Goal: Information Seeking & Learning: Learn about a topic

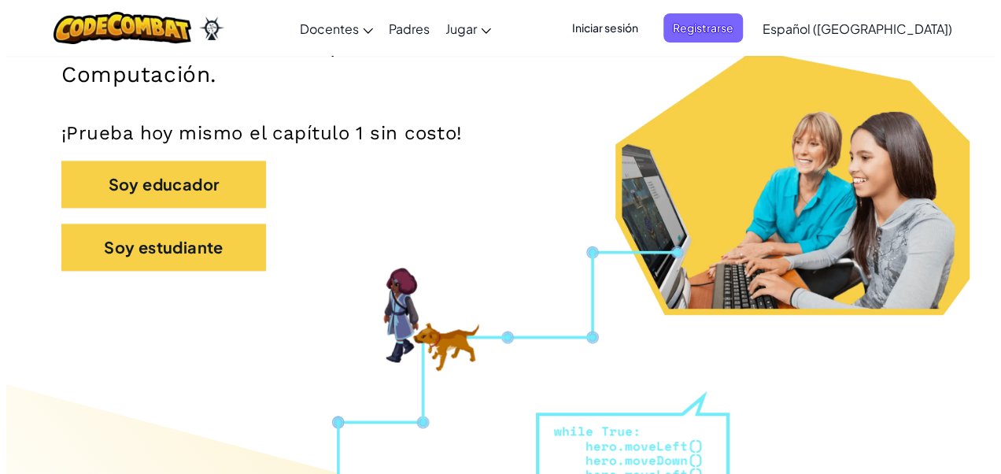
scroll to position [310, 0]
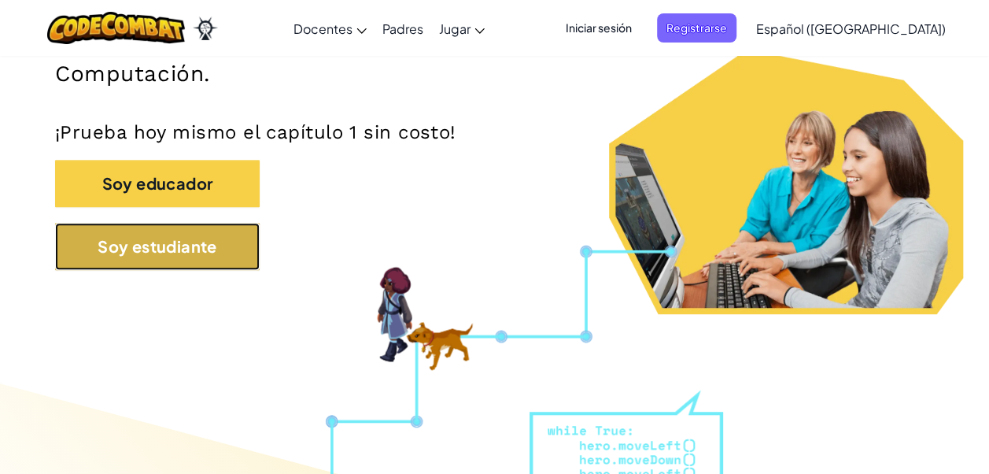
click at [247, 242] on button "Soy estudiante" at bounding box center [157, 246] width 205 height 47
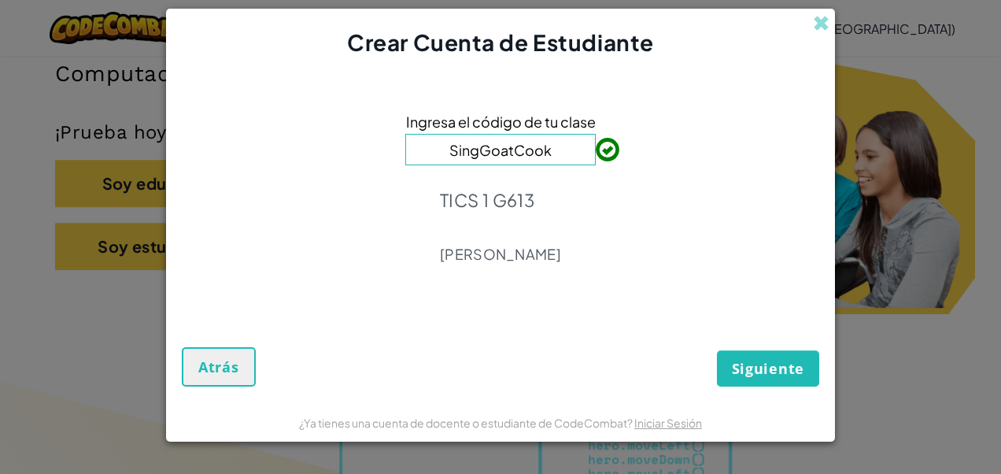
type input "SingGoatCook"
click at [766, 371] on span "Siguiente" at bounding box center [768, 368] width 72 height 19
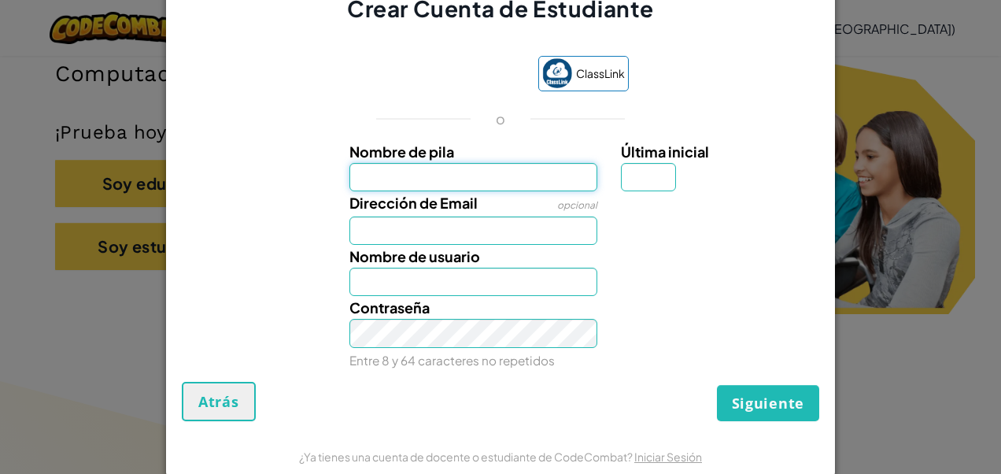
click at [462, 181] on input "Nombre de pila" at bounding box center [473, 177] width 249 height 28
type input "[PERSON_NAME]"
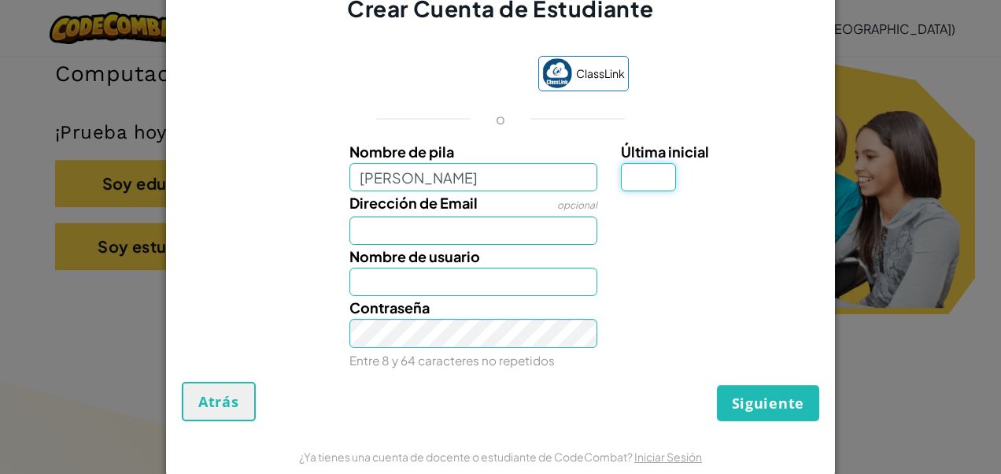
type input "c"
type input "Al07148216@tecmilenio.mx"
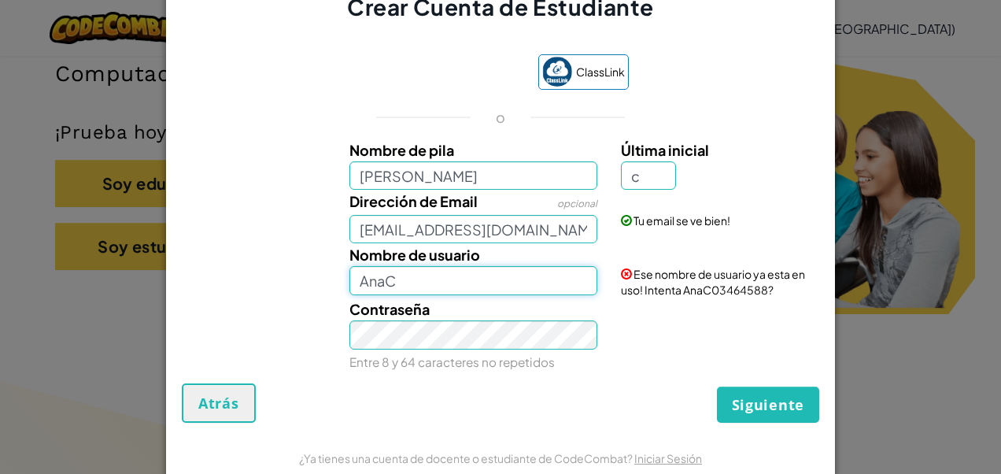
click at [510, 277] on input "AnaC" at bounding box center [473, 280] width 249 height 28
type input "AnaCamarena"
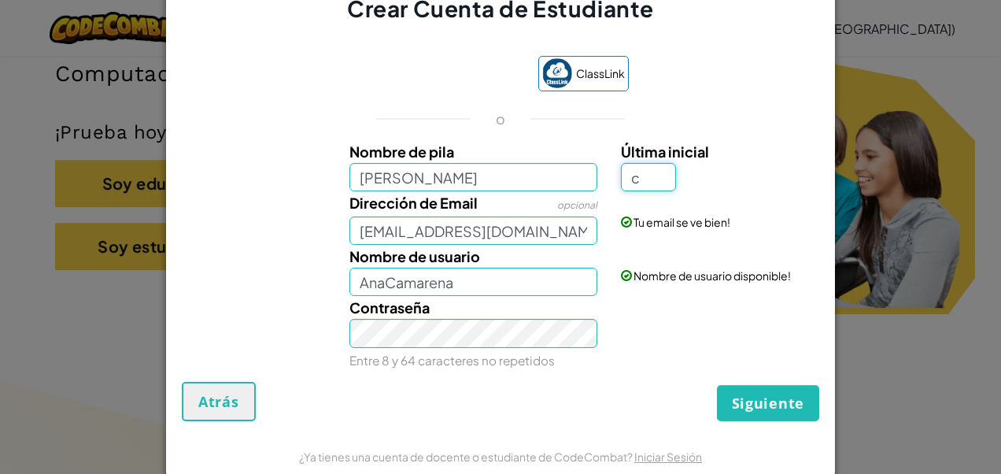
click at [652, 183] on input "c" at bounding box center [648, 177] width 55 height 28
click at [749, 170] on div "Última inicial c" at bounding box center [718, 165] width 194 height 51
click at [738, 412] on button "Siguiente" at bounding box center [768, 403] width 102 height 36
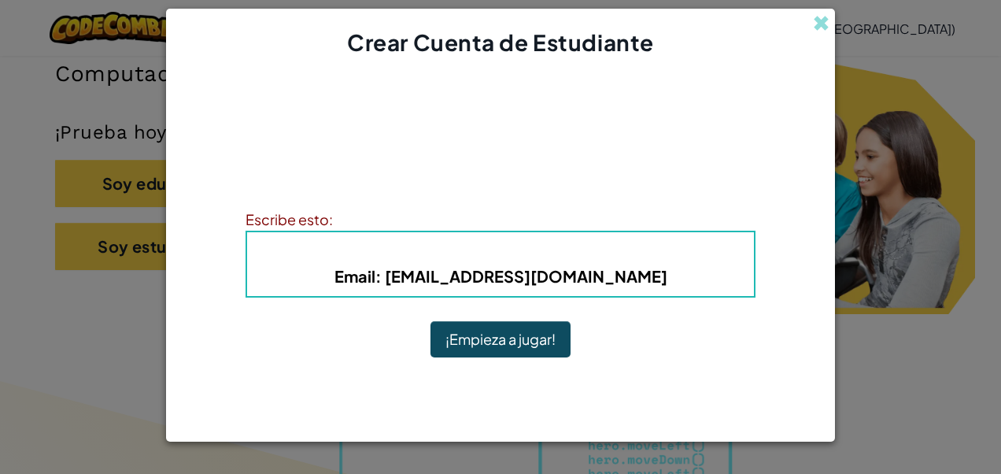
click at [438, 244] on span "Nombre de usuario" at bounding box center [438, 251] width 158 height 18
click at [447, 212] on div "Escribe esto:" at bounding box center [501, 219] width 510 height 23
click at [515, 334] on button "¡Empieza a jugar!" at bounding box center [500, 339] width 140 height 36
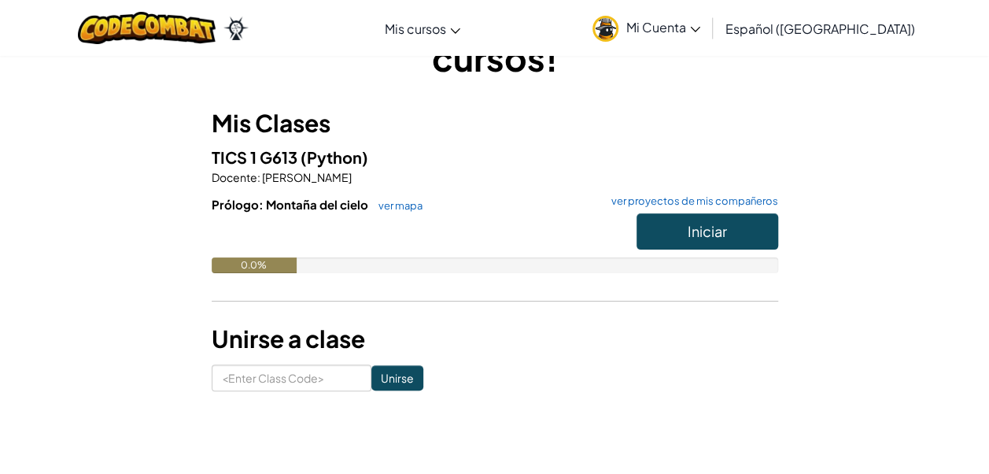
scroll to position [95, 0]
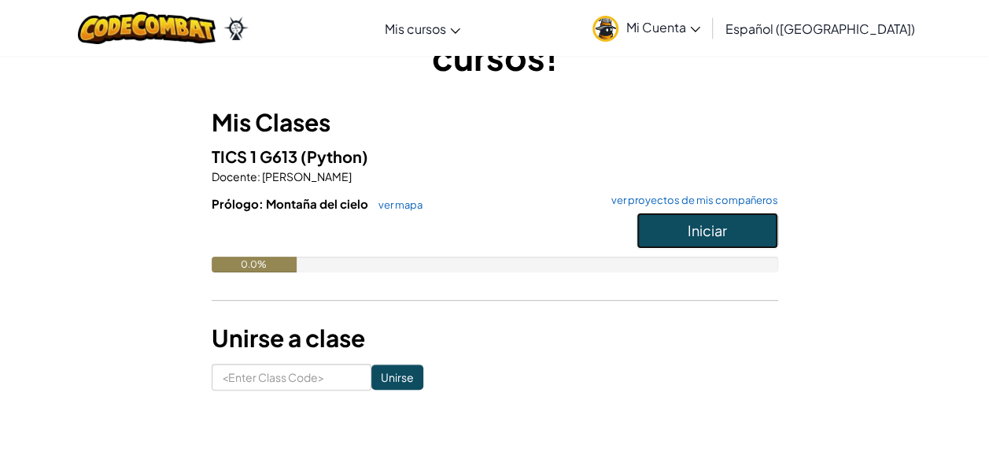
click at [674, 233] on button "Iniciar" at bounding box center [708, 230] width 142 height 36
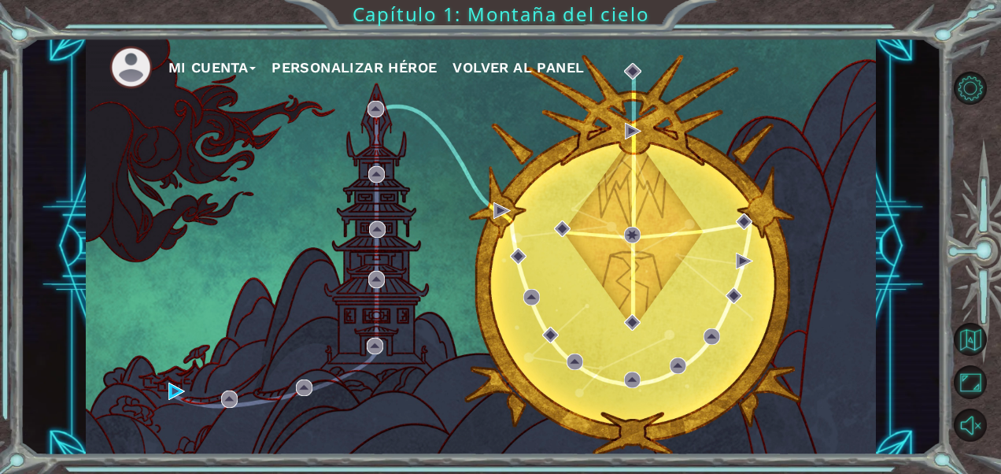
click at [415, 68] on button "Personalizar héroe" at bounding box center [353, 68] width 165 height 24
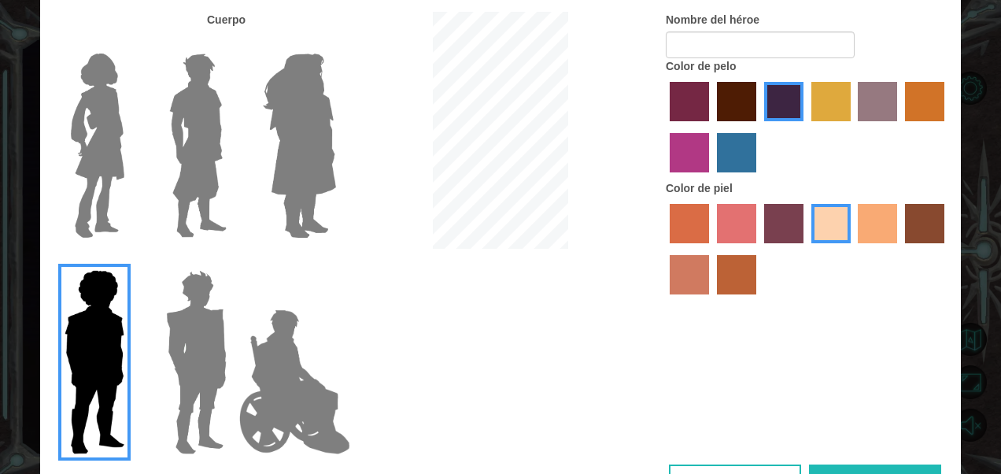
click at [120, 171] on img at bounding box center [98, 145] width 66 height 197
click at [131, 43] on input "Hero Connie" at bounding box center [131, 43] width 0 height 0
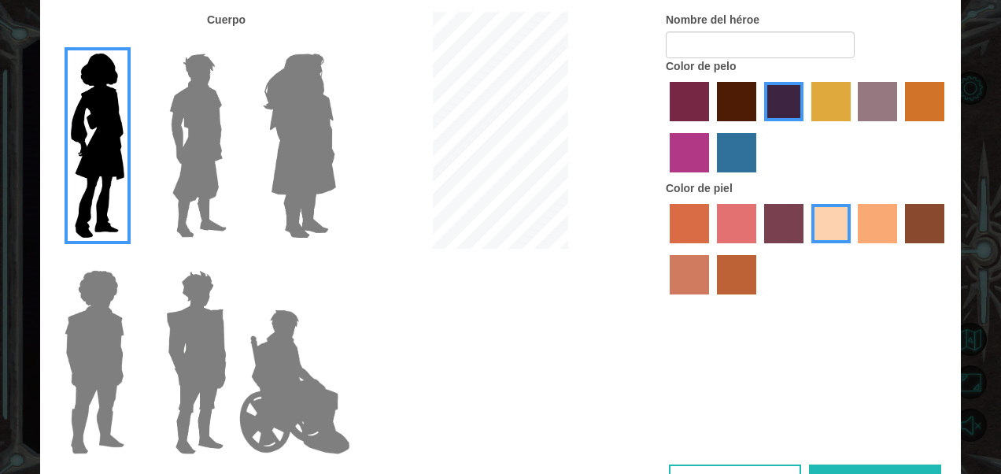
click at [729, 96] on label "maroon hair color" at bounding box center [736, 101] width 39 height 39
click at [711, 127] on input "maroon hair color" at bounding box center [711, 127] width 0 height 0
click at [773, 106] on label "hot purple hair color" at bounding box center [783, 101] width 39 height 39
click at [759, 127] on input "hot purple hair color" at bounding box center [759, 127] width 0 height 0
click at [704, 46] on input "Nombre del héroe" at bounding box center [760, 44] width 189 height 27
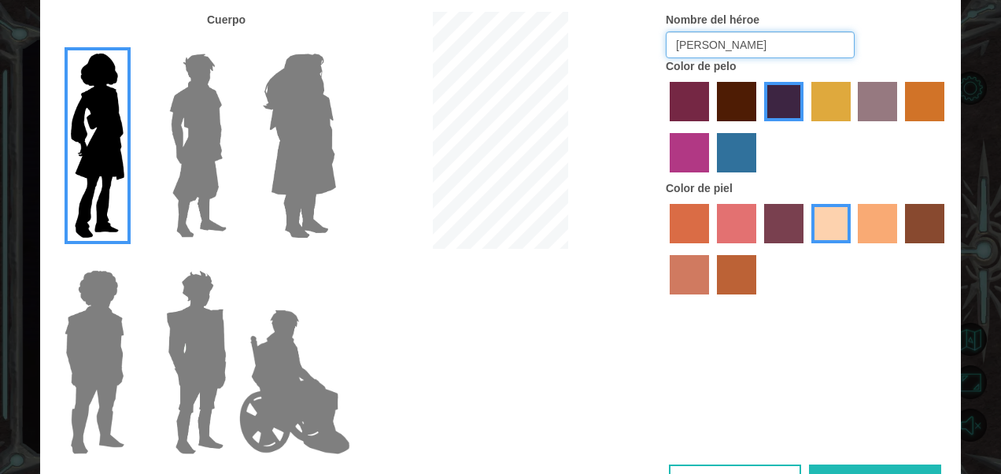
type input "[PERSON_NAME]"
click at [842, 466] on button "Listo" at bounding box center [875, 481] width 132 height 35
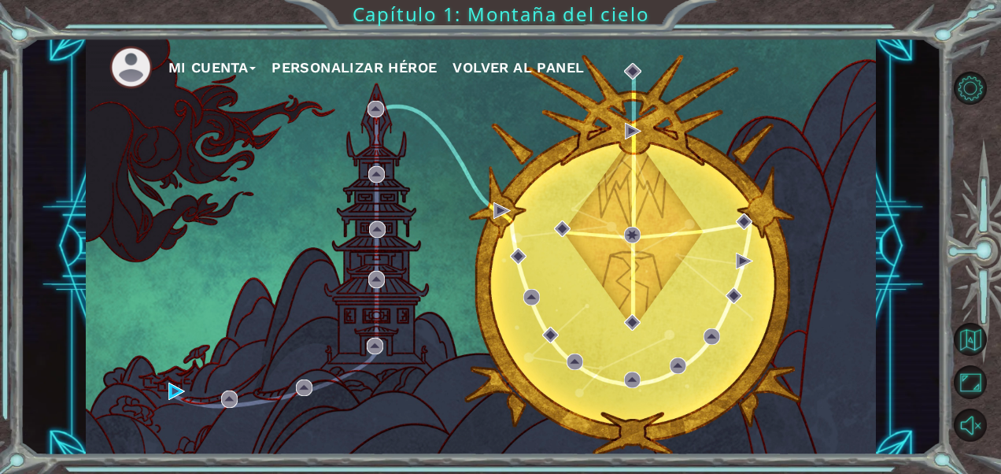
click at [402, 76] on button "Personalizar héroe" at bounding box center [353, 68] width 165 height 24
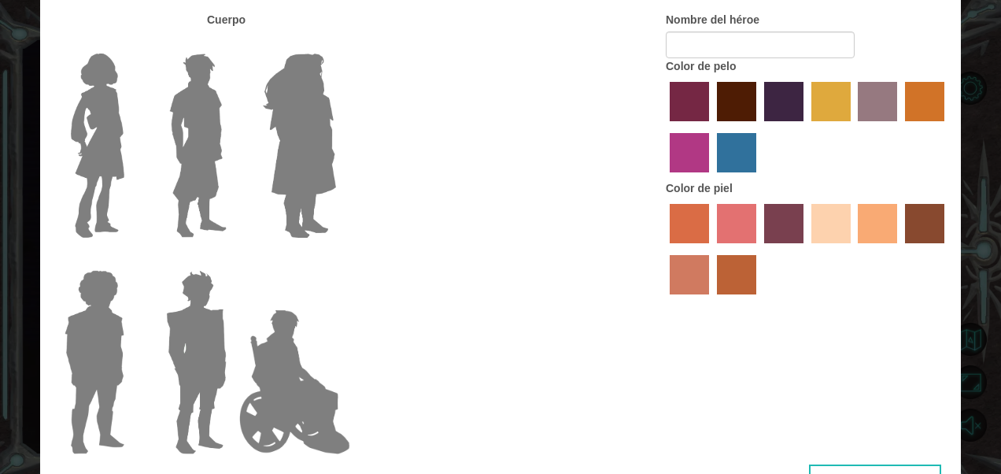
type input "[PERSON_NAME]"
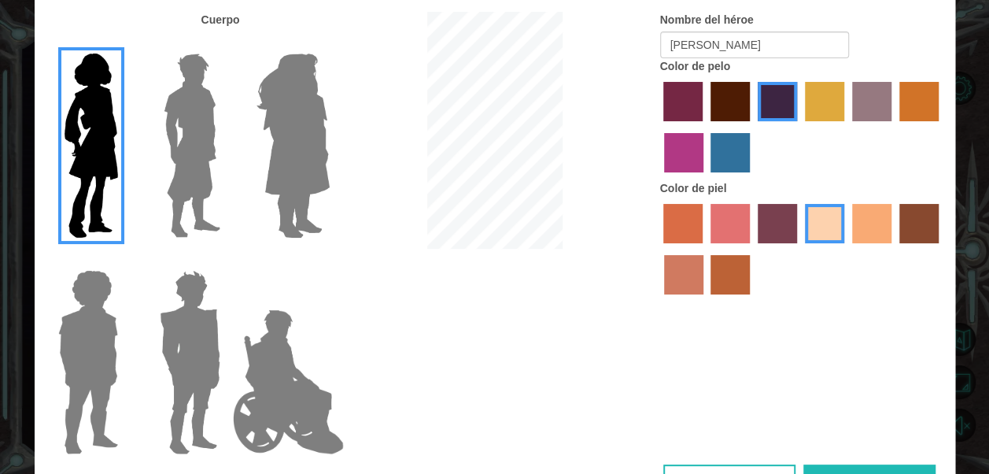
click at [855, 467] on button "Listo" at bounding box center [869, 481] width 132 height 35
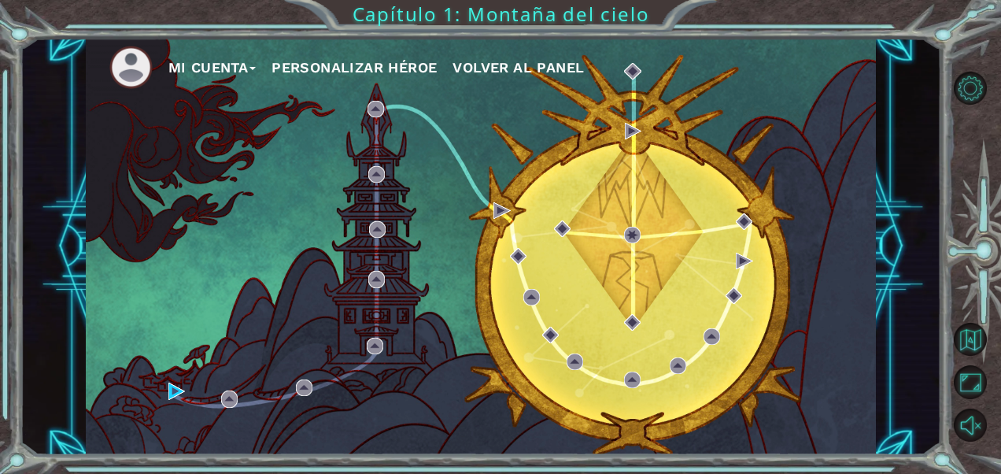
click at [536, 72] on span "Volver al panel" at bounding box center [517, 67] width 131 height 17
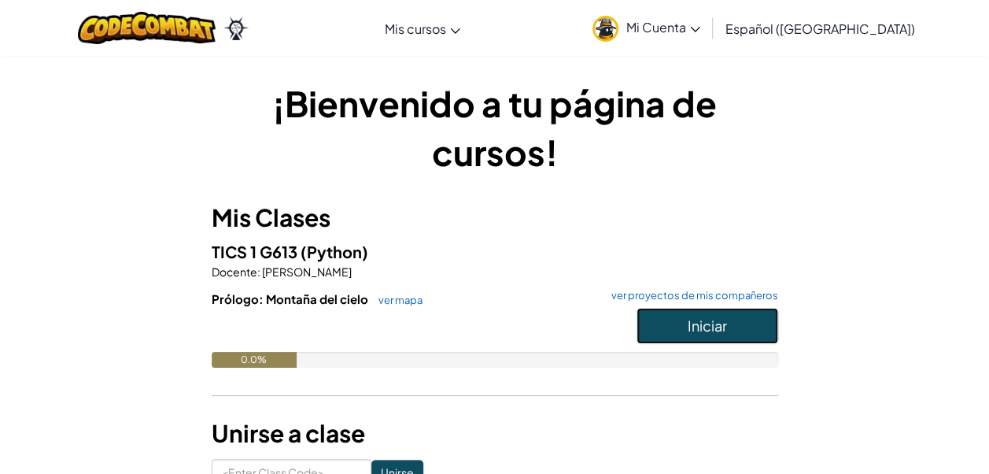
click at [708, 322] on span "Iniciar" at bounding box center [707, 325] width 39 height 18
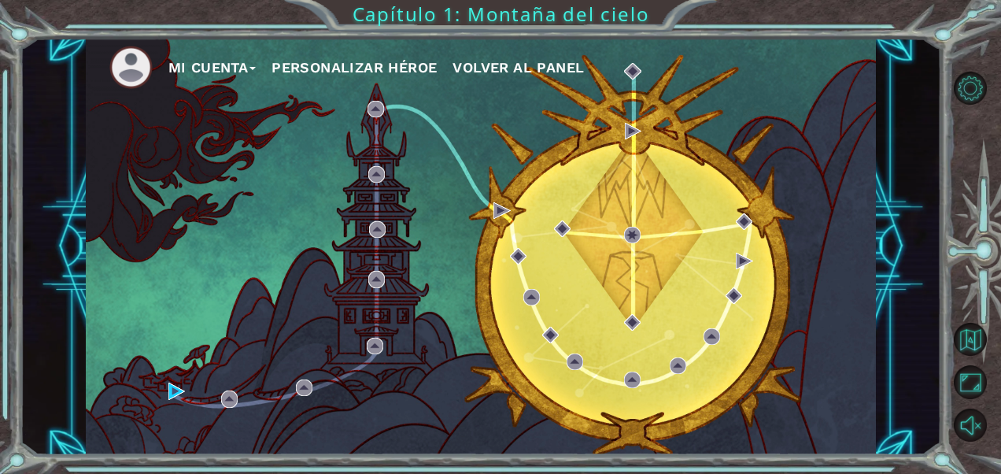
click at [381, 76] on button "Personalizar héroe" at bounding box center [353, 68] width 165 height 24
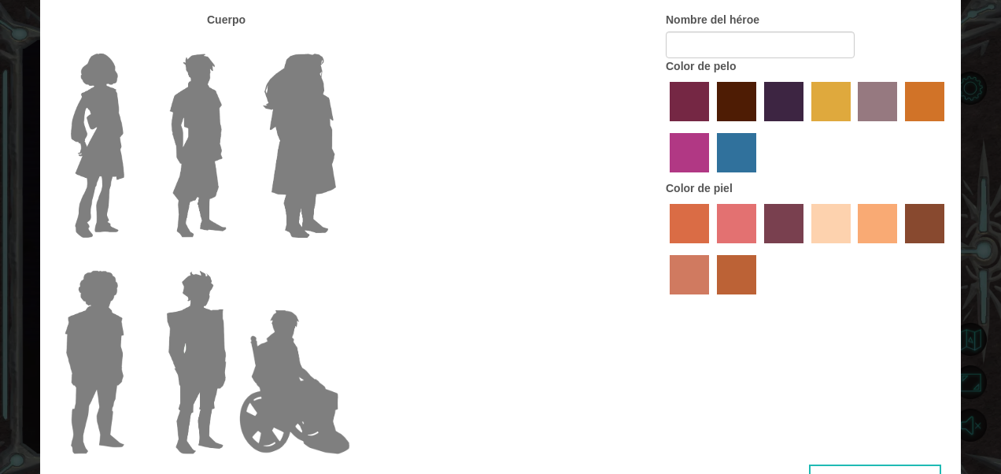
type input "[PERSON_NAME]"
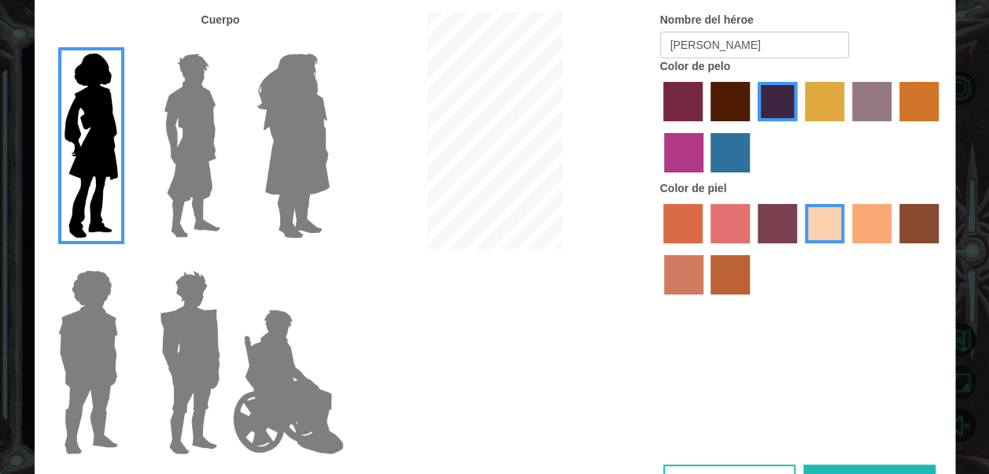
click at [908, 464] on button "Listo" at bounding box center [869, 481] width 132 height 35
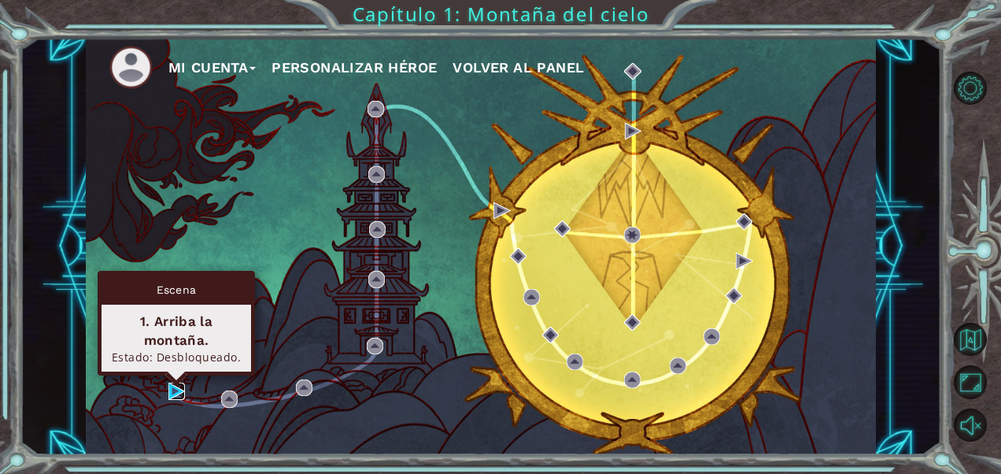
click at [182, 389] on img at bounding box center [176, 390] width 17 height 17
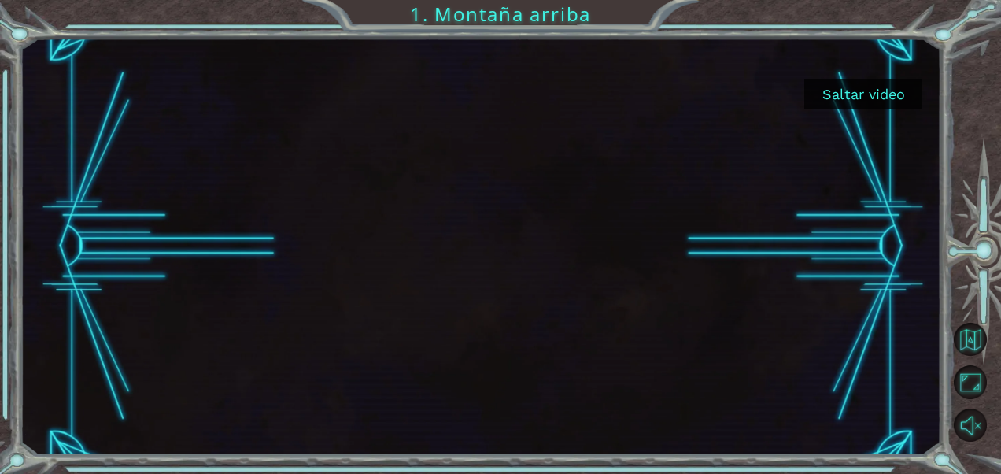
click at [848, 104] on button "Saltar video" at bounding box center [863, 94] width 118 height 31
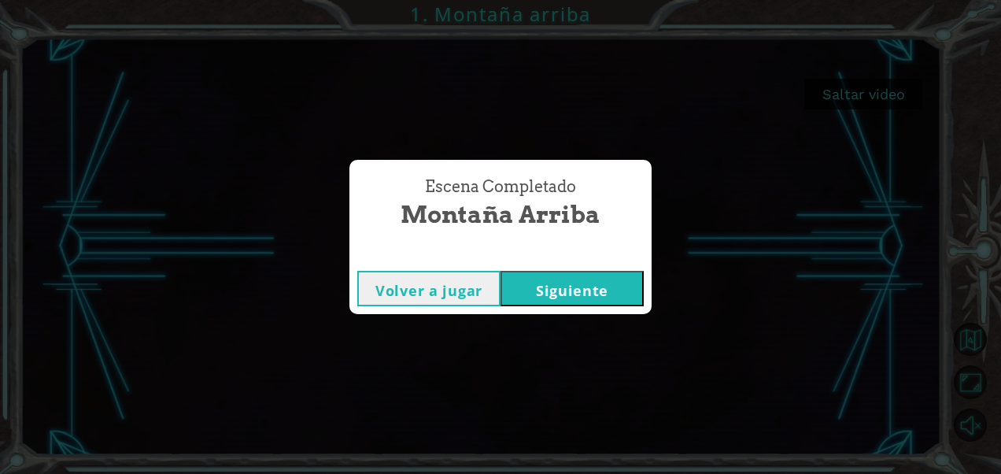
click at [579, 293] on button "Siguiente" at bounding box center [571, 288] width 143 height 35
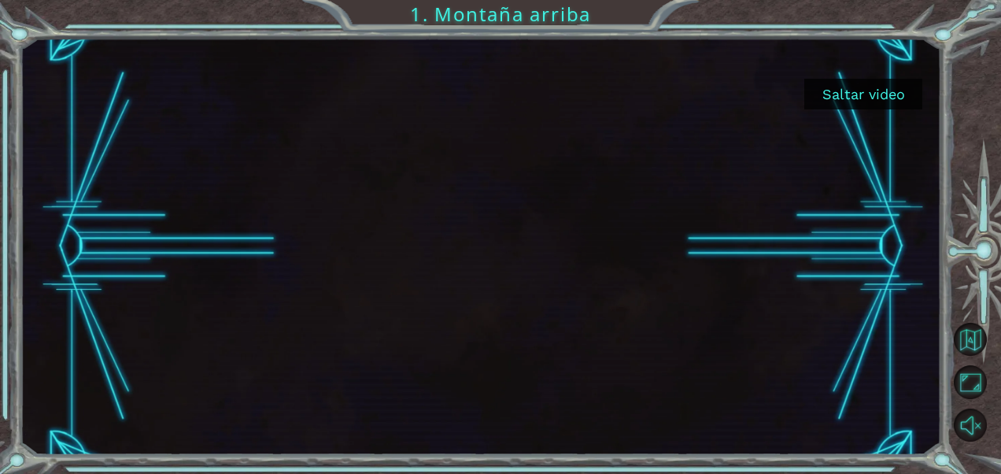
click at [831, 94] on button "Saltar video" at bounding box center [863, 94] width 118 height 31
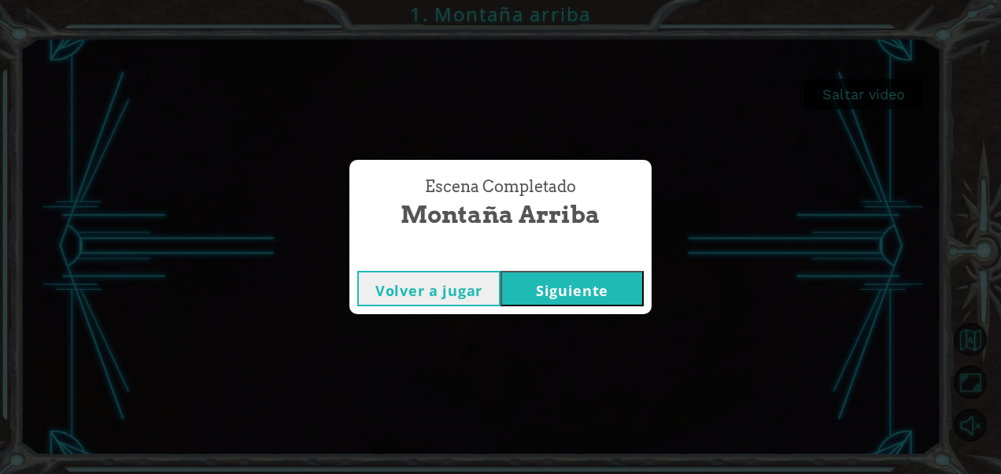
click at [452, 300] on button "Volver a jugar" at bounding box center [428, 288] width 143 height 35
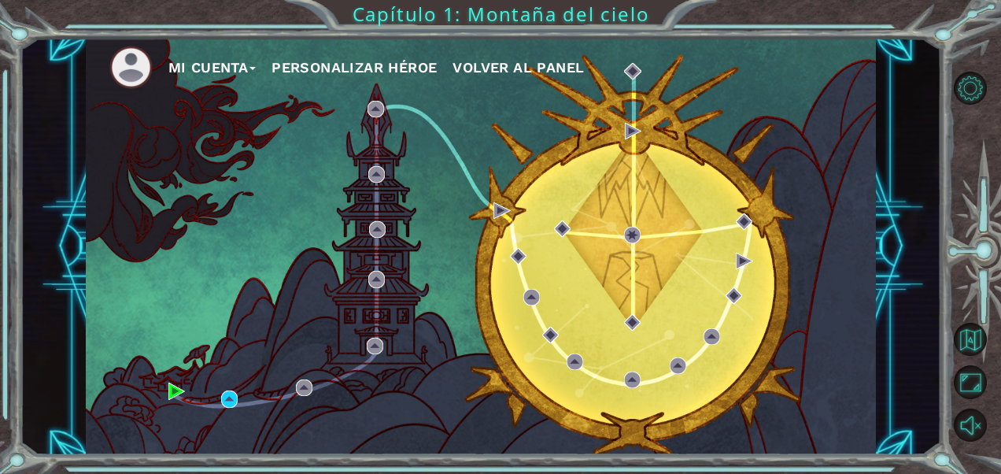
click at [350, 66] on button "Personalizar héroe" at bounding box center [353, 68] width 165 height 24
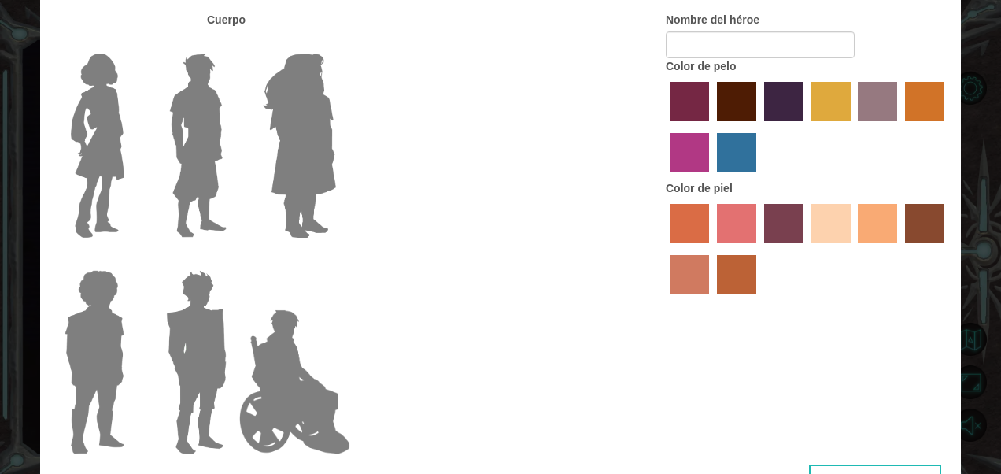
type input "[PERSON_NAME]"
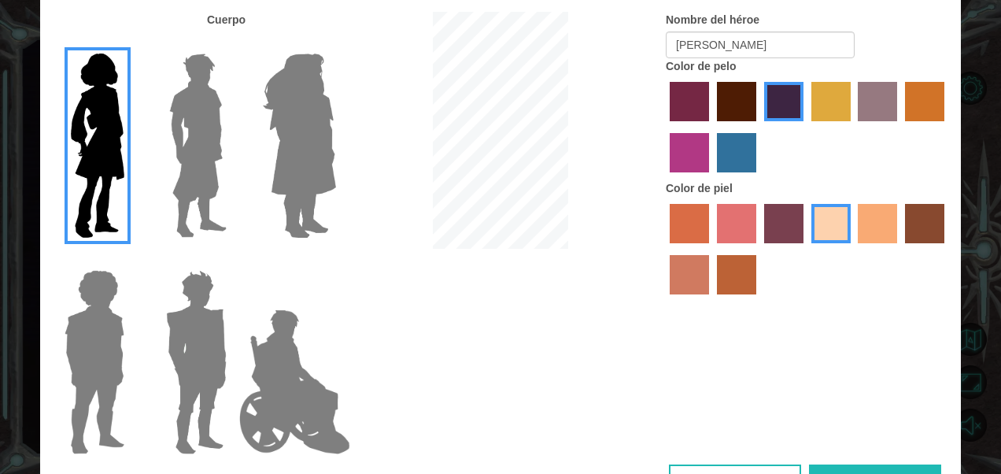
click at [828, 90] on label "tulip tree hair color" at bounding box center [830, 101] width 39 height 39
click at [806, 127] on input "tulip tree hair color" at bounding box center [806, 127] width 0 height 0
click at [925, 96] on label "gold drop hair color" at bounding box center [924, 101] width 39 height 39
click at [899, 127] on input "gold drop hair color" at bounding box center [899, 127] width 0 height 0
click at [675, 87] on label "paprika hair color" at bounding box center [689, 101] width 39 height 39
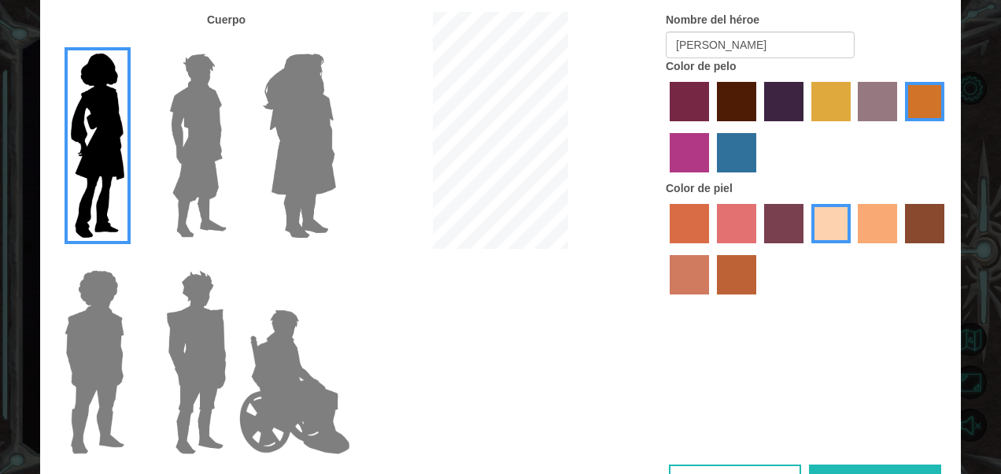
click at [664, 127] on input "paprika hair color" at bounding box center [664, 127] width 0 height 0
click at [836, 467] on button "Listo" at bounding box center [875, 481] width 132 height 35
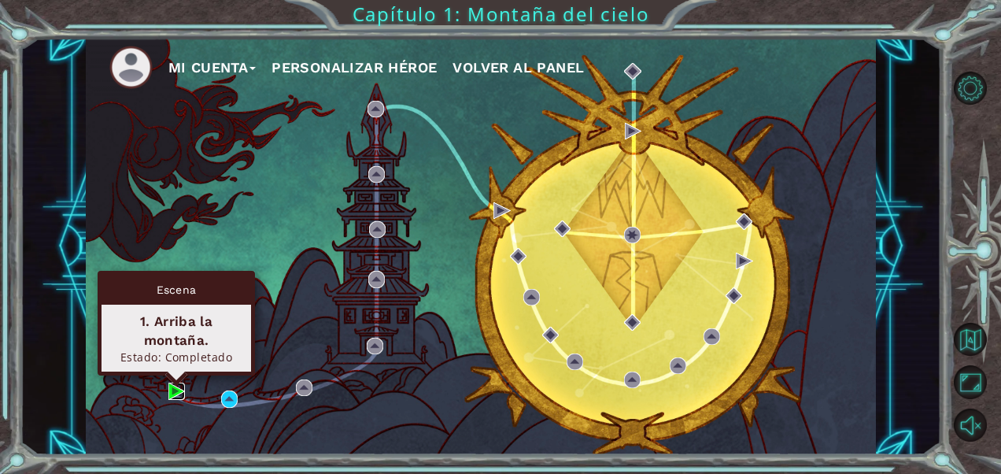
click at [175, 387] on img at bounding box center [176, 390] width 17 height 17
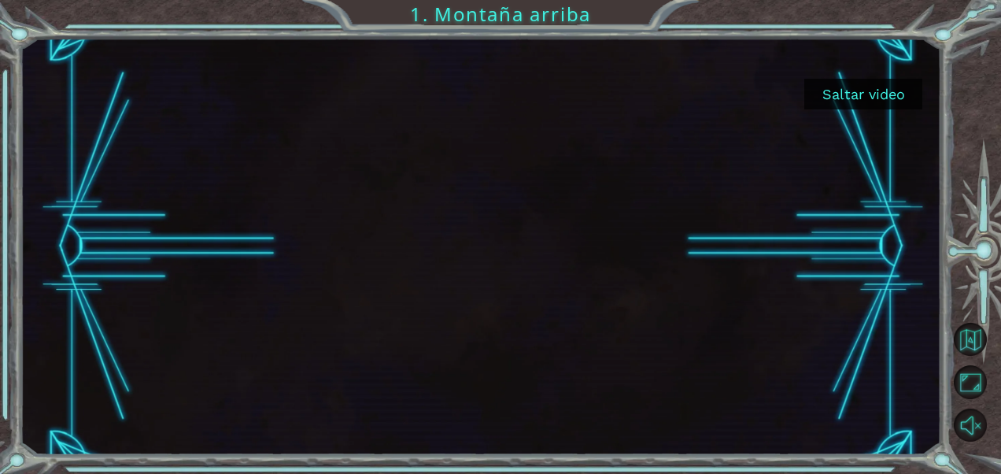
click at [853, 104] on button "Saltar video" at bounding box center [863, 94] width 118 height 31
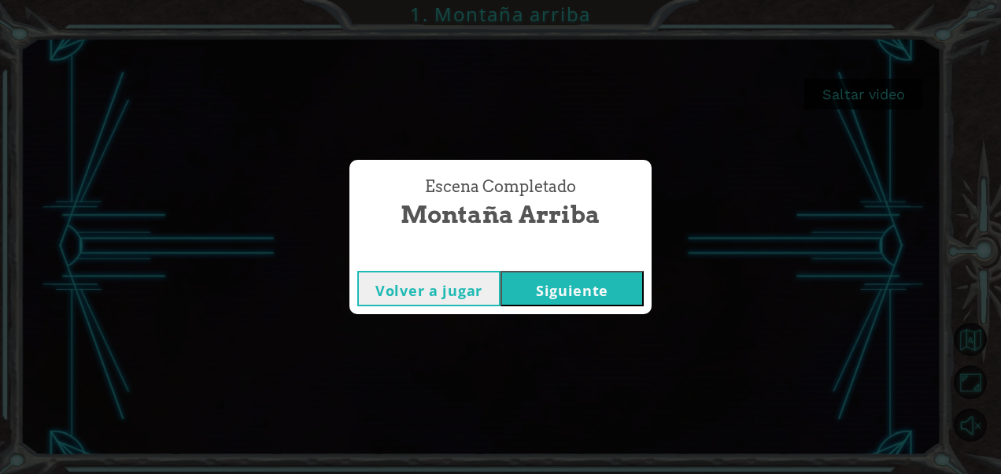
click at [559, 279] on button "Siguiente" at bounding box center [571, 288] width 143 height 35
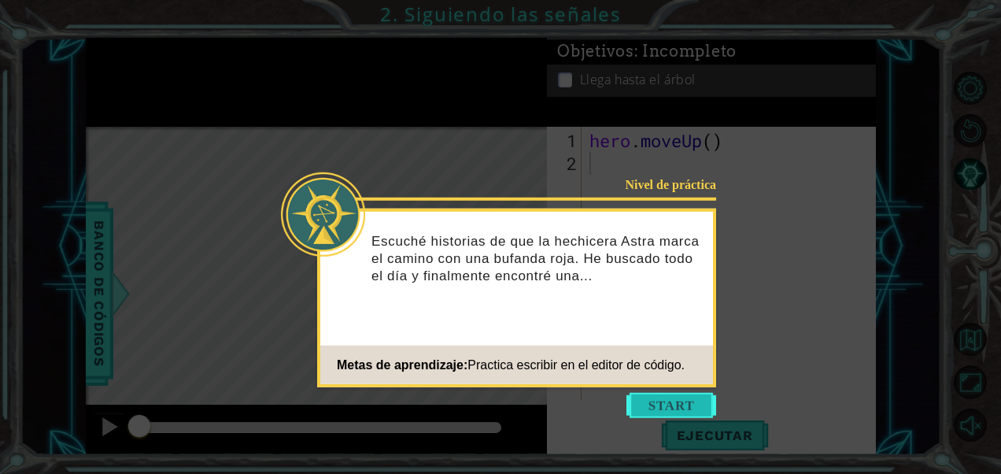
click at [672, 414] on button "Start" at bounding box center [671, 405] width 90 height 25
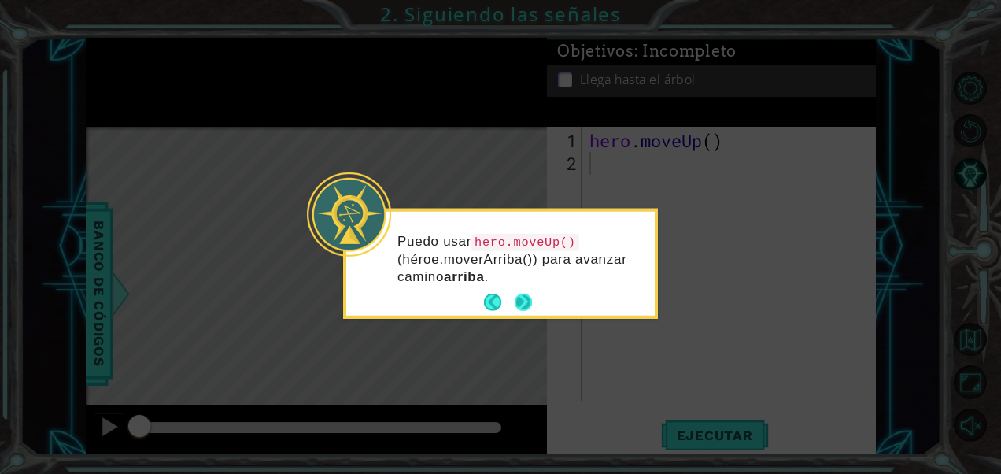
click at [522, 296] on button "Next" at bounding box center [523, 303] width 18 height 18
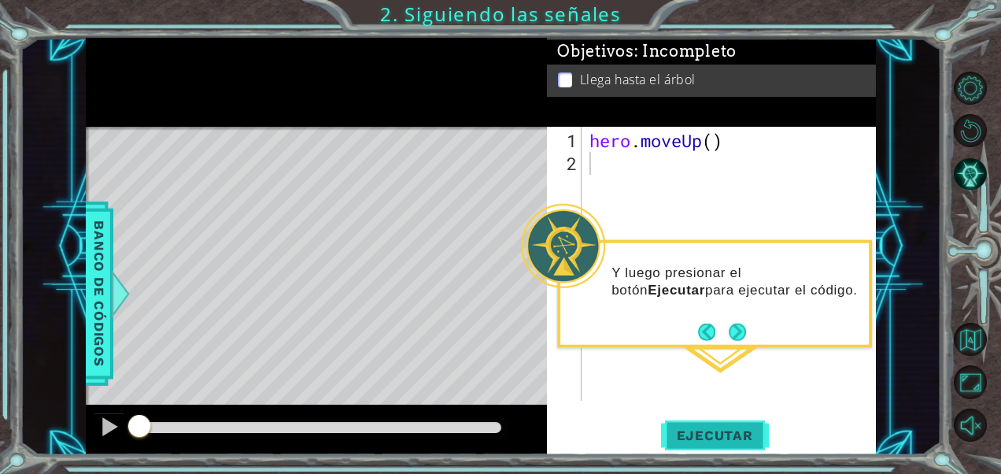
click at [707, 433] on span "Ejecutar" at bounding box center [715, 435] width 108 height 16
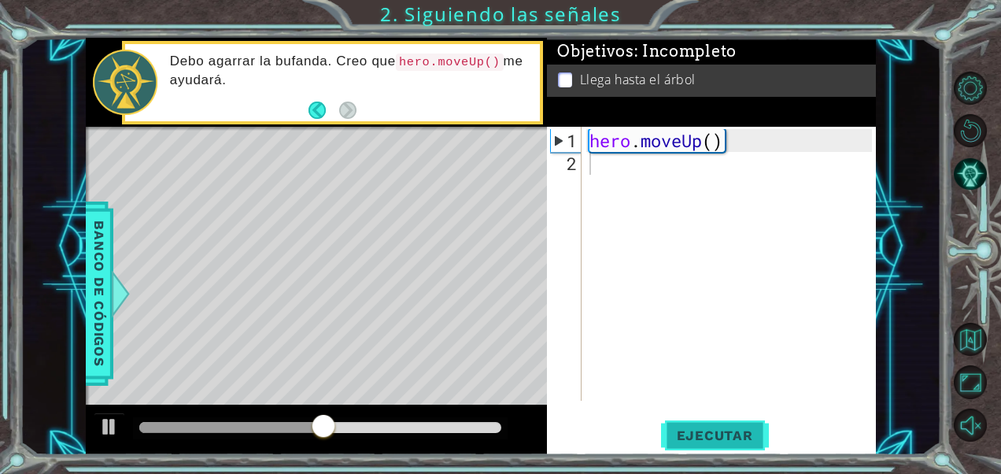
click at [711, 434] on span "Ejecutar" at bounding box center [715, 435] width 108 height 16
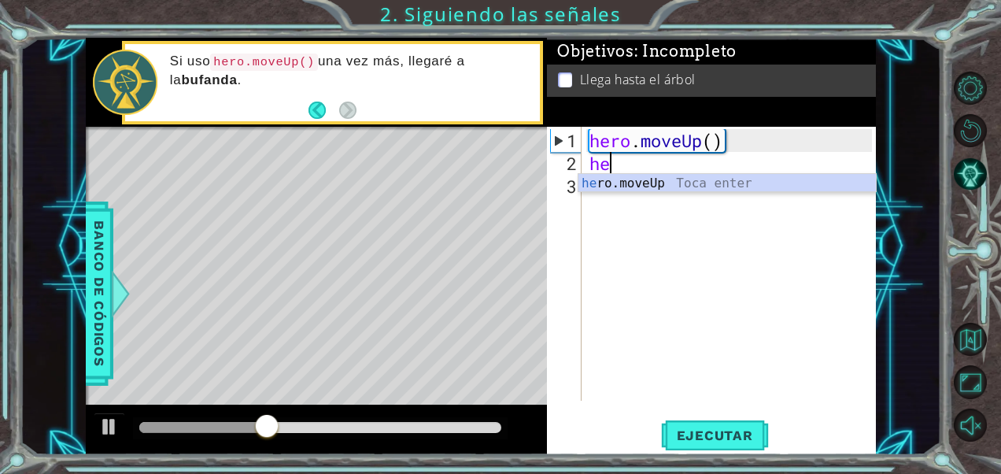
type textarea "her"
click at [644, 181] on div "her o.moveUp Toca enter" at bounding box center [727, 202] width 298 height 57
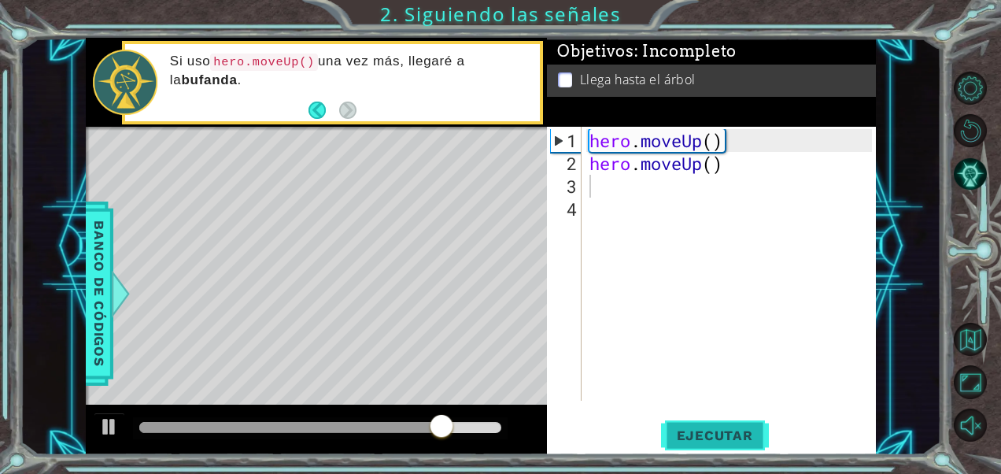
click at [709, 446] on button "Ejecutar" at bounding box center [715, 435] width 108 height 33
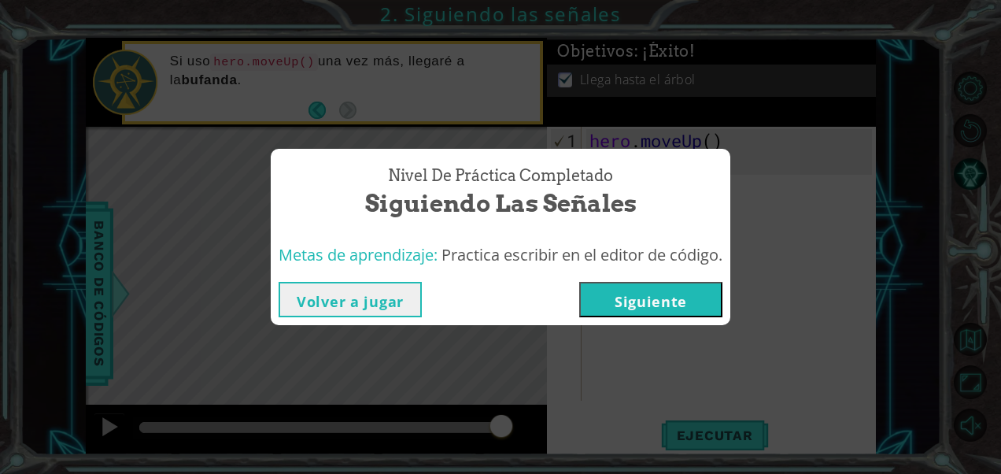
click at [640, 298] on button "Siguiente" at bounding box center [650, 299] width 143 height 35
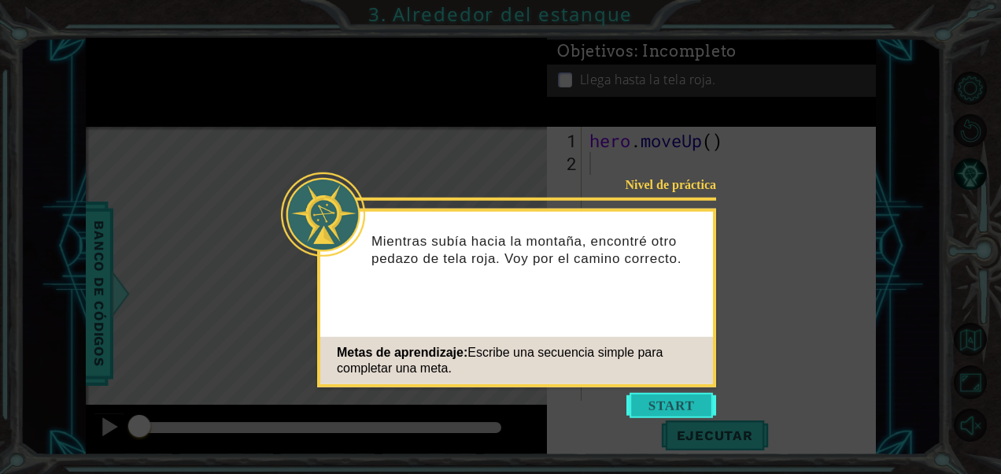
click at [664, 408] on button "Start" at bounding box center [671, 405] width 90 height 25
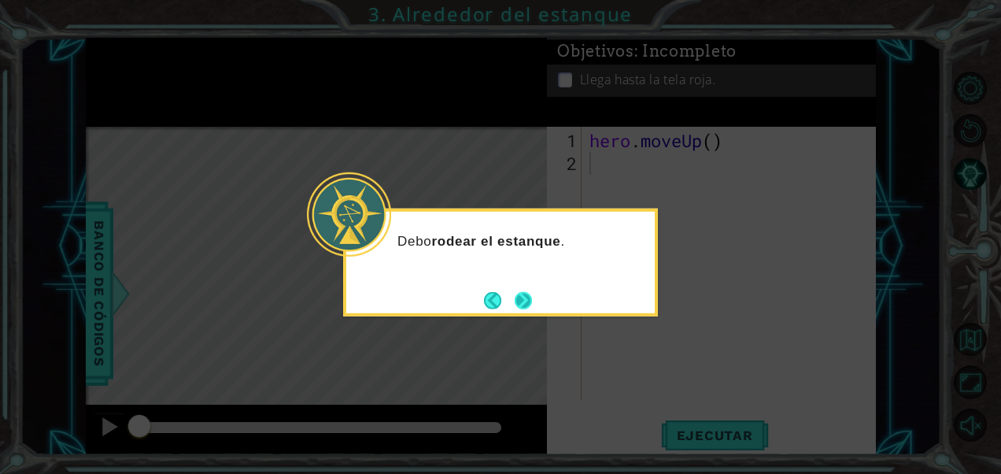
click at [534, 307] on button "Next" at bounding box center [523, 300] width 20 height 20
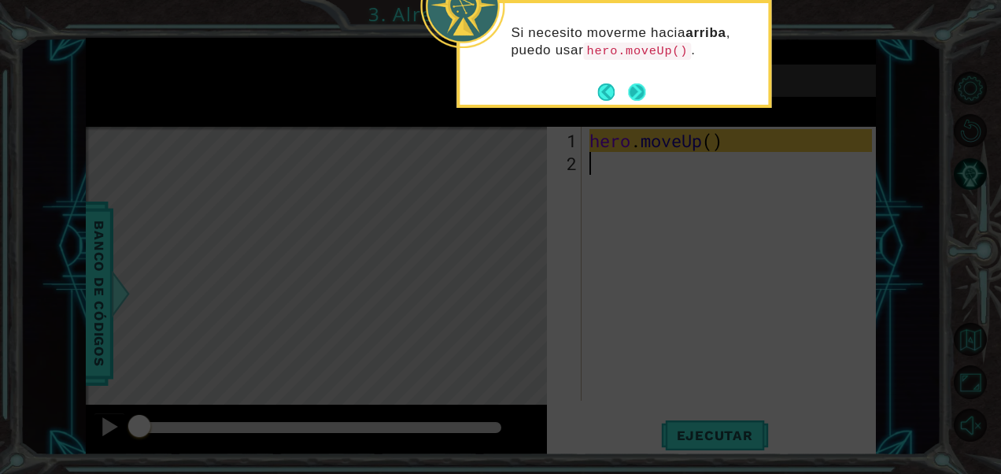
click at [636, 89] on button "Next" at bounding box center [637, 91] width 23 height 23
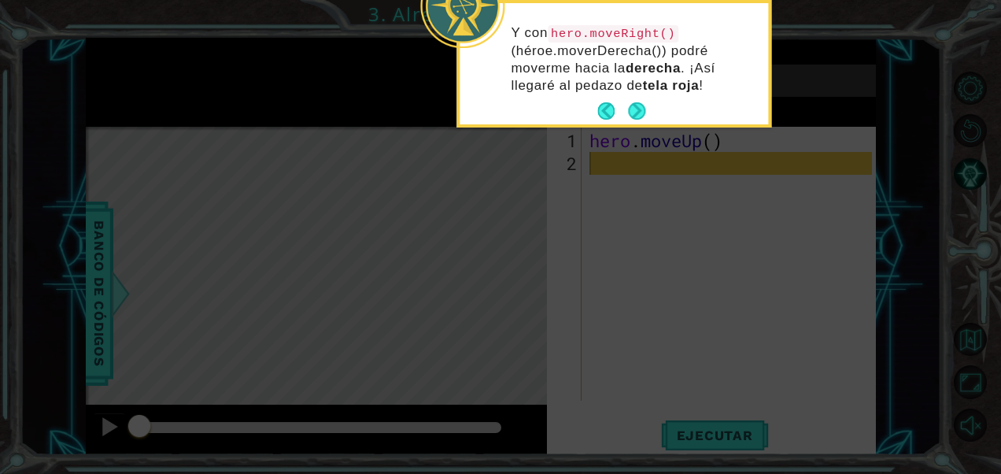
click at [636, 89] on p "Y con hero.moveRight() (héroe.moverDerecha()) podré moverme hacia la derecha . …" at bounding box center [634, 59] width 246 height 70
click at [636, 103] on button "Next" at bounding box center [636, 110] width 17 height 17
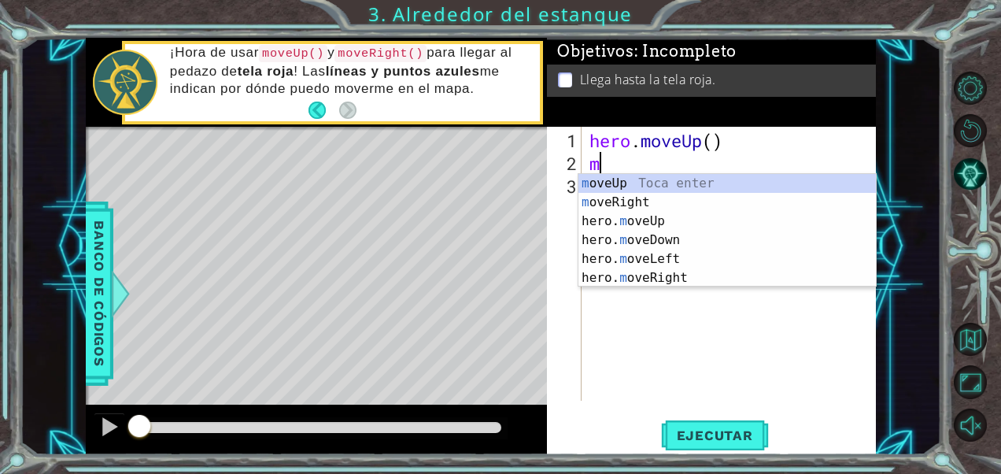
type textarea "mo"
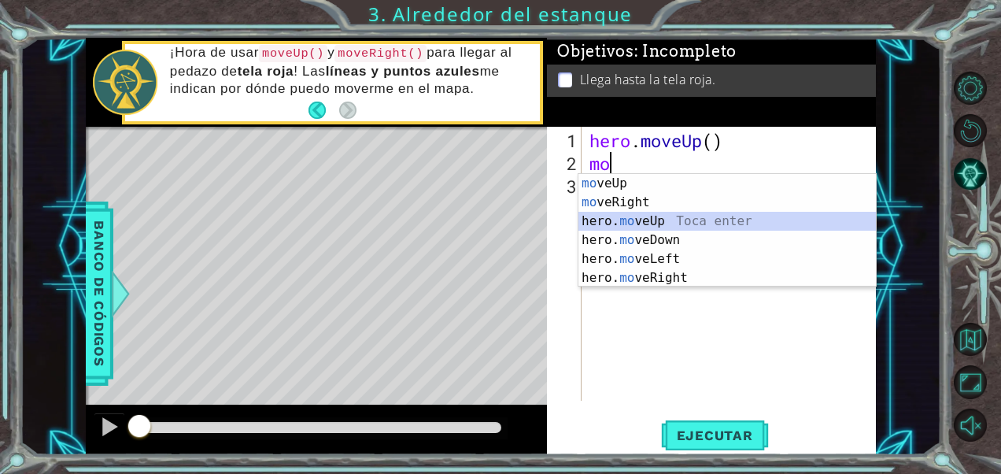
click at [672, 223] on div "mo veUp Toca enter mo veRight Toca enter hero. mo veUp Toca enter hero. mo veDo…" at bounding box center [727, 249] width 298 height 151
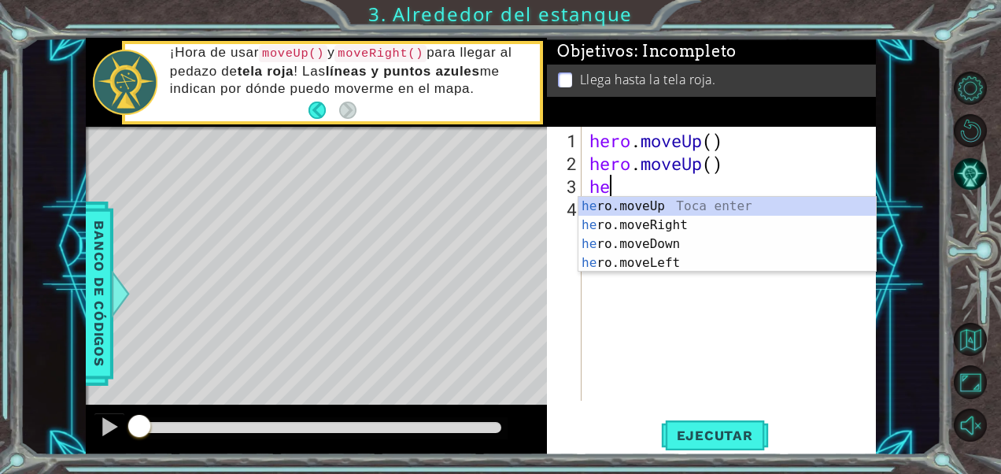
type textarea "her"
click at [664, 228] on div "her o.moveUp Toca enter her o.moveRight Toca enter her o.moveDown Toca enter he…" at bounding box center [727, 253] width 298 height 113
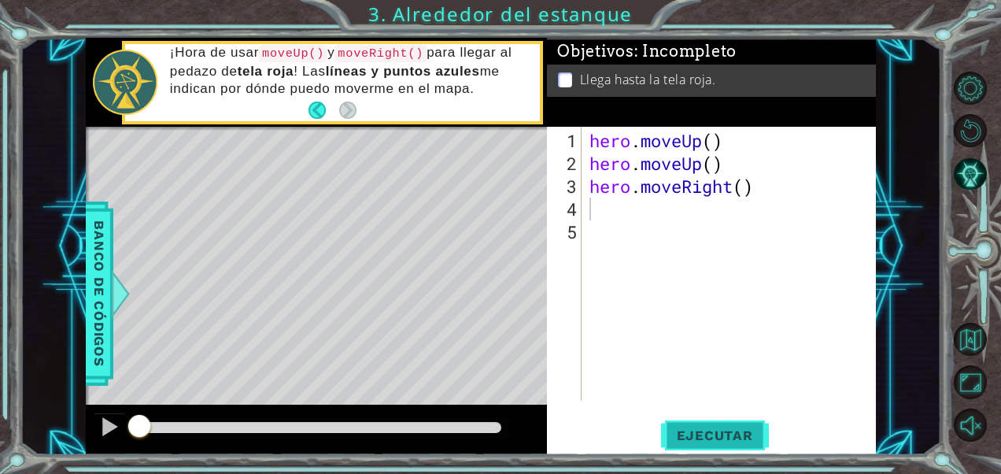
click at [699, 426] on button "Ejecutar" at bounding box center [715, 435] width 108 height 33
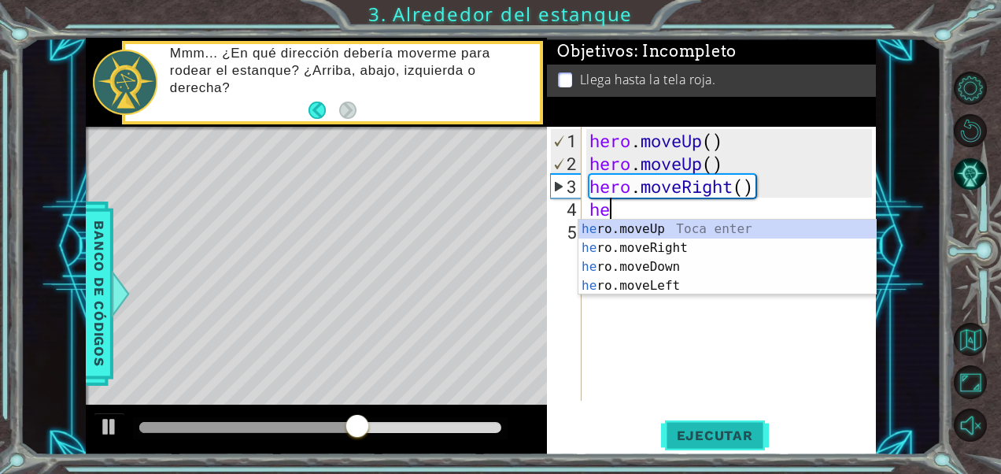
type textarea "her"
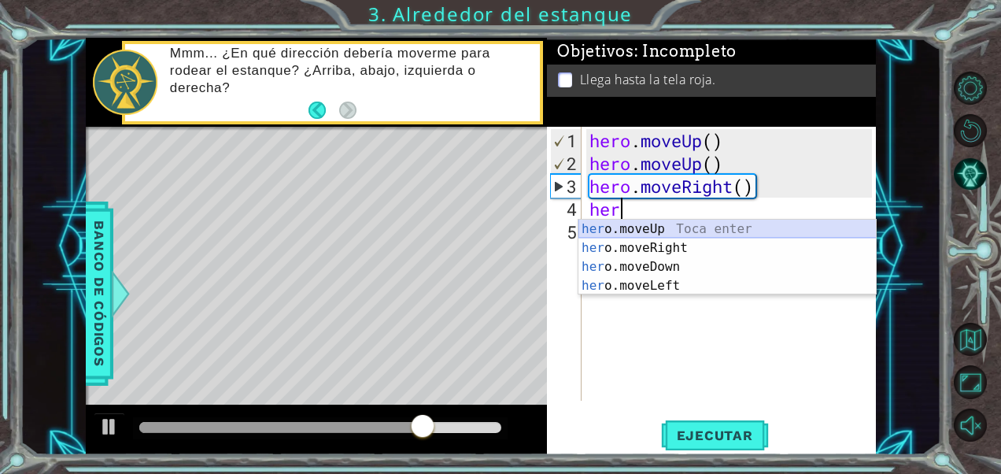
click at [623, 227] on div "her o.moveUp Toca enter her o.moveRight Toca enter her o.moveDown Toca enter he…" at bounding box center [727, 276] width 298 height 113
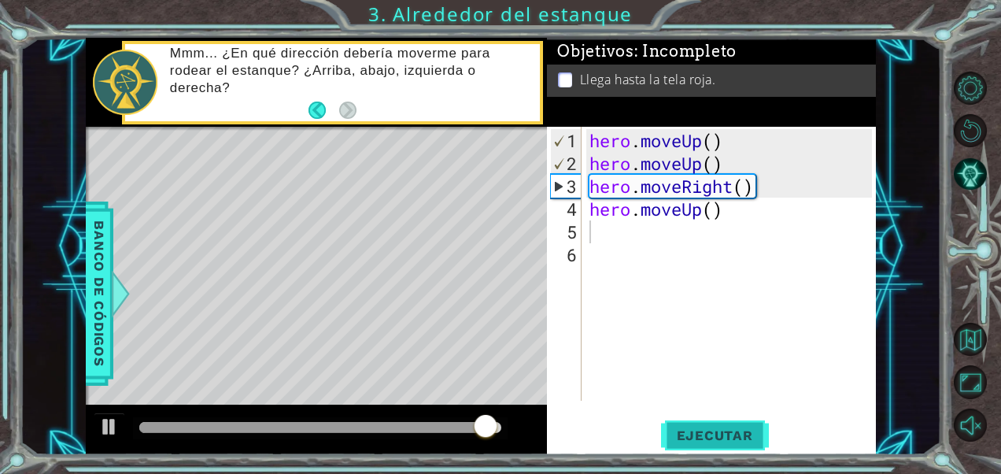
click at [702, 428] on span "Ejecutar" at bounding box center [715, 435] width 108 height 16
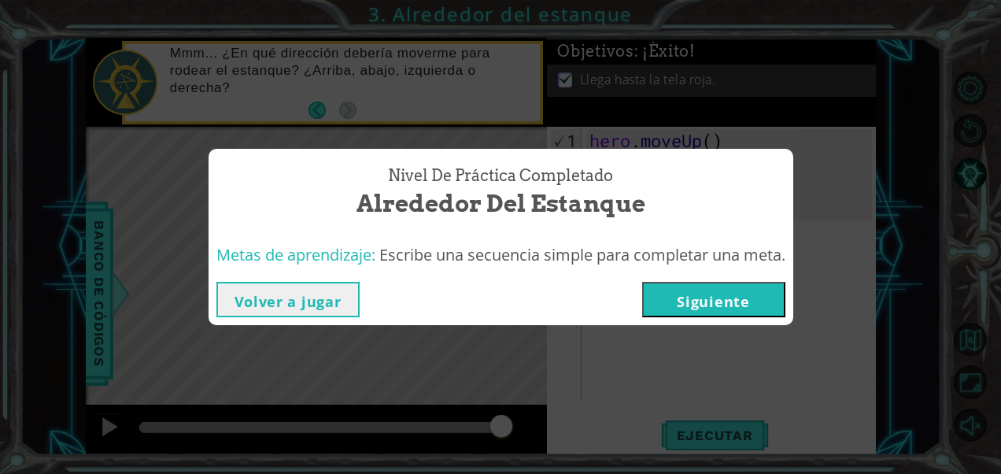
click at [683, 297] on button "Siguiente" at bounding box center [713, 299] width 143 height 35
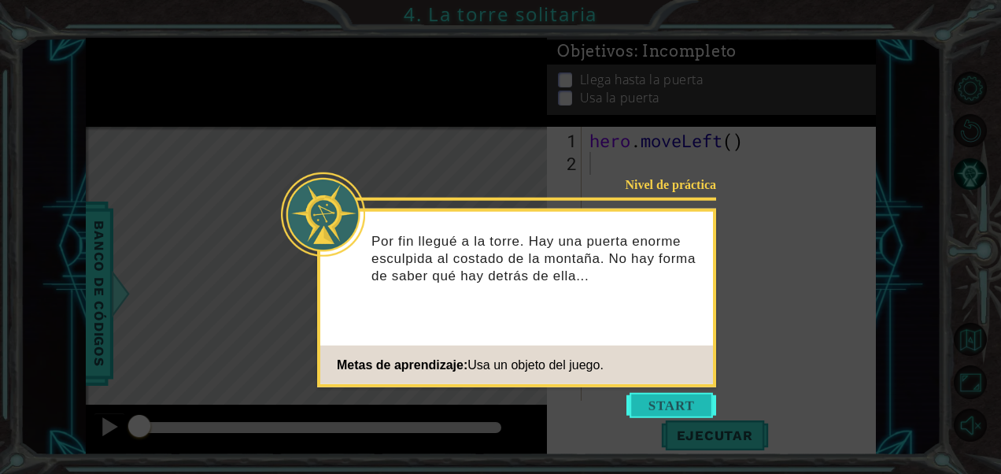
click at [644, 398] on button "Start" at bounding box center [671, 405] width 90 height 25
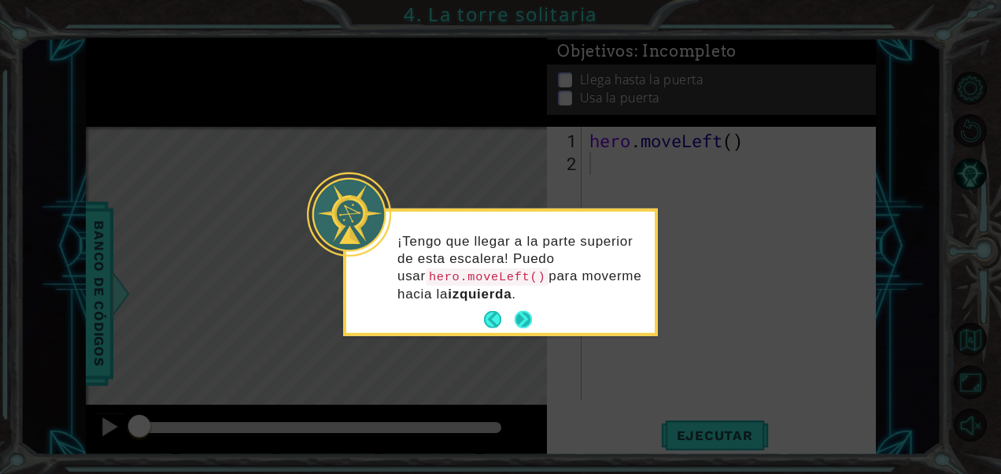
click at [528, 315] on button "Next" at bounding box center [523, 320] width 24 height 24
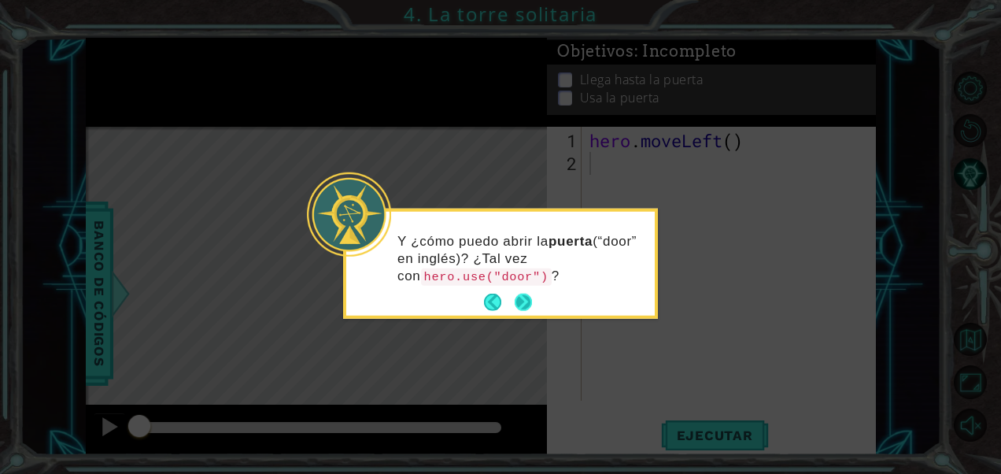
click at [516, 299] on button "Next" at bounding box center [523, 302] width 19 height 19
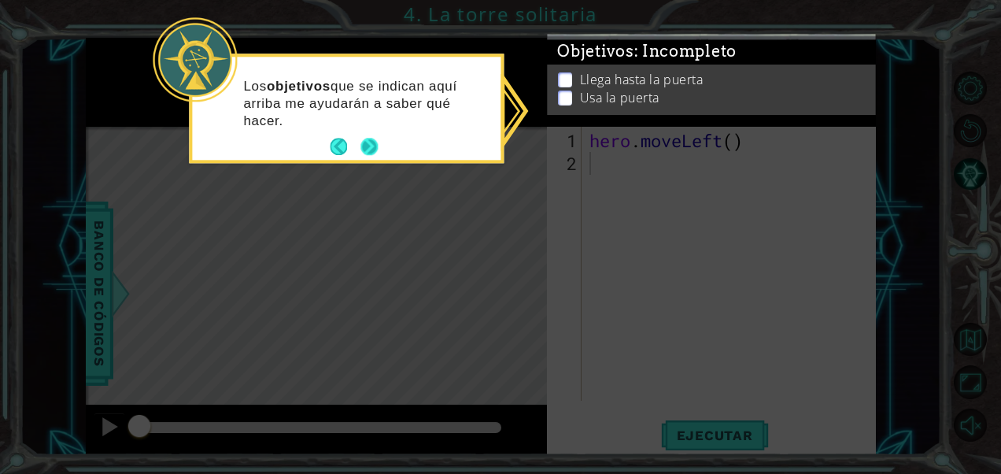
click at [370, 138] on button "Next" at bounding box center [370, 147] width 28 height 28
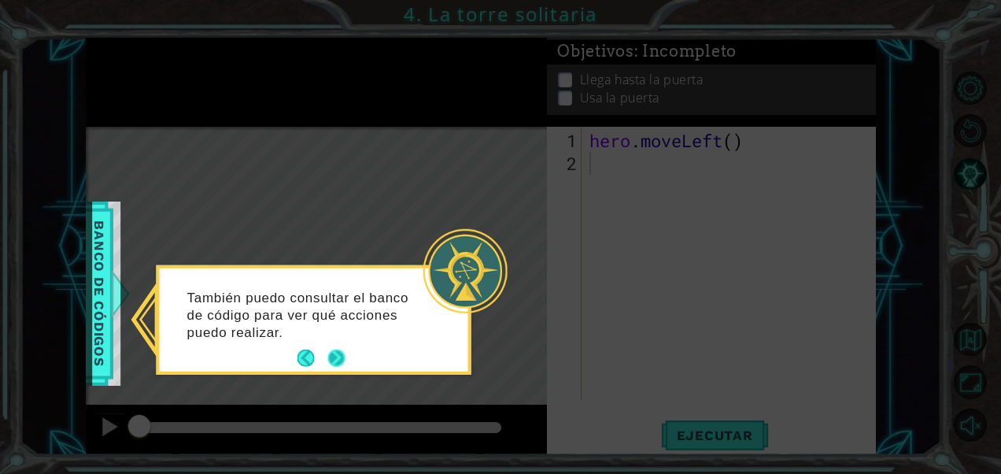
click at [334, 353] on button "Next" at bounding box center [336, 358] width 21 height 21
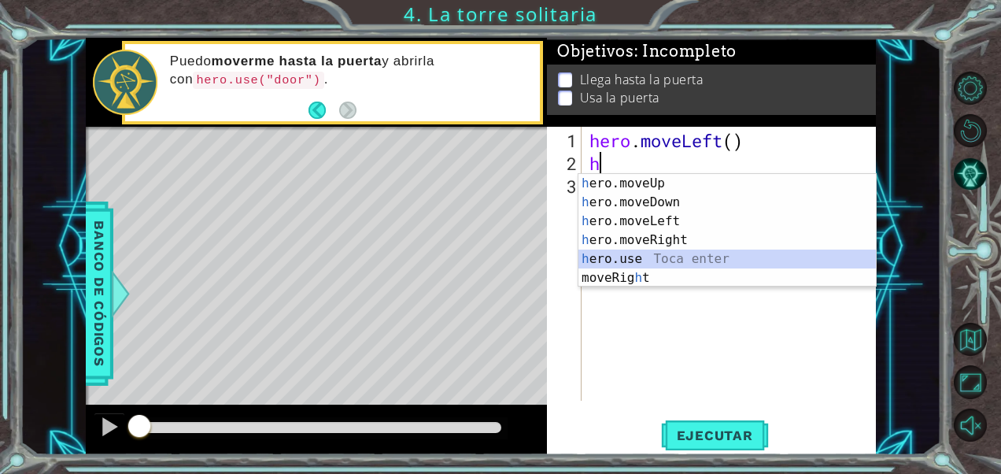
click at [636, 257] on div "h ero.moveUp Toca enter h ero.moveDown Toca enter h ero.moveLeft Toca enter h e…" at bounding box center [727, 249] width 298 height 151
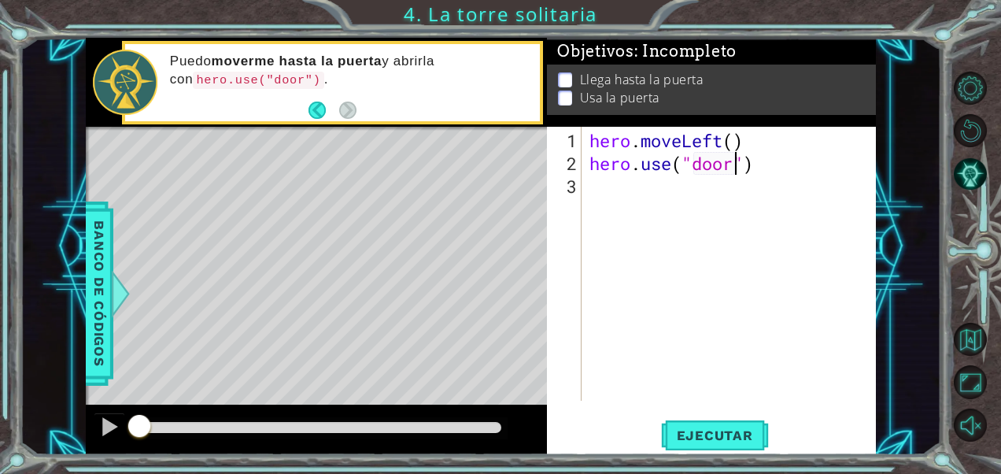
scroll to position [0, 6]
click at [707, 421] on button "Ejecutar" at bounding box center [715, 435] width 108 height 33
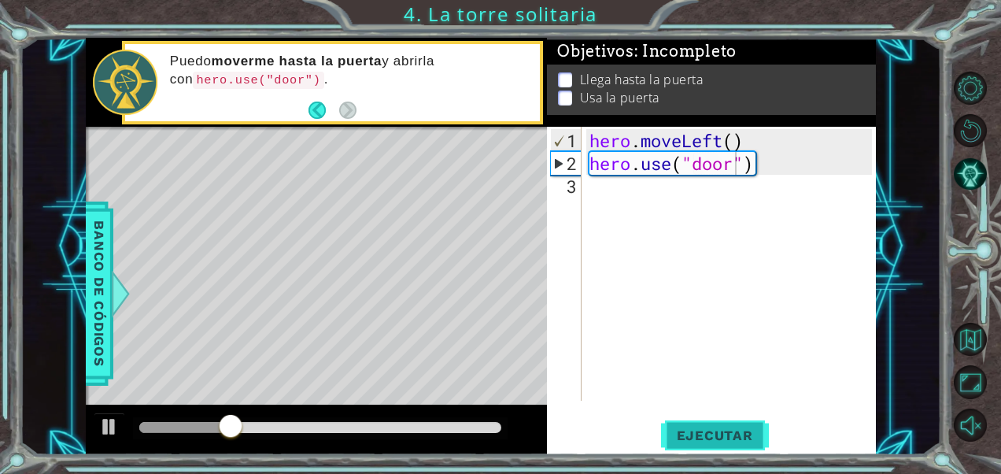
click at [708, 430] on span "Ejecutar" at bounding box center [715, 435] width 108 height 16
click at [564, 88] on p at bounding box center [565, 95] width 14 height 15
click at [571, 85] on p at bounding box center [565, 92] width 14 height 15
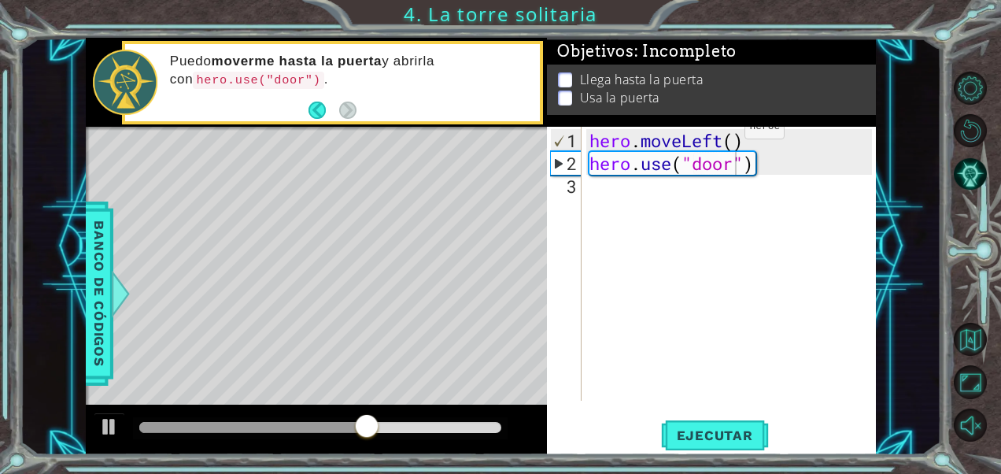
click at [570, 88] on p at bounding box center [565, 95] width 14 height 15
drag, startPoint x: 570, startPoint y: 76, endPoint x: 588, endPoint y: 83, distance: 19.4
click at [588, 83] on li "Llega hasta la puerta" at bounding box center [714, 80] width 312 height 18
click at [678, 439] on span "Ejecutar" at bounding box center [715, 435] width 108 height 16
click at [738, 145] on div "hero . moveLeft ( ) hero . use ( "door" )" at bounding box center [733, 288] width 294 height 319
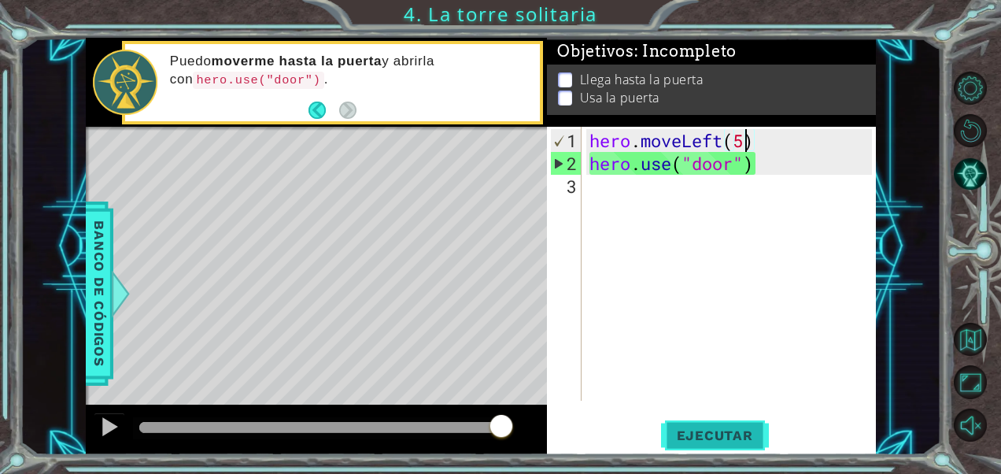
click at [692, 436] on span "Ejecutar" at bounding box center [715, 435] width 108 height 16
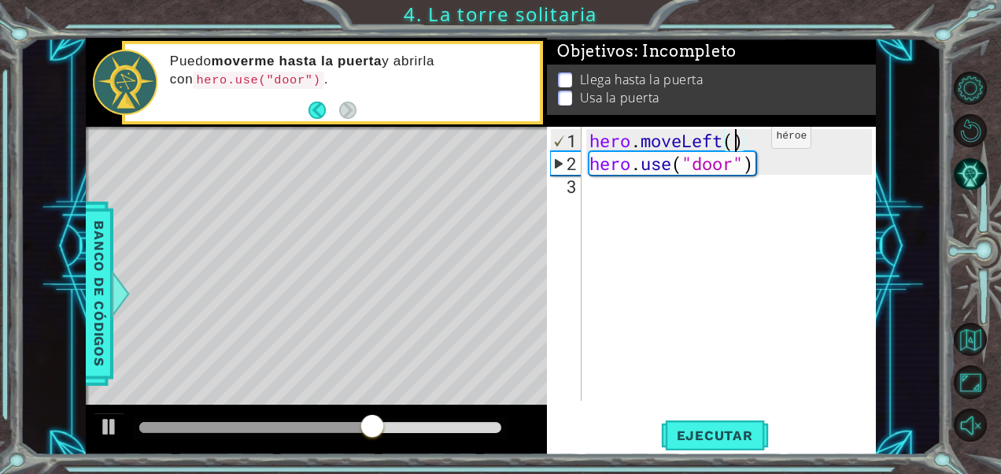
type textarea "hero.moveLeft(4)"
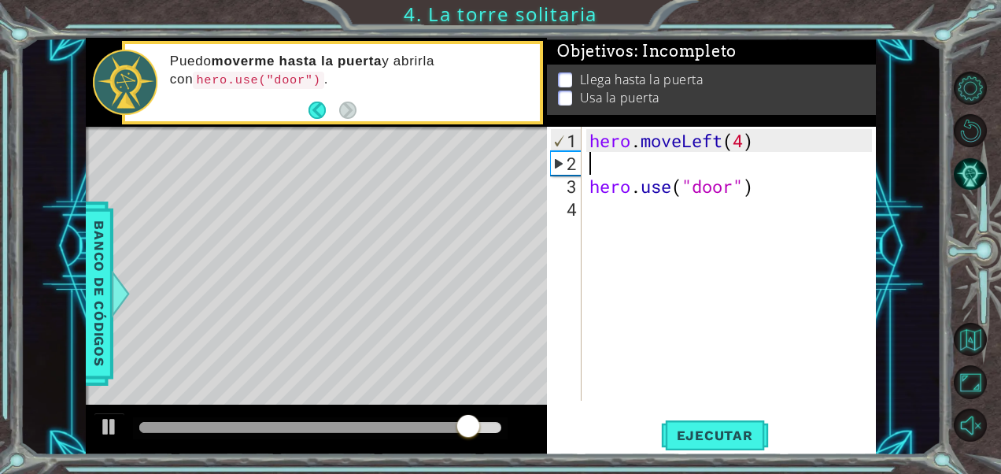
type textarea "h"
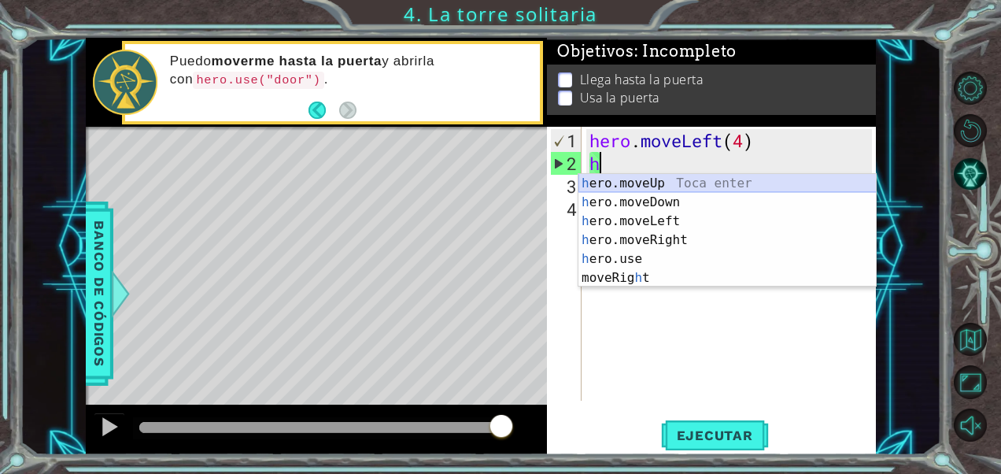
click at [649, 185] on div "h ero.moveUp Toca enter h ero.moveDown Toca enter h ero.moveLeft Toca enter h e…" at bounding box center [727, 249] width 298 height 151
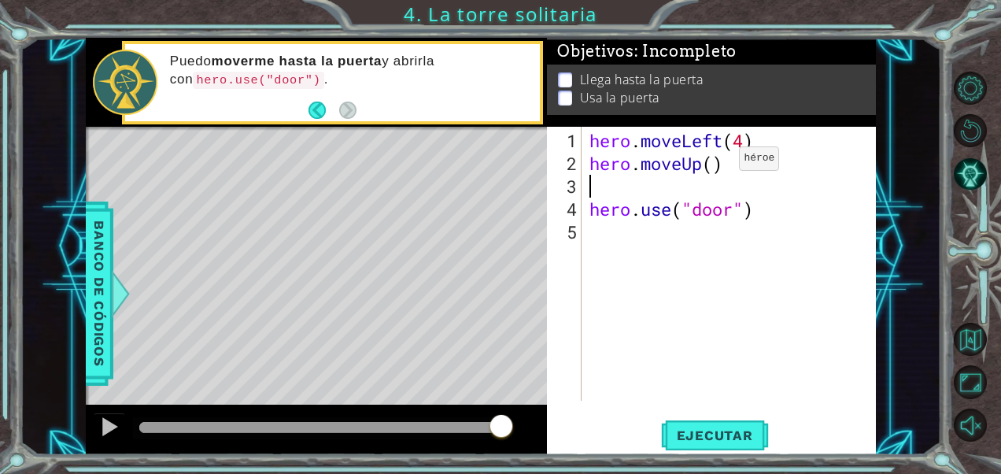
click at [715, 164] on div "hero . moveLeft ( 4 ) hero . moveUp ( ) hero . use ( "door" )" at bounding box center [733, 288] width 294 height 319
type textarea "hero.moveUp(2)"
click at [733, 175] on div "hero . moveLeft ( 4 ) hero . moveUp ( 2 ) hero . use ( "door" )" at bounding box center [733, 288] width 294 height 319
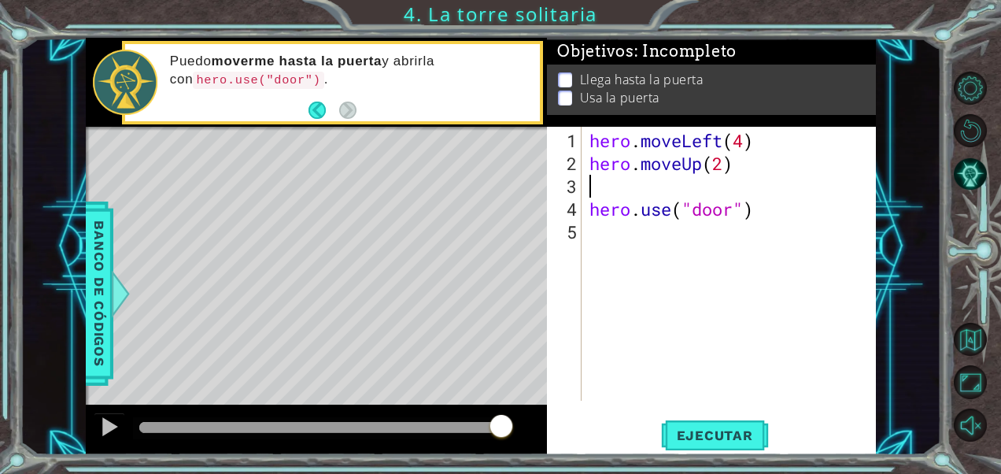
type textarea "h"
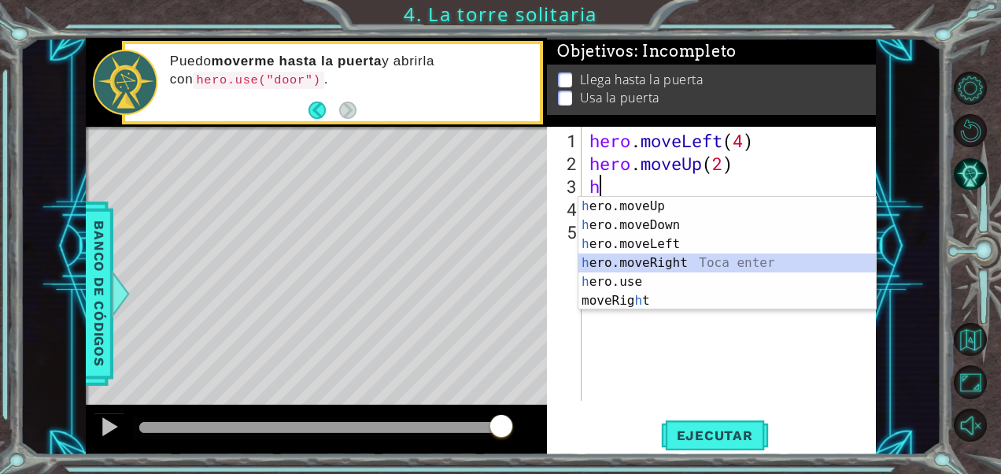
click at [668, 255] on div "h ero.moveUp Toca enter h ero.moveDown Toca enter h ero.moveLeft Toca enter h e…" at bounding box center [727, 272] width 298 height 151
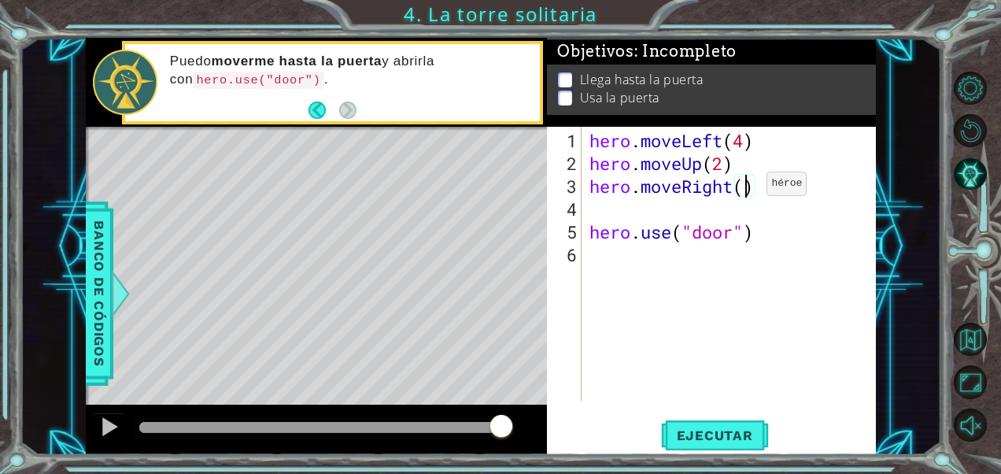
click at [743, 190] on div "hero . moveLeft ( 4 ) hero . moveUp ( 2 ) hero . moveRight ( ) hero . use ( "do…" at bounding box center [733, 288] width 294 height 319
click at [589, 229] on div "hero . moveLeft ( 4 ) hero . moveUp ( 2 ) hero . moveRight ( 2 ) hero . use ( "…" at bounding box center [733, 288] width 294 height 319
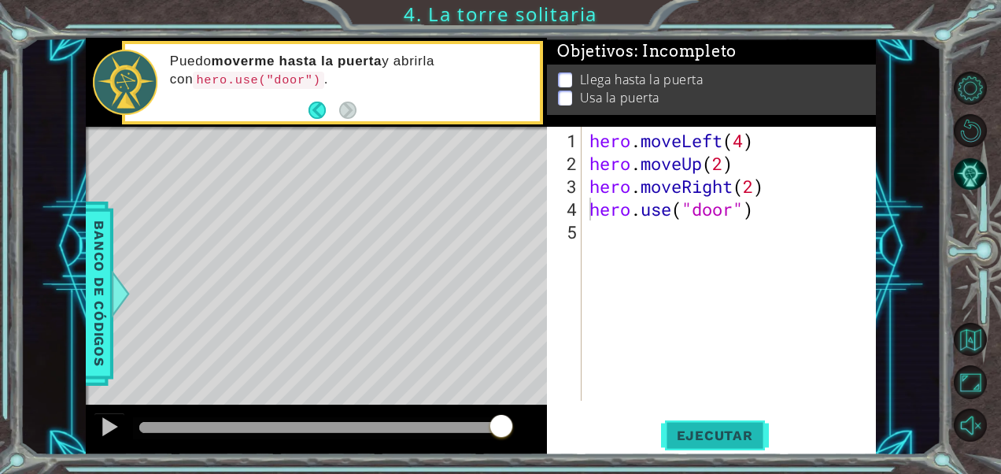
click at [730, 426] on button "Ejecutar" at bounding box center [715, 435] width 108 height 33
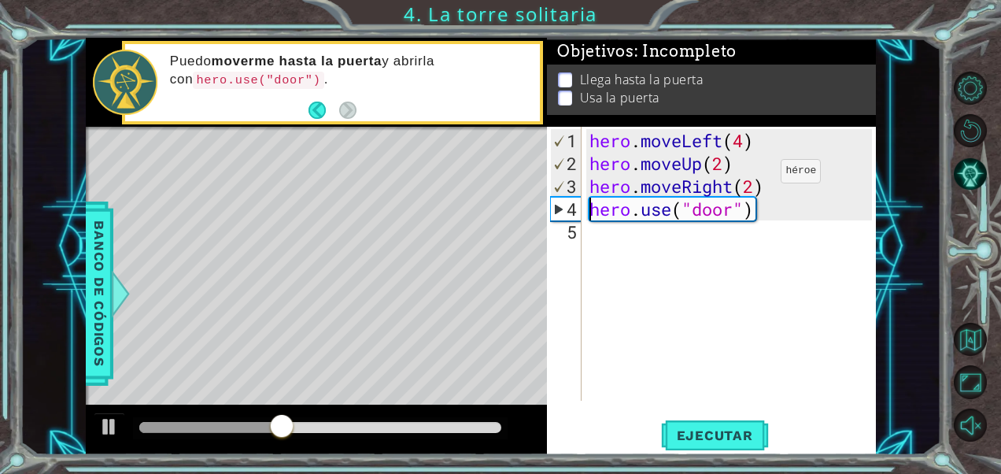
click at [757, 177] on div "hero . moveLeft ( 4 ) hero . moveUp ( 2 ) hero . moveRight ( 2 ) hero . use ( "…" at bounding box center [733, 288] width 294 height 319
click at [675, 441] on span "Ejecutar" at bounding box center [715, 435] width 108 height 16
type textarea "hero.moveRight(2)"
click at [779, 185] on div "hero . moveLeft ( 4 ) hero . moveUp ( 2 ) hero . moveRight ( 2 ) hero . use ( "…" at bounding box center [733, 288] width 294 height 319
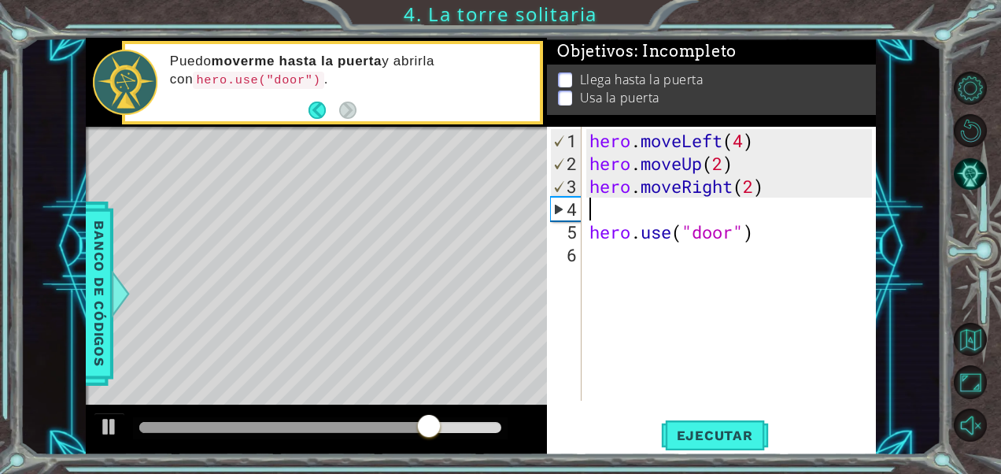
scroll to position [0, 0]
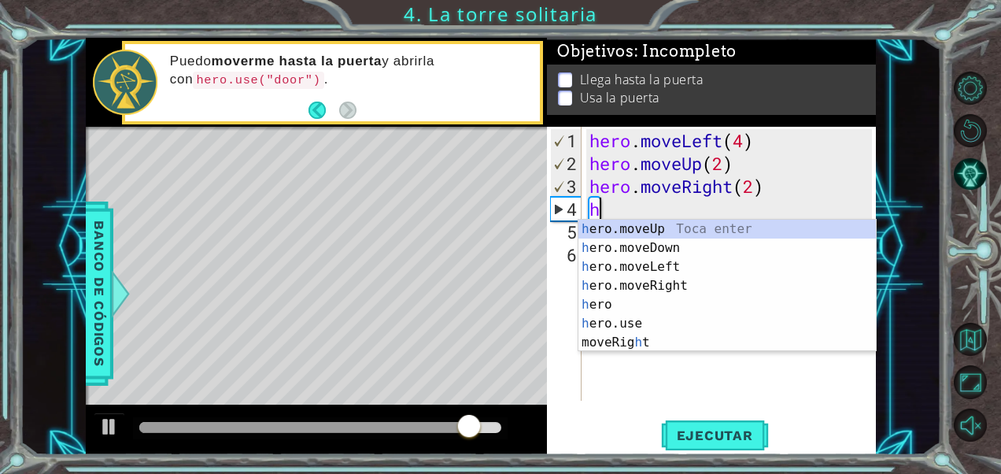
type textarea "he"
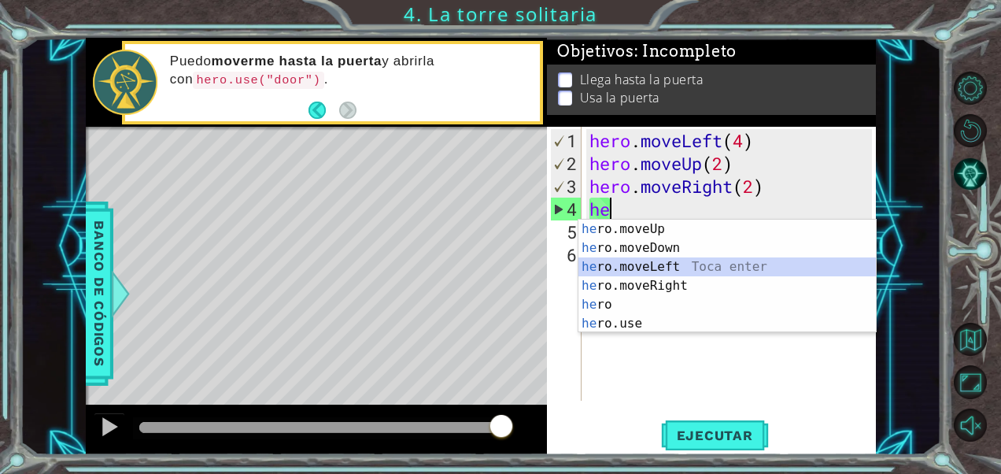
click at [644, 266] on div "he ro.moveUp Toca enter he ro.moveDown Toca enter he ro.moveLeft Toca enter he …" at bounding box center [727, 295] width 298 height 151
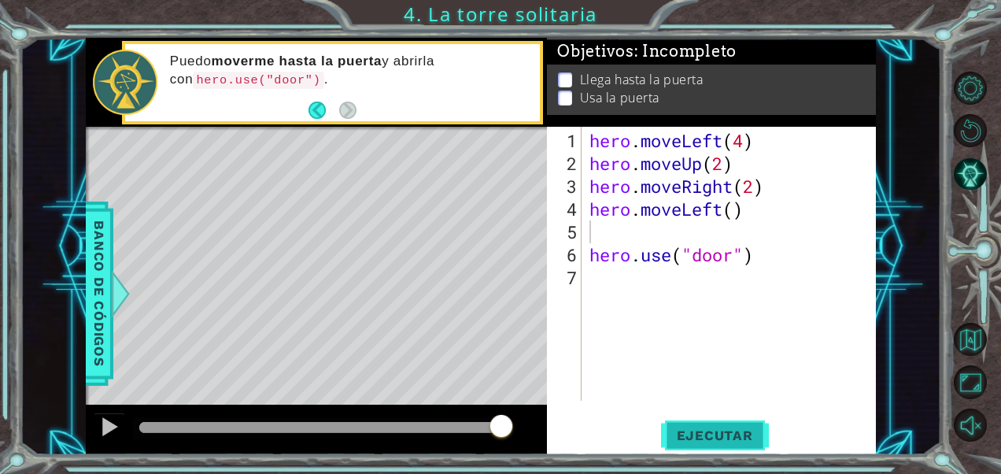
click at [718, 433] on span "Ejecutar" at bounding box center [715, 435] width 108 height 16
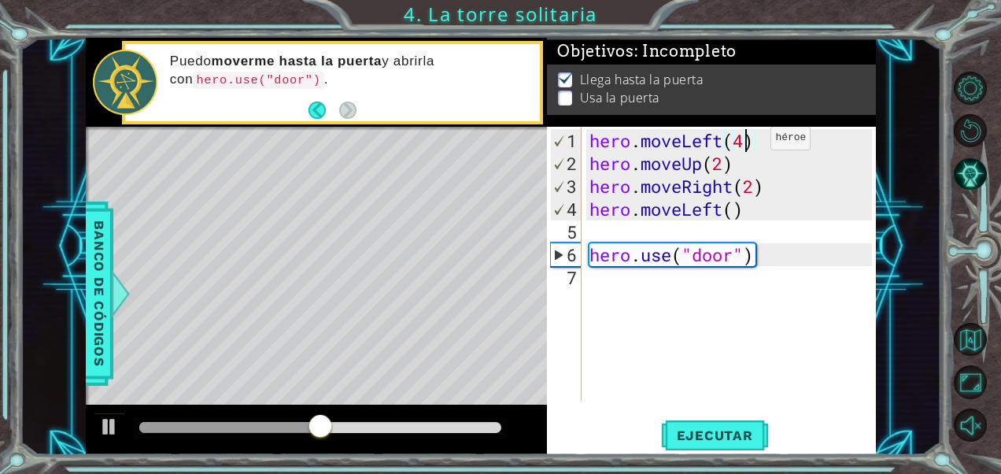
click at [747, 143] on div "hero . moveLeft ( 4 ) hero . moveUp ( 2 ) hero . moveRight ( 2 ) hero . moveLef…" at bounding box center [733, 288] width 294 height 319
type textarea "hero.moveLeft(2)"
click at [602, 227] on div "hero . moveLeft ( 2 ) hero . moveUp ( 2 ) hero . moveRight ( 2 ) hero . moveLef…" at bounding box center [733, 288] width 294 height 319
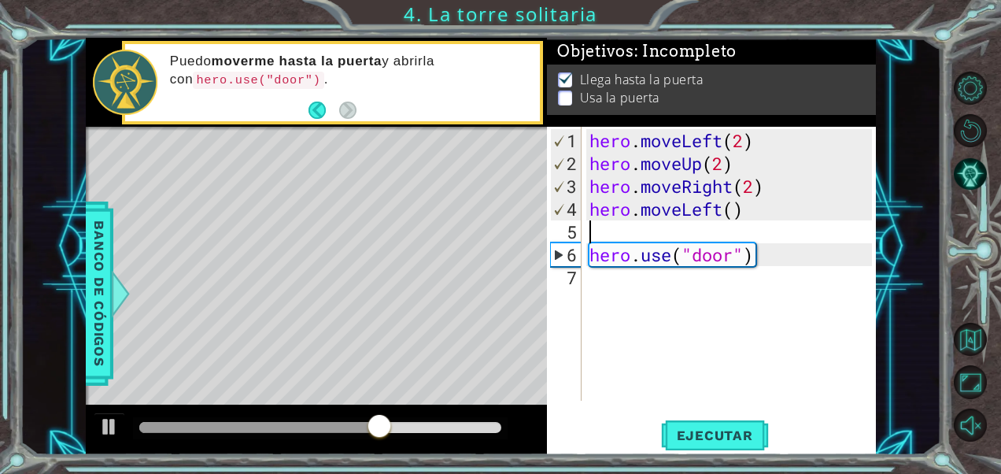
type textarea "hero.moveLeft()"
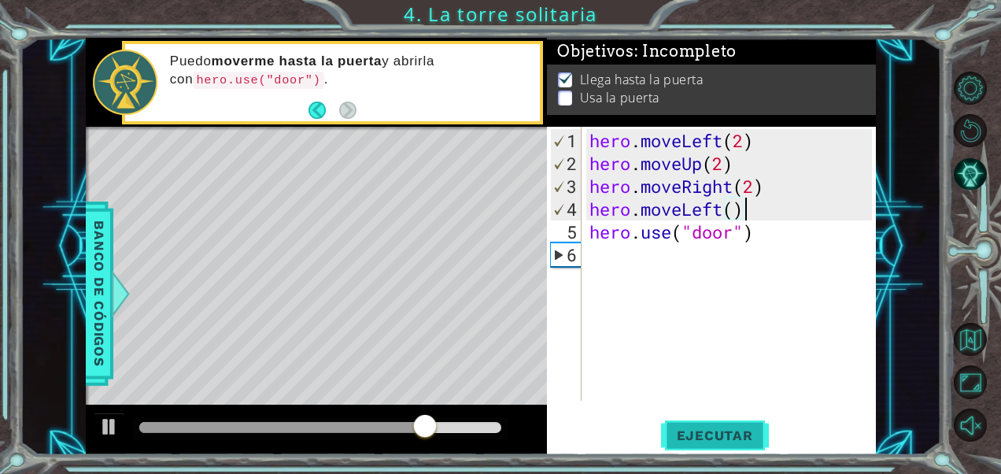
click at [710, 428] on span "Ejecutar" at bounding box center [715, 435] width 108 height 16
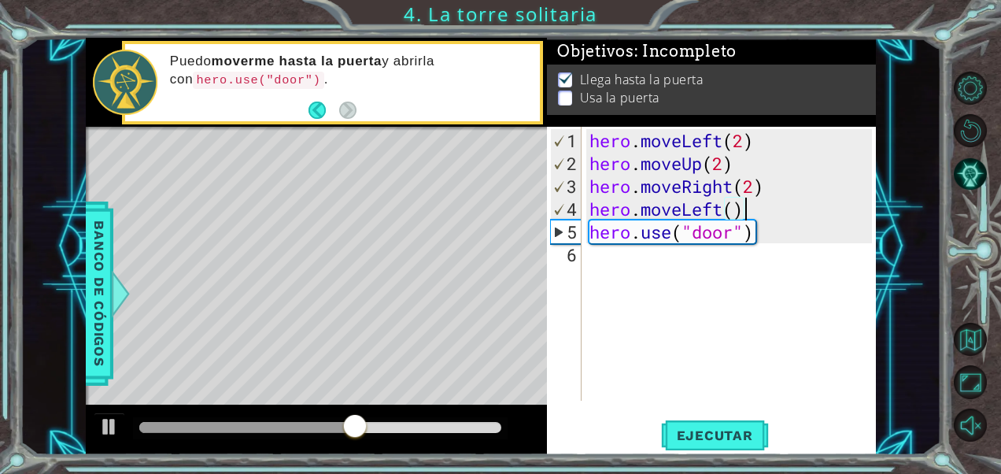
click at [744, 216] on div "hero . moveLeft ( 2 ) hero . moveUp ( 2 ) hero . moveRight ( 2 ) hero . moveLef…" at bounding box center [733, 288] width 294 height 319
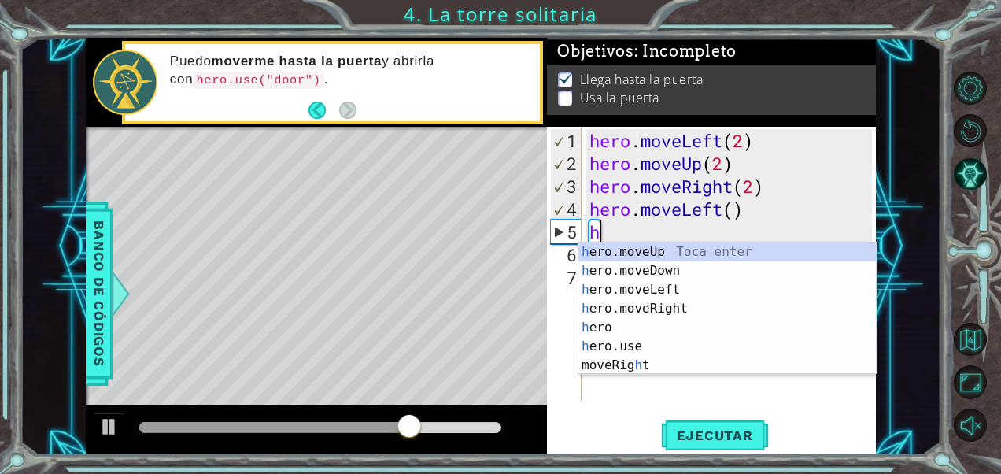
type textarea "he"
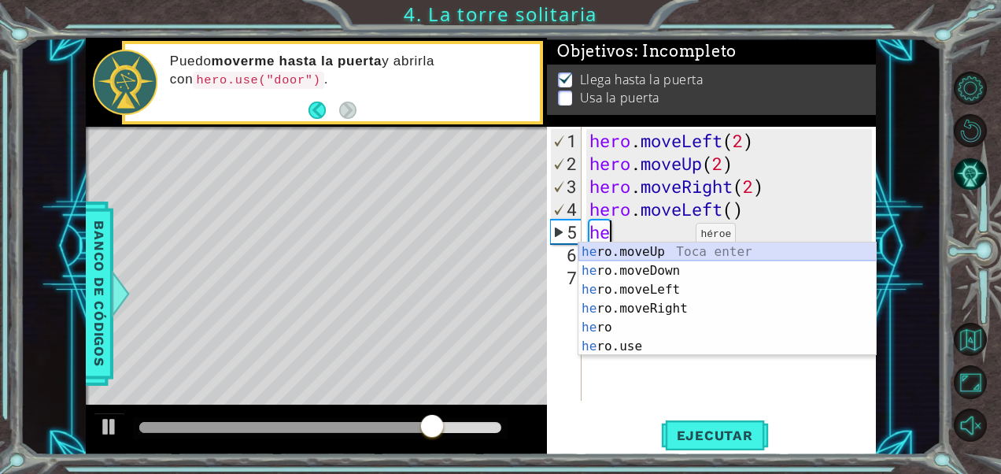
click at [657, 260] on div "he ro.moveUp Toca enter he ro.moveDown Toca enter he ro.moveLeft Toca enter he …" at bounding box center [727, 317] width 298 height 151
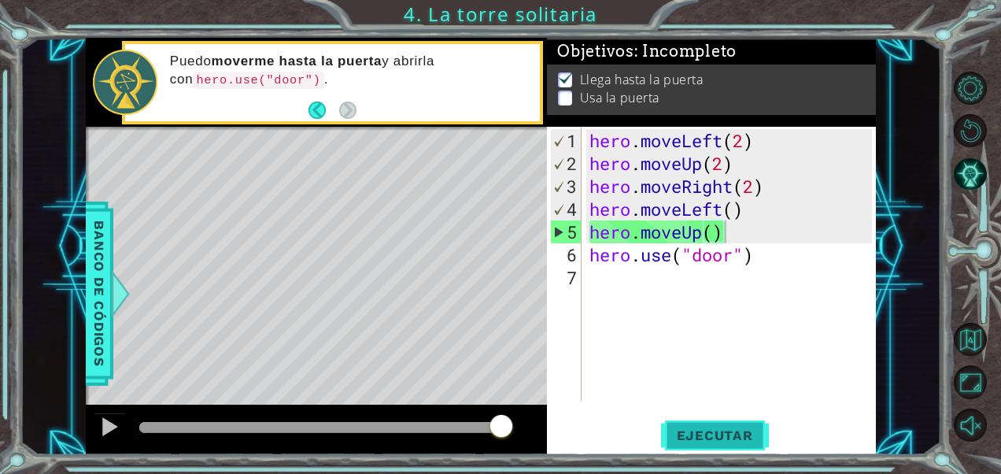
click at [692, 429] on span "Ejecutar" at bounding box center [715, 435] width 108 height 16
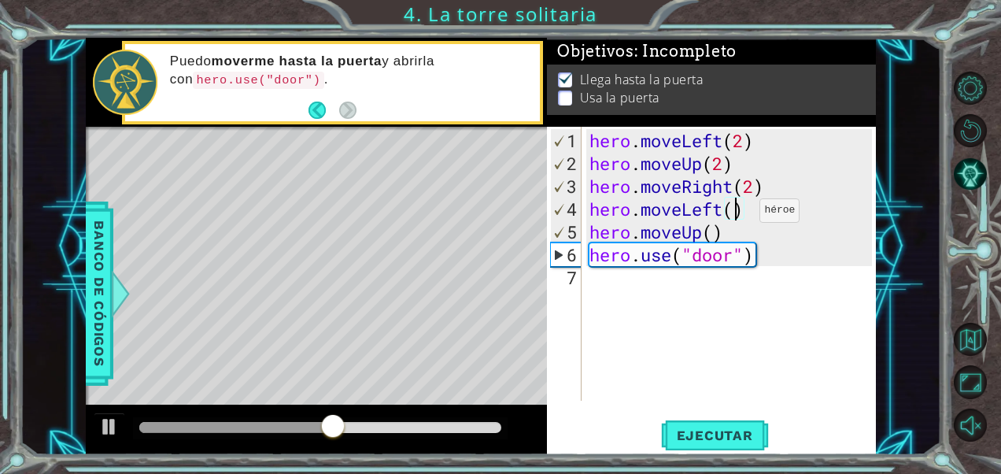
click at [736, 216] on div "hero . moveLeft ( 2 ) hero . moveUp ( 2 ) hero . moveRight ( 2 ) hero . moveLef…" at bounding box center [733, 288] width 294 height 319
click at [703, 430] on span "Ejecutar" at bounding box center [715, 435] width 108 height 16
click at [700, 420] on button "Ejecutar" at bounding box center [715, 435] width 108 height 33
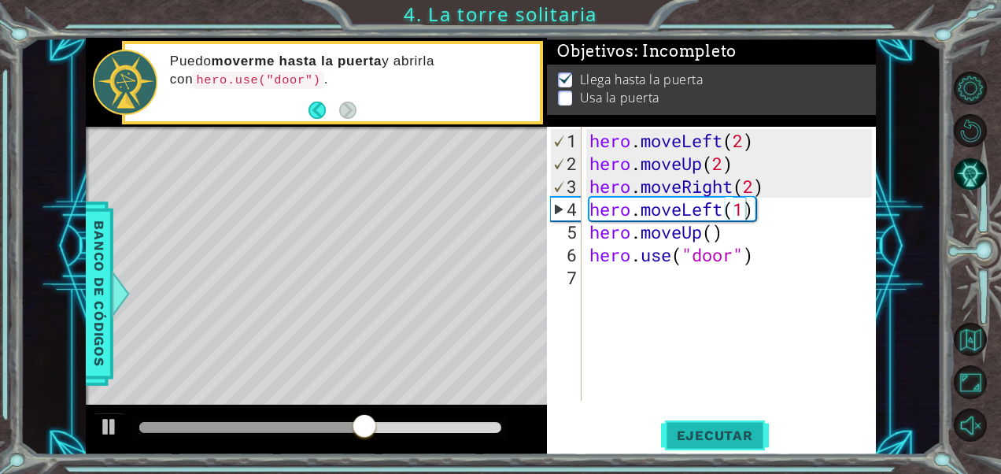
click at [718, 428] on span "Ejecutar" at bounding box center [715, 435] width 108 height 16
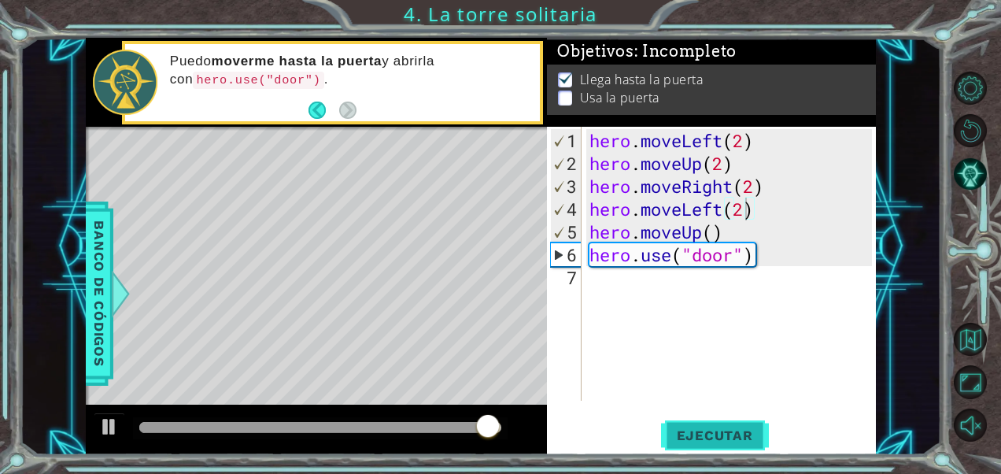
click at [711, 427] on span "Ejecutar" at bounding box center [715, 435] width 108 height 16
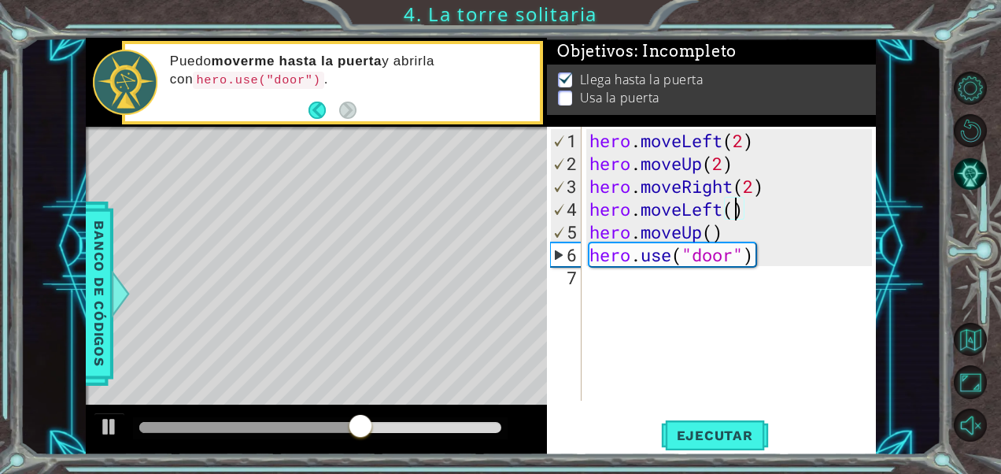
click at [723, 231] on div "hero . moveLeft ( 2 ) hero . moveUp ( 2 ) hero . moveRight ( 2 ) hero . moveLef…" at bounding box center [733, 288] width 294 height 319
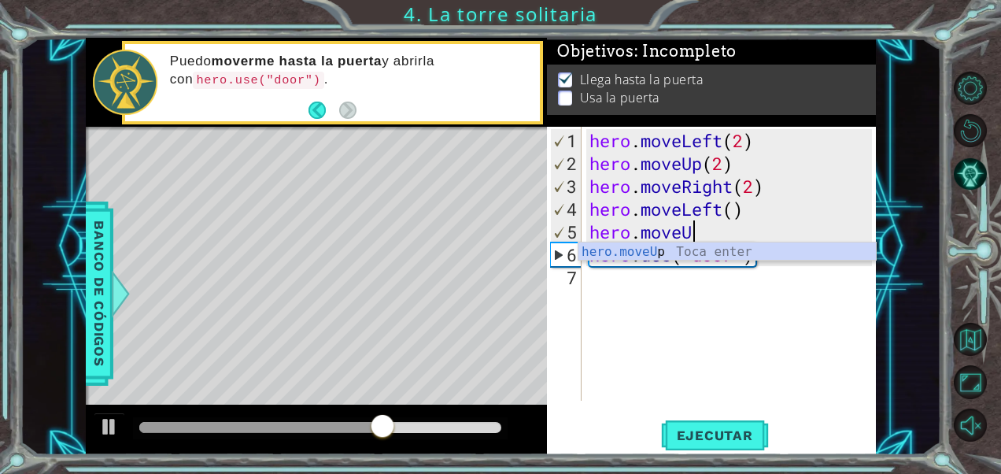
scroll to position [0, 2]
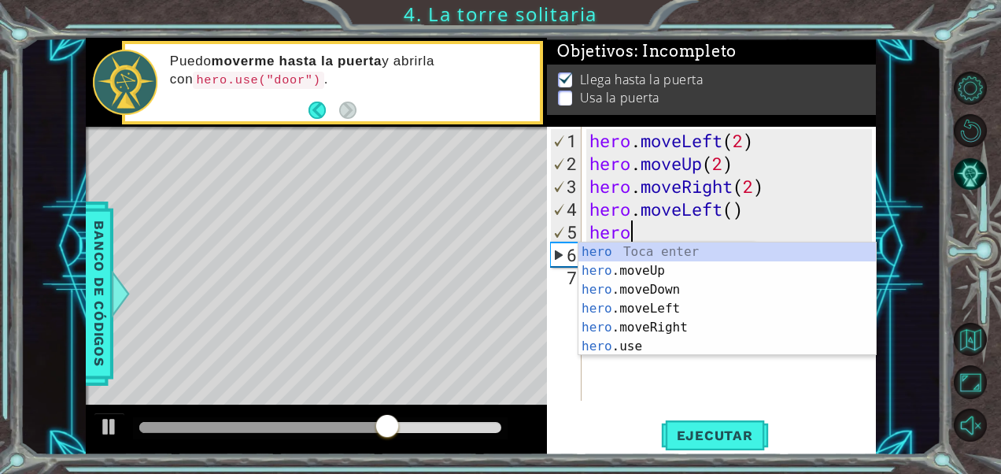
type textarea "h"
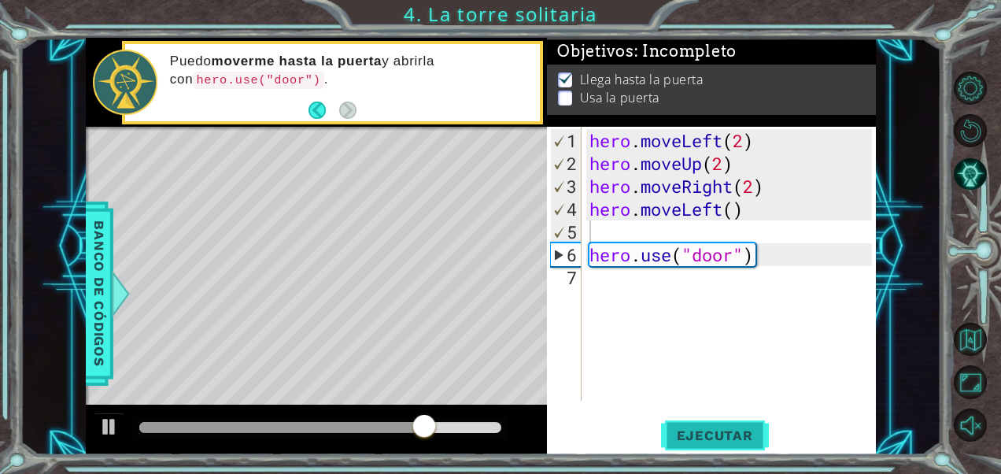
click at [688, 437] on span "Ejecutar" at bounding box center [715, 435] width 108 height 16
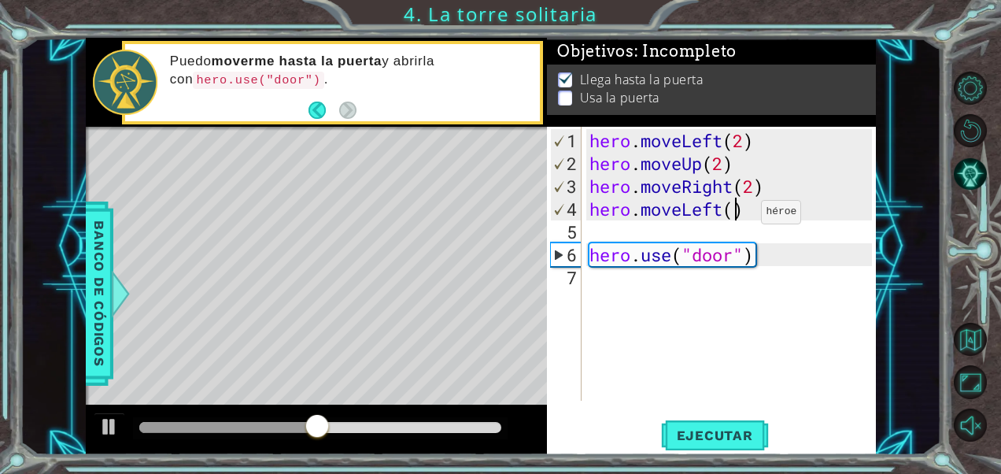
click at [737, 217] on div "hero . moveLeft ( 2 ) hero . moveUp ( 2 ) hero . moveRight ( 2 ) hero . moveLef…" at bounding box center [733, 288] width 294 height 319
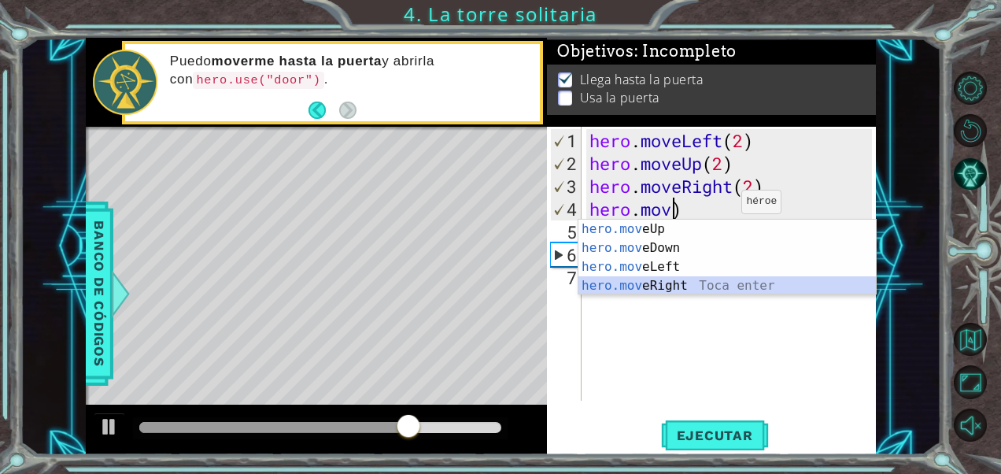
click at [699, 284] on div "hero.mov eUp Toca enter hero.mov eDown Toca enter hero.mov eLeft Toca enter her…" at bounding box center [727, 276] width 298 height 113
type textarea "hero.moveRight()"
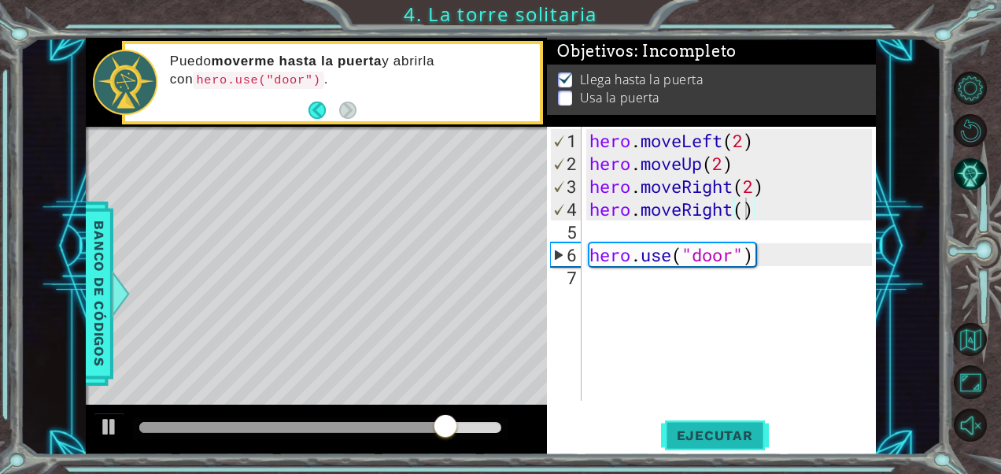
click at [713, 434] on span "Ejecutar" at bounding box center [715, 435] width 108 height 16
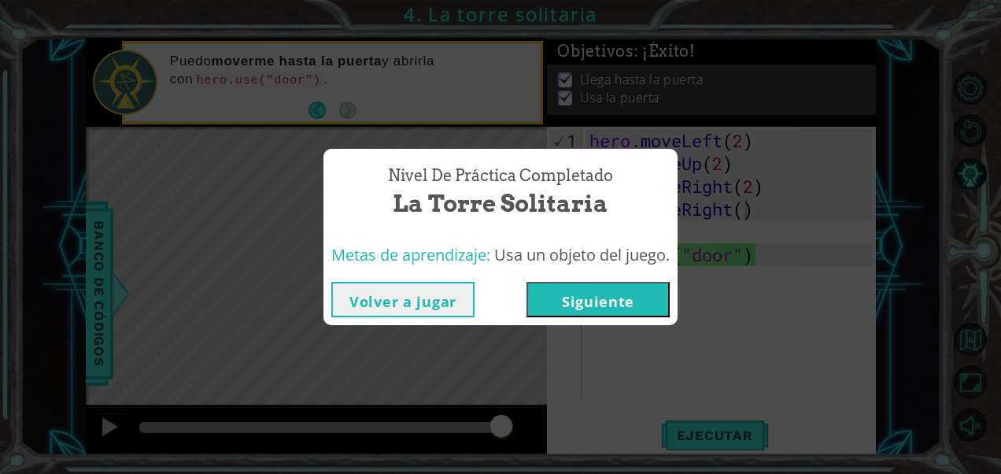
click at [623, 290] on button "Siguiente" at bounding box center [597, 299] width 143 height 35
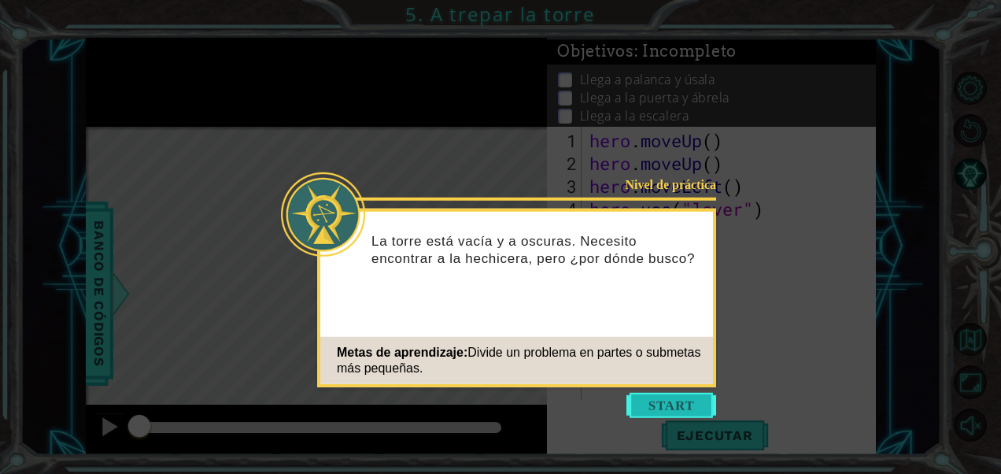
click at [656, 414] on button "Start" at bounding box center [671, 405] width 90 height 25
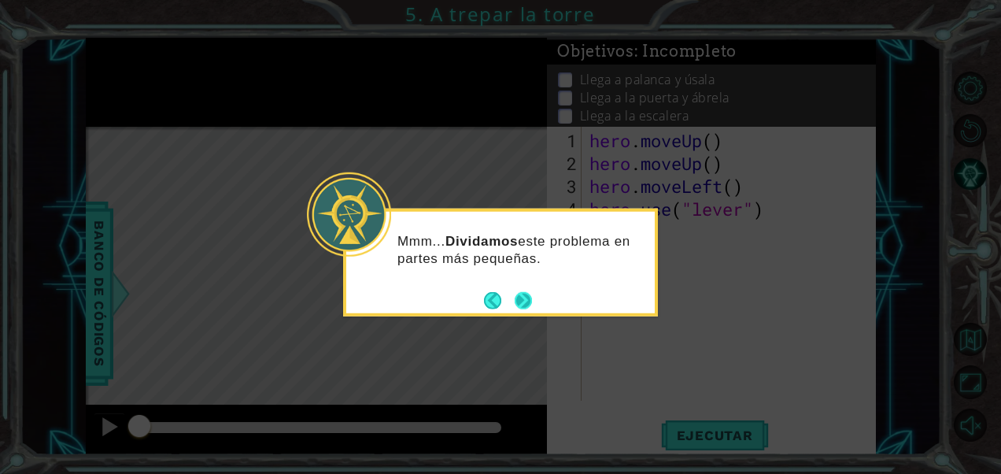
click at [527, 303] on button "Next" at bounding box center [523, 299] width 17 height 17
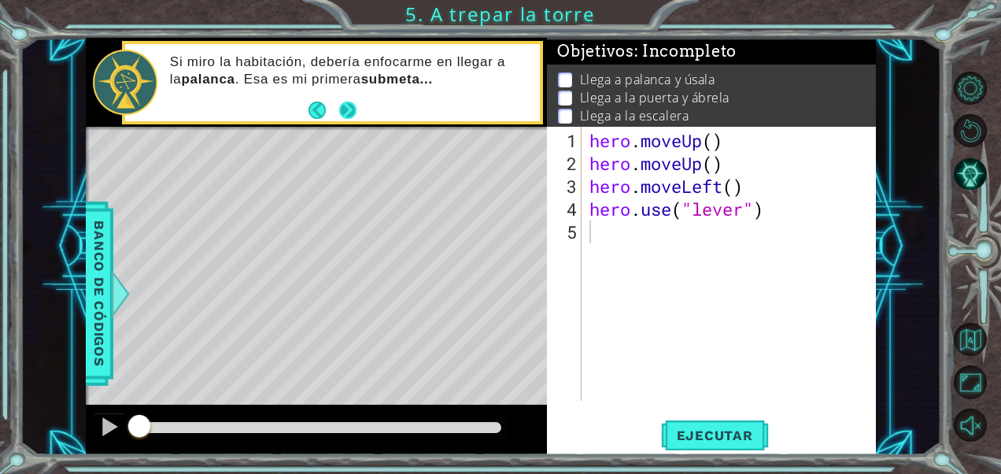
click at [354, 113] on button "Next" at bounding box center [348, 111] width 18 height 18
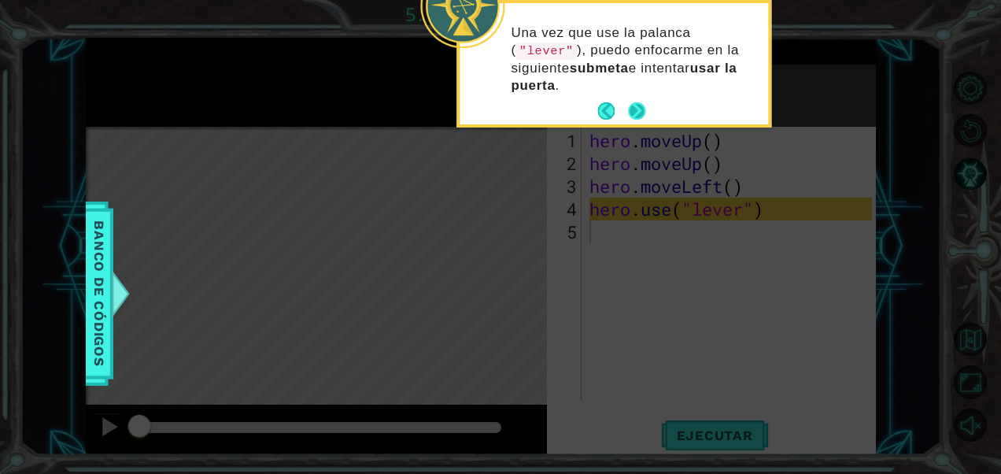
click at [634, 97] on div "Una vez que use la palanca ( "lever" ), puedo enfocarme en la siguiente submeta…" at bounding box center [614, 63] width 308 height 121
click at [637, 102] on button "Next" at bounding box center [636, 110] width 17 height 17
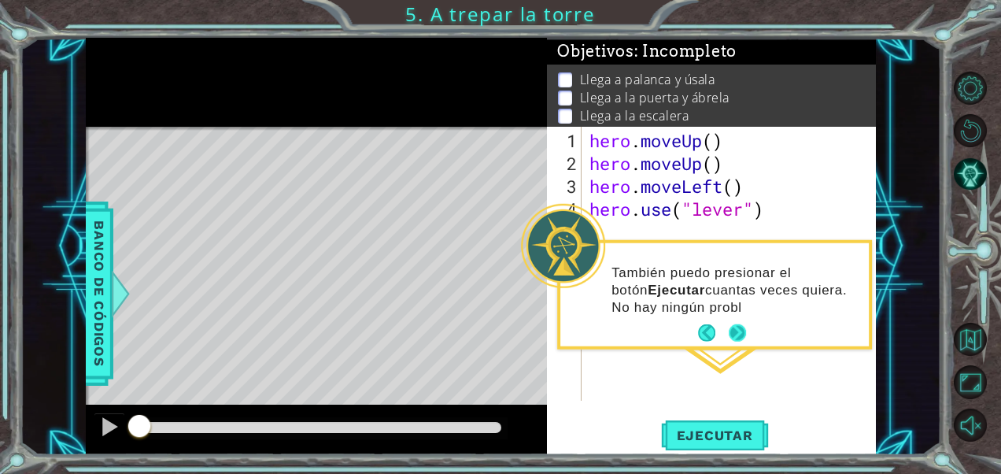
click at [740, 330] on button "Next" at bounding box center [737, 332] width 17 height 17
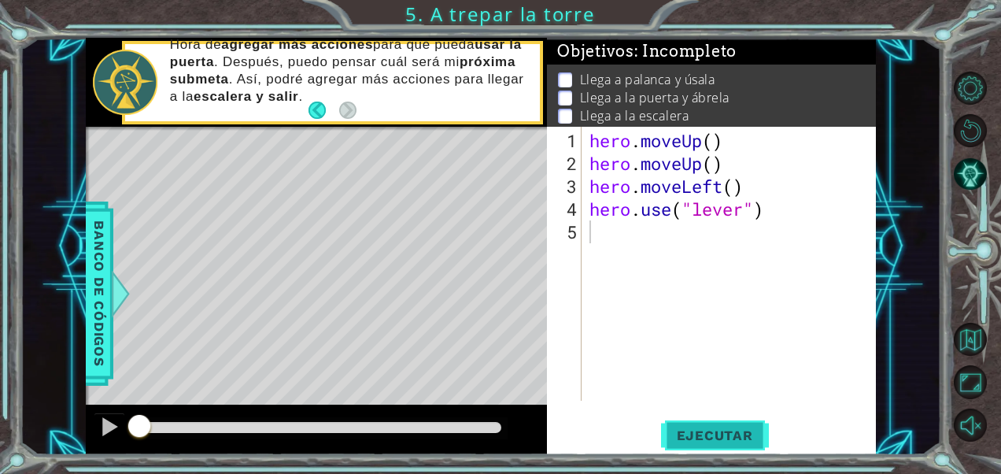
click at [694, 428] on span "Ejecutar" at bounding box center [715, 435] width 108 height 16
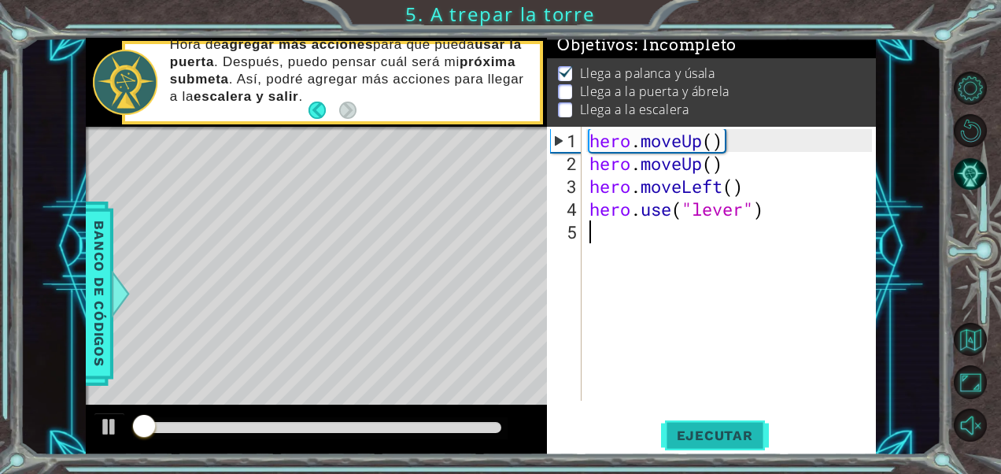
scroll to position [13, 0]
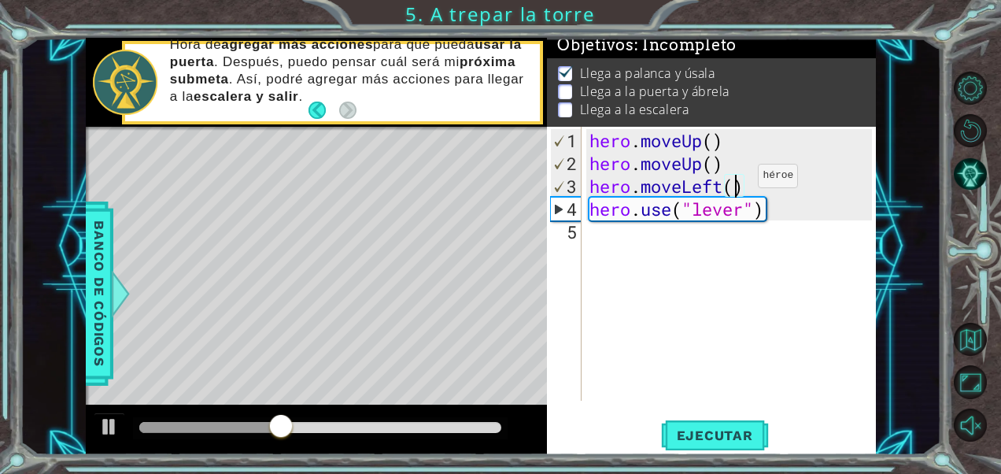
click at [734, 182] on div "hero . moveUp ( ) hero . moveUp ( ) hero . moveLeft ( ) hero . use ( "lever" )" at bounding box center [733, 288] width 294 height 319
click at [725, 182] on div "hero . moveUp ( ) hero . moveUp ( ) hero . moveLeft ( ) hero . use ( "lever" )" at bounding box center [733, 288] width 294 height 319
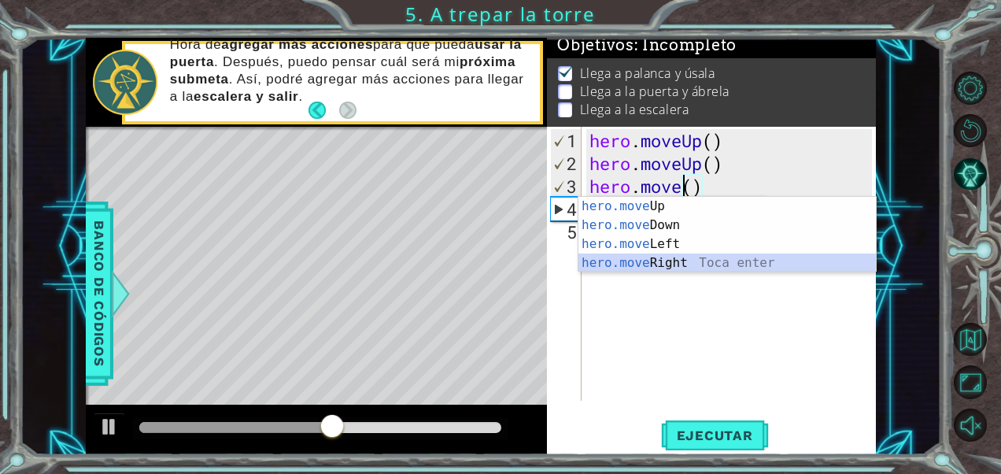
click at [686, 263] on div "hero.move Up Toca enter hero.move Down Toca enter hero.move Left Toca enter her…" at bounding box center [727, 253] width 298 height 113
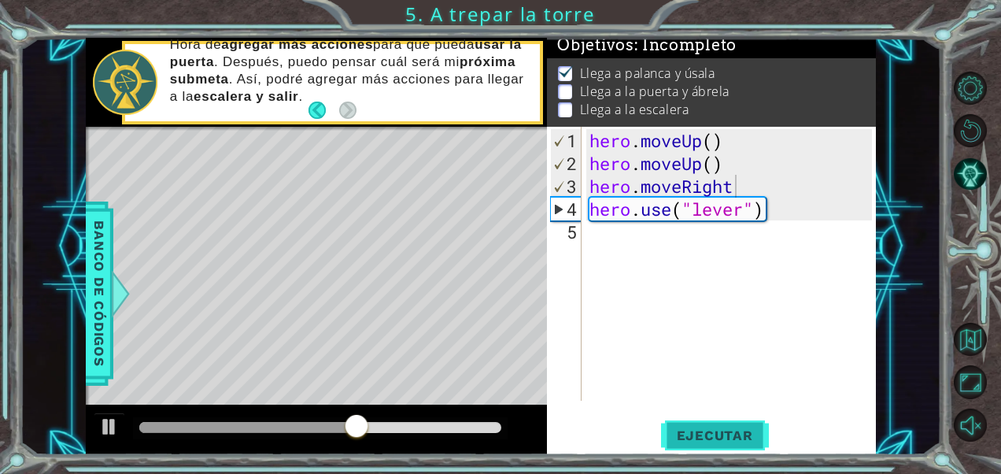
click at [729, 427] on span "Ejecutar" at bounding box center [715, 435] width 108 height 16
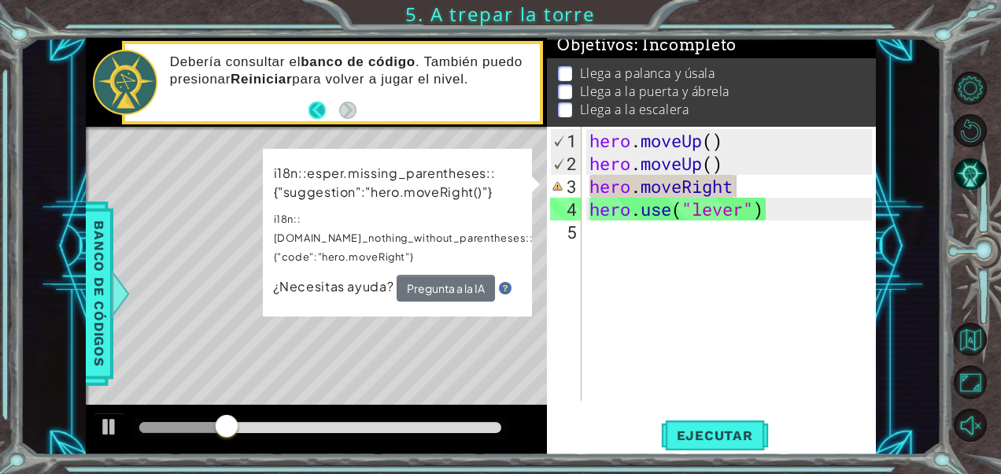
click at [320, 107] on button "Back" at bounding box center [323, 110] width 31 height 17
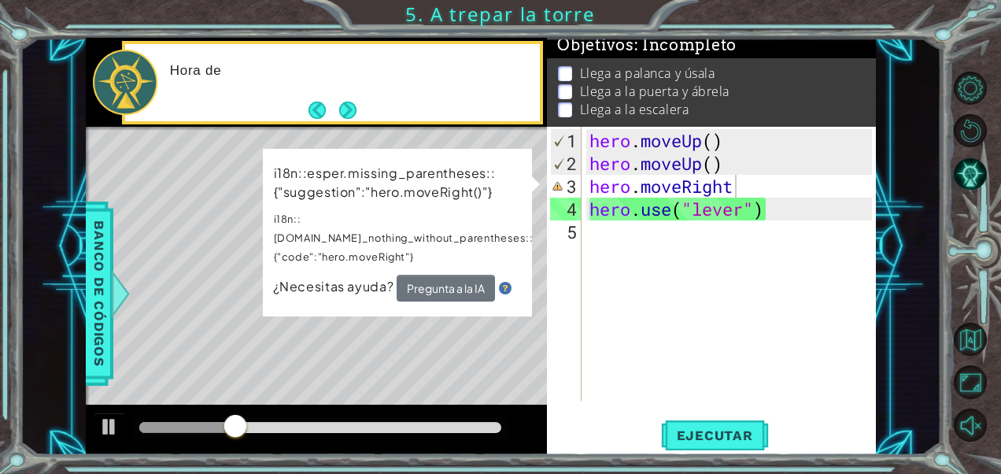
click at [320, 107] on button "Back" at bounding box center [323, 110] width 31 height 17
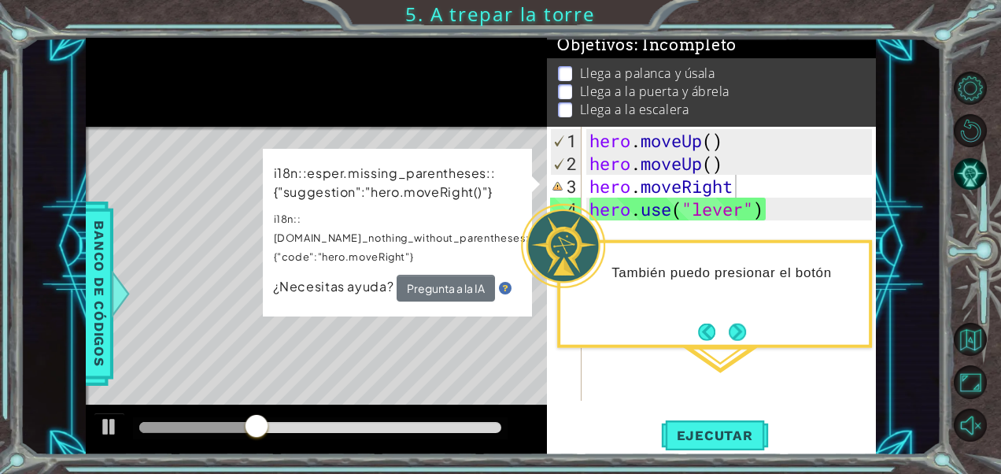
click at [320, 107] on div at bounding box center [317, 82] width 462 height 89
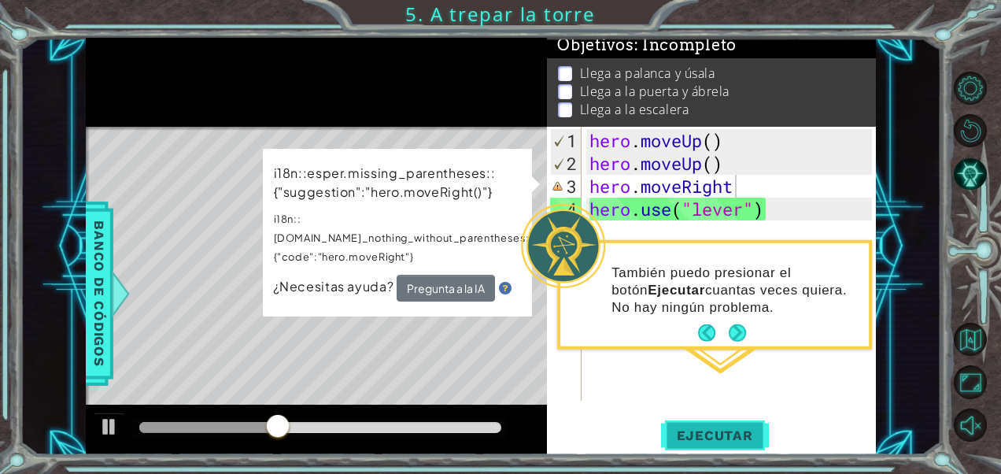
click at [681, 434] on span "Ejecutar" at bounding box center [715, 435] width 108 height 16
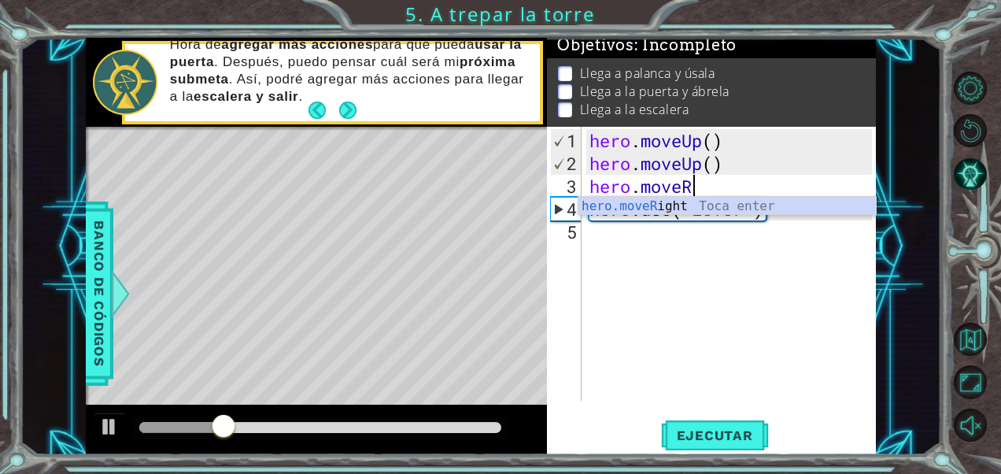
type textarea "hero.move"
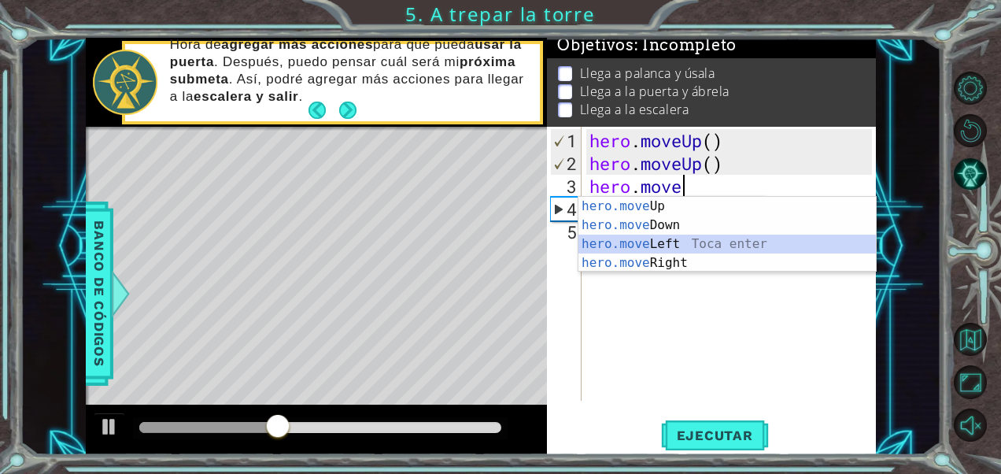
click at [666, 242] on div "hero.move Up Toca enter hero.move Down Toca enter hero.move Left Toca enter her…" at bounding box center [727, 253] width 298 height 113
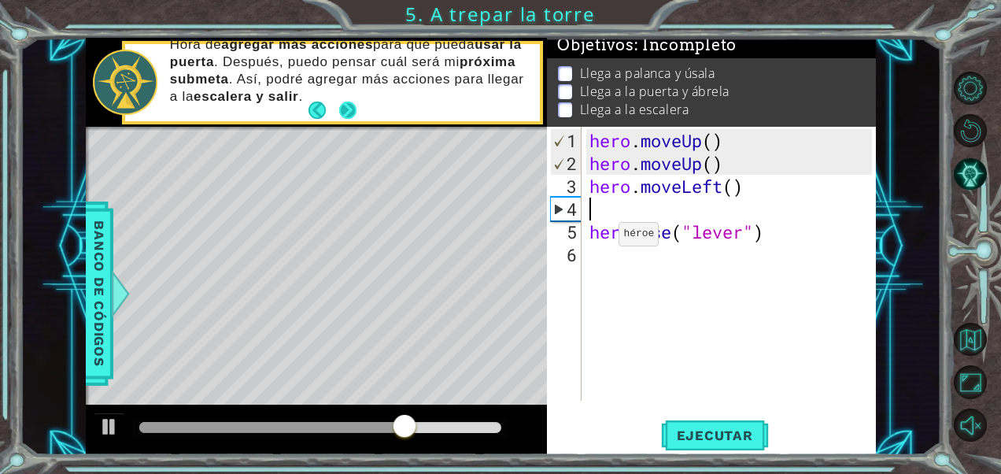
click at [359, 112] on div "Hora de agregar más acciones para que pueda usar la puerta . Después, puedo pen…" at bounding box center [349, 82] width 381 height 108
click at [347, 109] on button "Next" at bounding box center [347, 111] width 18 height 18
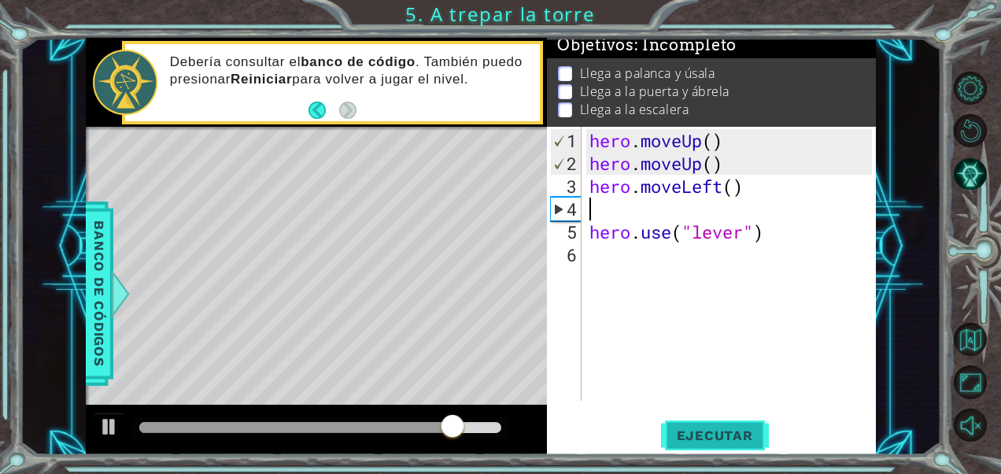
click at [668, 431] on span "Ejecutar" at bounding box center [715, 435] width 108 height 16
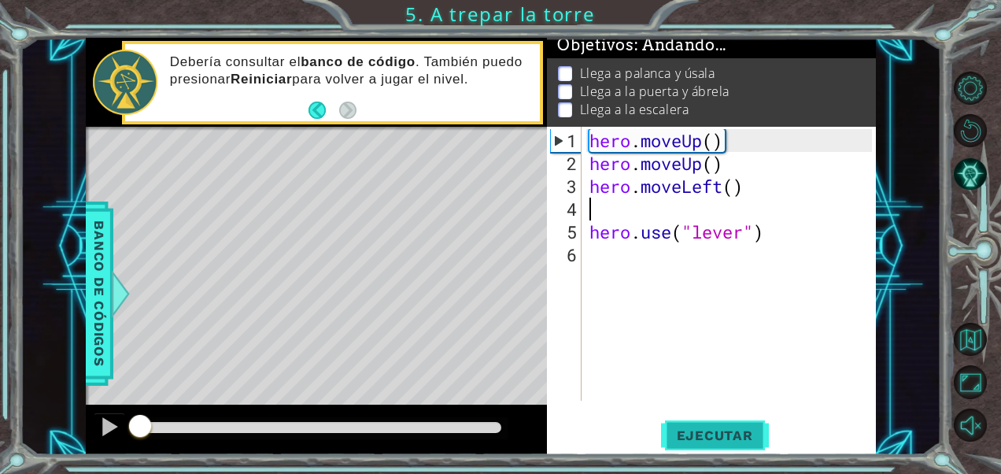
click at [668, 431] on span "Ejecutar" at bounding box center [715, 435] width 108 height 16
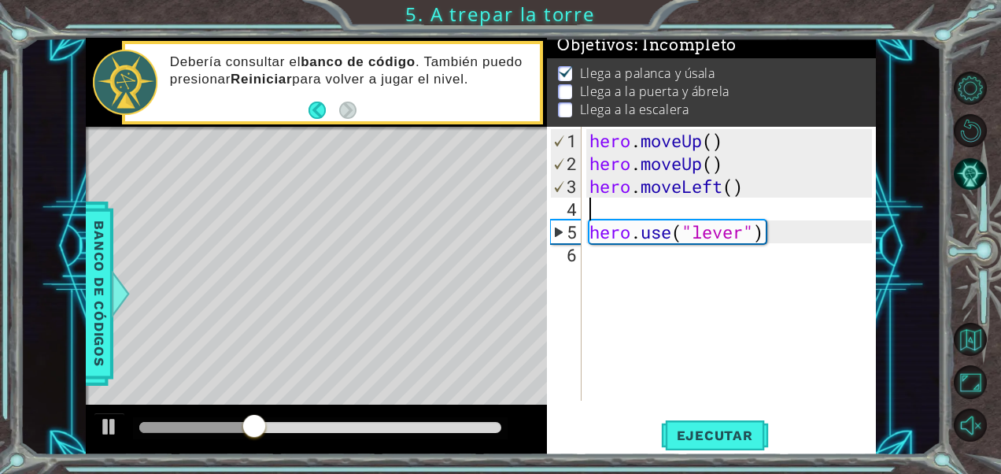
type textarea "hero.moveLeft()"
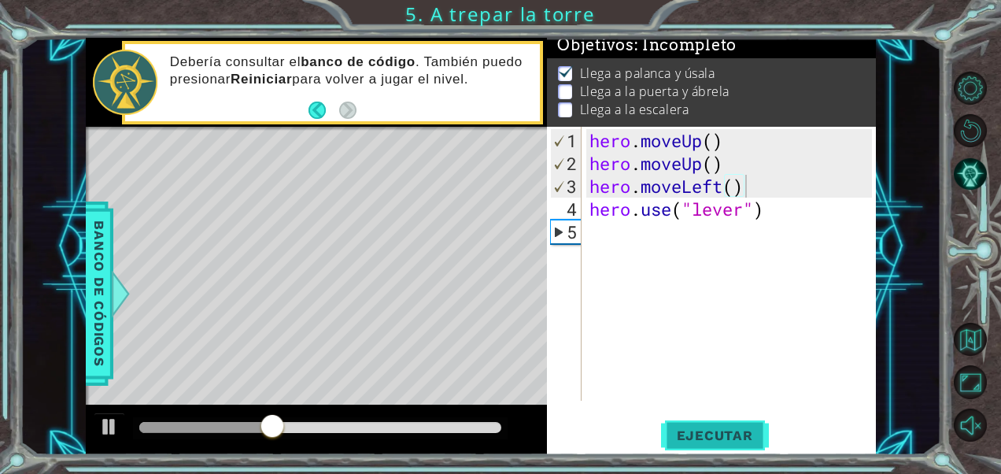
click at [718, 449] on button "Ejecutar" at bounding box center [715, 435] width 108 height 33
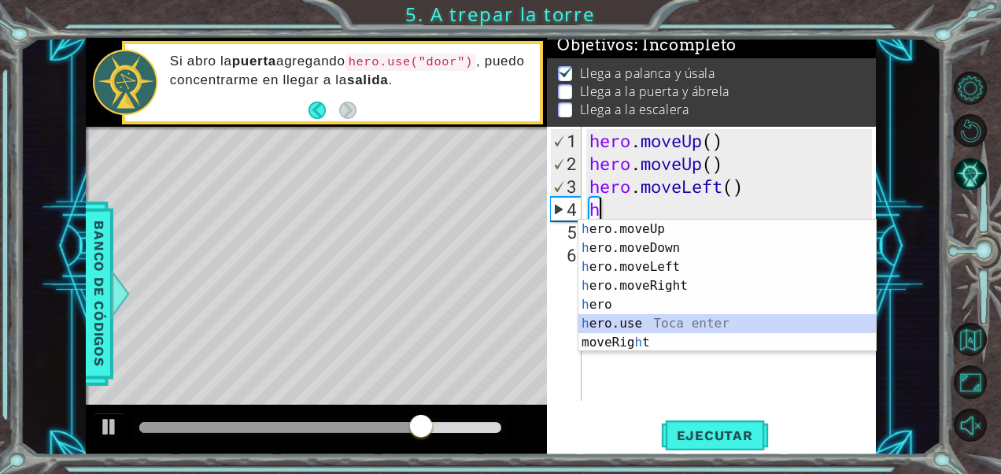
click at [655, 318] on div "h ero.moveUp Toca enter h ero.moveDown Toca enter h ero.moveLeft Toca enter h e…" at bounding box center [727, 305] width 298 height 170
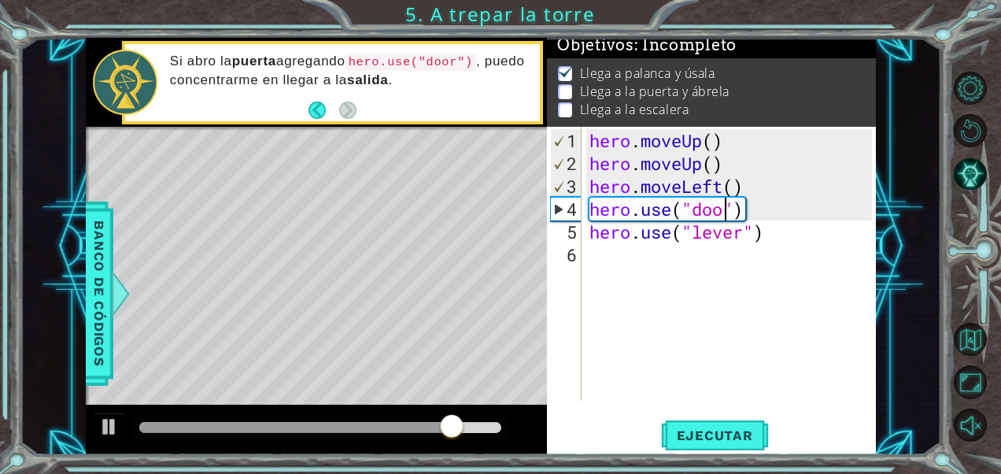
scroll to position [0, 6]
click at [691, 433] on span "Ejecutar" at bounding box center [715, 435] width 108 height 16
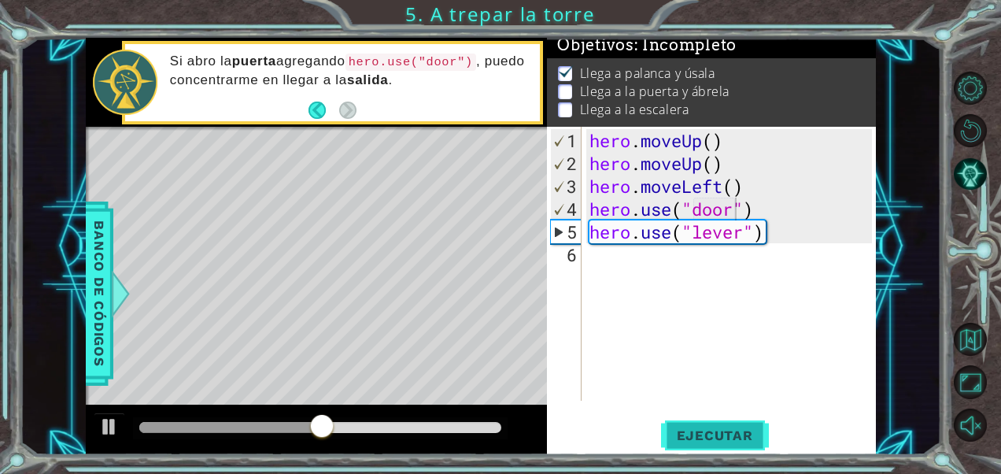
click at [710, 434] on span "Ejecutar" at bounding box center [715, 435] width 108 height 16
click at [727, 177] on div "hero . moveUp ( ) hero . moveUp ( ) hero . moveLeft ( ) hero . use ( "door" ) h…" at bounding box center [733, 288] width 294 height 319
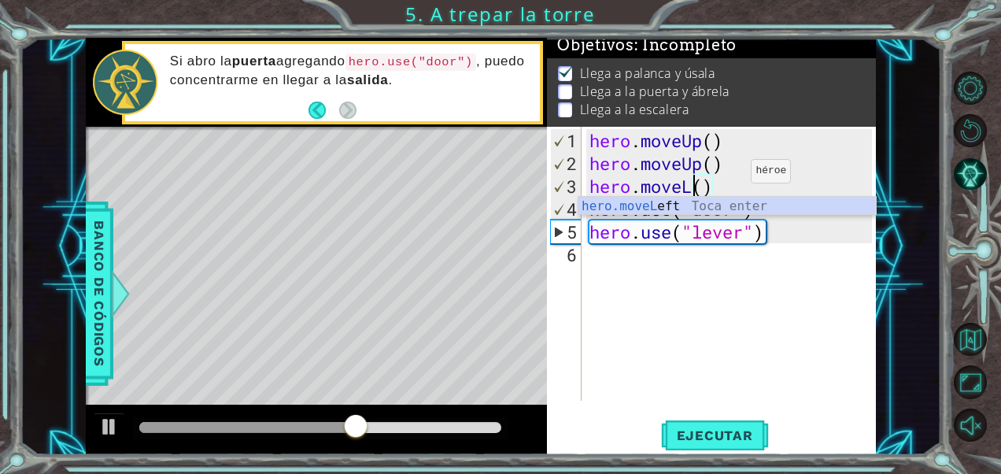
scroll to position [0, 4]
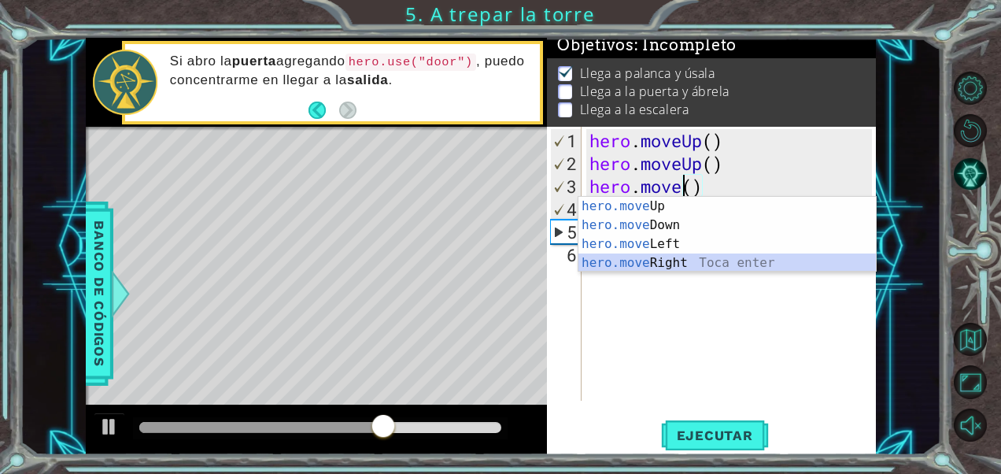
click at [707, 263] on div "hero.move Up Toca enter hero.move Down Toca enter hero.move Left Toca enter her…" at bounding box center [727, 253] width 298 height 113
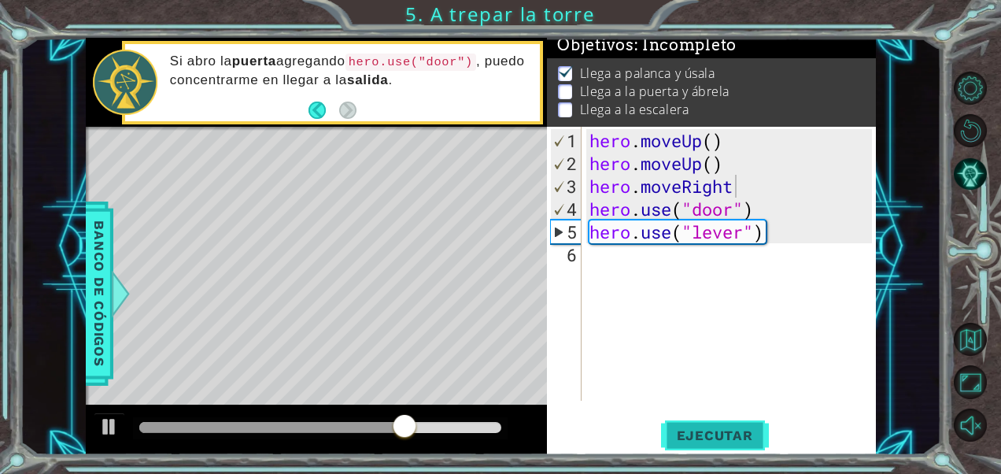
click at [718, 424] on button "Ejecutar" at bounding box center [715, 435] width 108 height 33
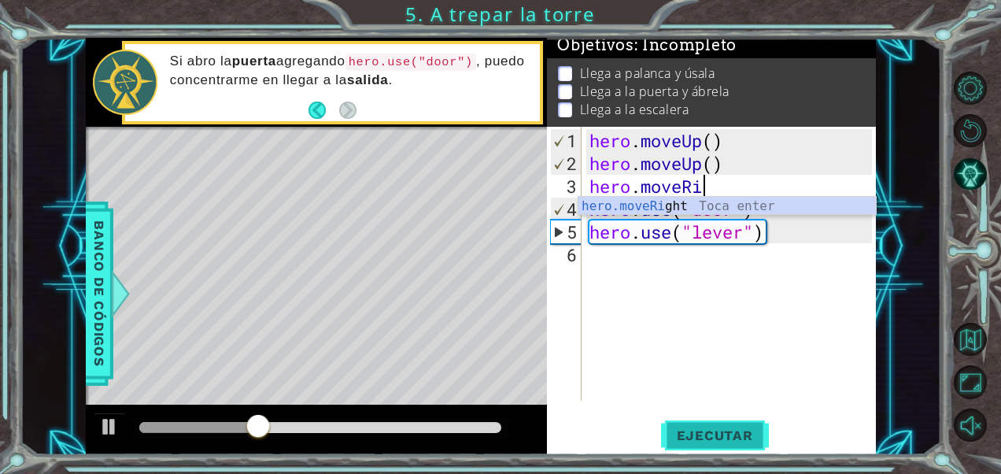
type textarea "hero.moveR"
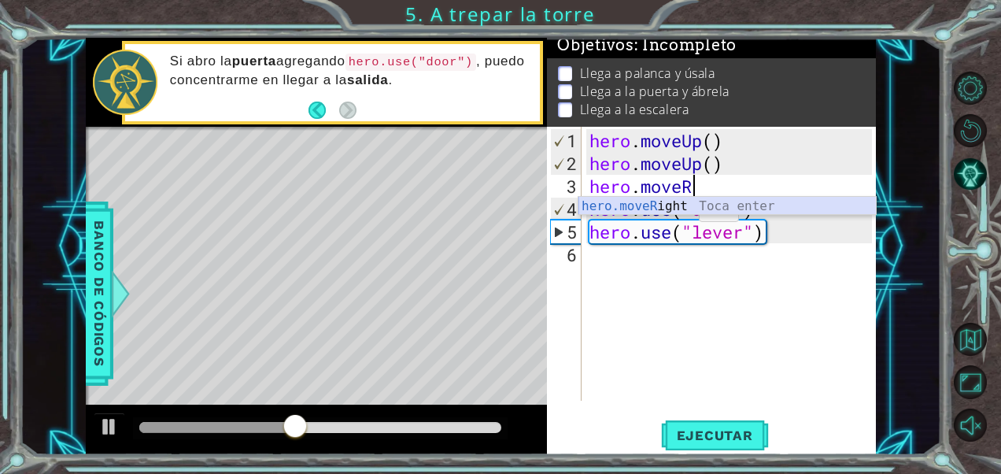
click at [671, 206] on div "hero.moveR ight Toca enter" at bounding box center [727, 225] width 298 height 57
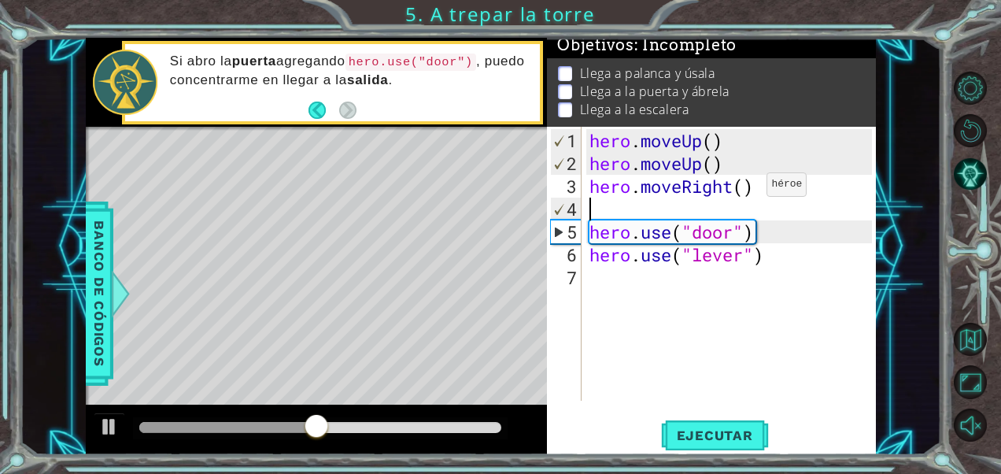
click at [743, 190] on div "hero . moveUp ( ) hero . moveUp ( ) hero . moveRight ( ) hero . use ( "door" ) …" at bounding box center [733, 288] width 294 height 319
click at [713, 426] on button "Ejecutar" at bounding box center [715, 435] width 108 height 33
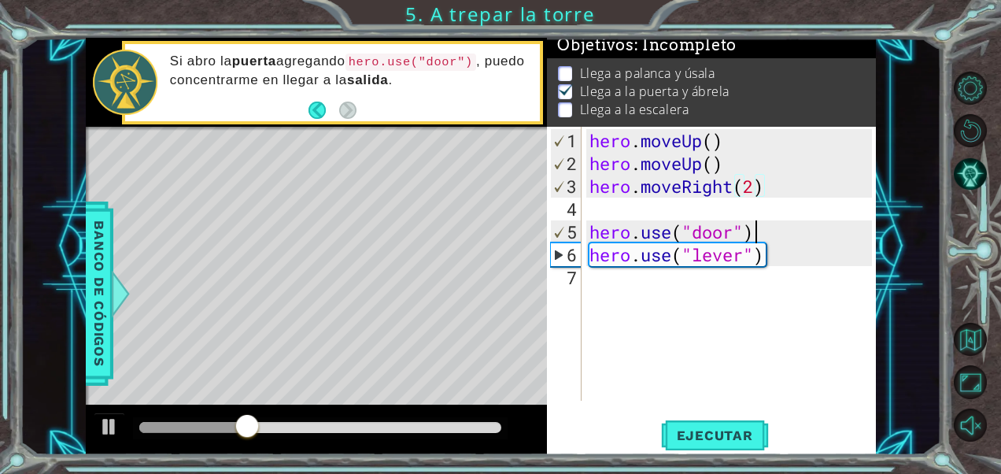
click at [769, 234] on div "hero . moveUp ( ) hero . moveUp ( ) hero . moveRight ( 2 ) hero . use ( "door" …" at bounding box center [733, 288] width 294 height 319
type textarea "hero.use("door")"
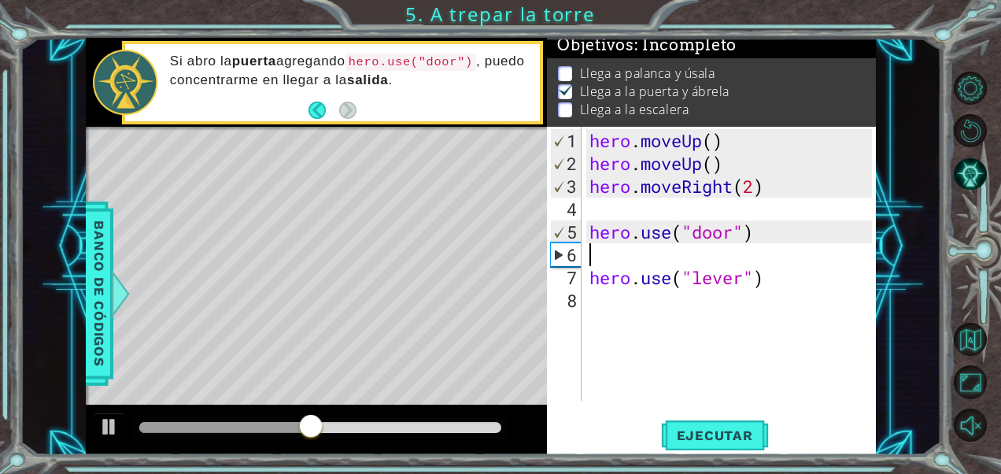
type textarea "h"
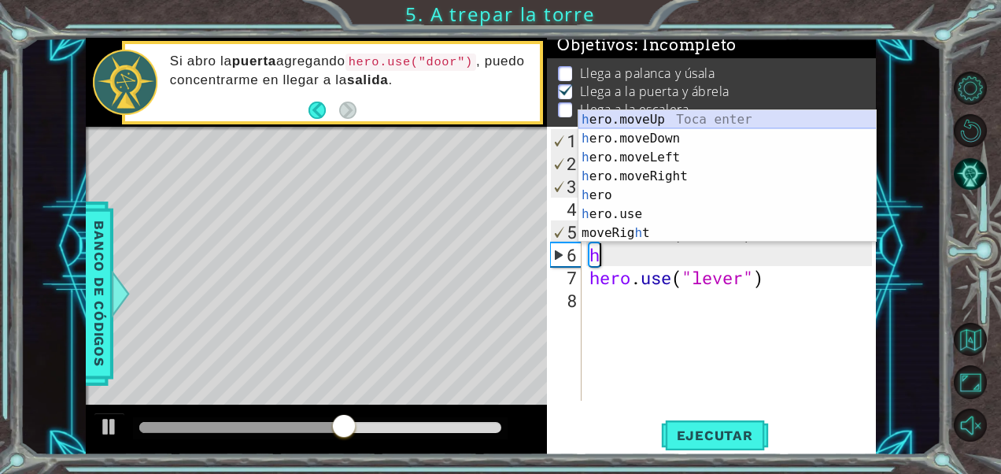
click at [641, 121] on div "h ero.moveUp Toca enter h ero.moveDown Toca enter h ero.moveLeft Toca enter h e…" at bounding box center [727, 195] width 298 height 170
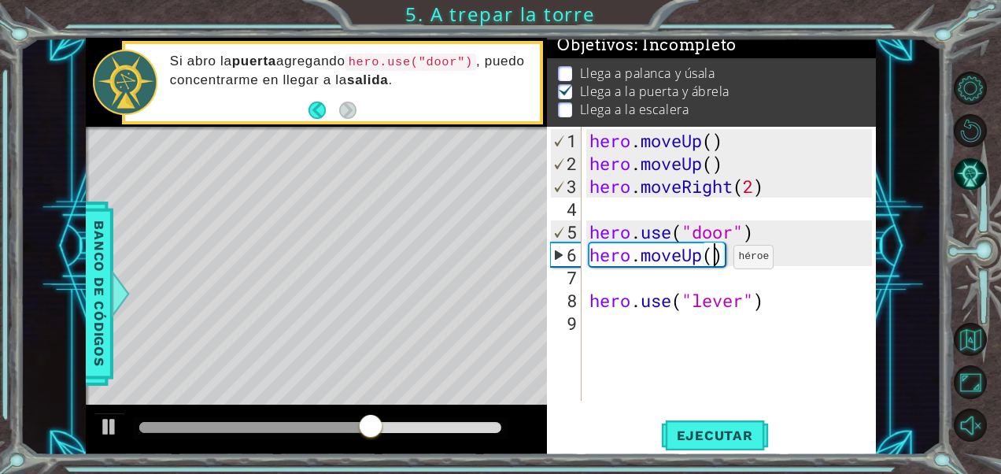
click at [710, 263] on div "hero . moveUp ( ) hero . moveUp ( ) hero . moveRight ( 2 ) hero . use ( "door" …" at bounding box center [733, 288] width 294 height 319
type textarea "hero.moveUp(2)"
click at [702, 427] on span "Ejecutar" at bounding box center [715, 435] width 108 height 16
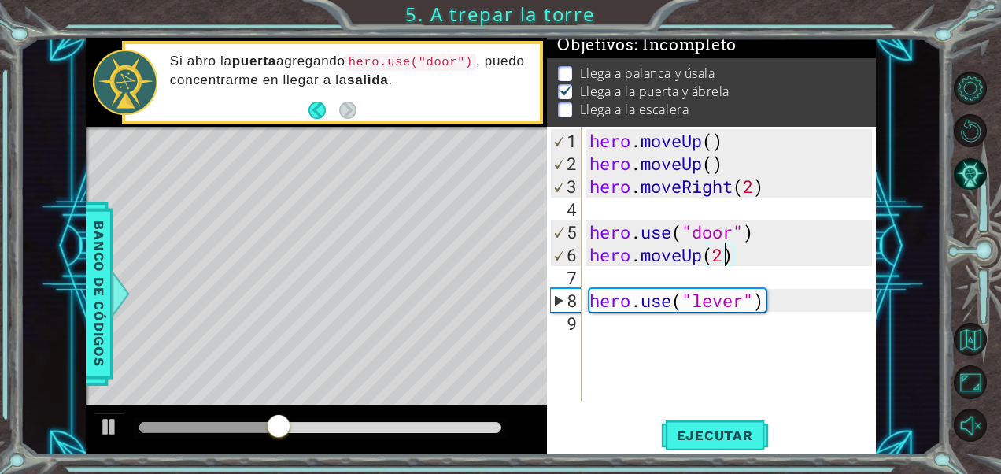
click at [748, 268] on div "hero . moveUp ( ) hero . moveUp ( ) hero . moveRight ( 2 ) hero . use ( "door" …" at bounding box center [733, 288] width 294 height 319
type textarea "h"
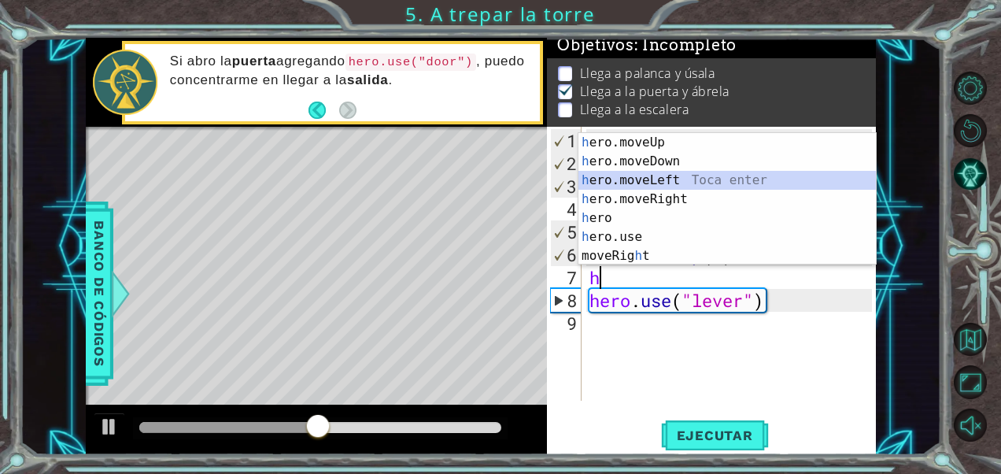
click at [655, 178] on div "h ero.moveUp Toca enter h ero.moveDown Toca enter h ero.moveLeft Toca enter h e…" at bounding box center [727, 218] width 298 height 170
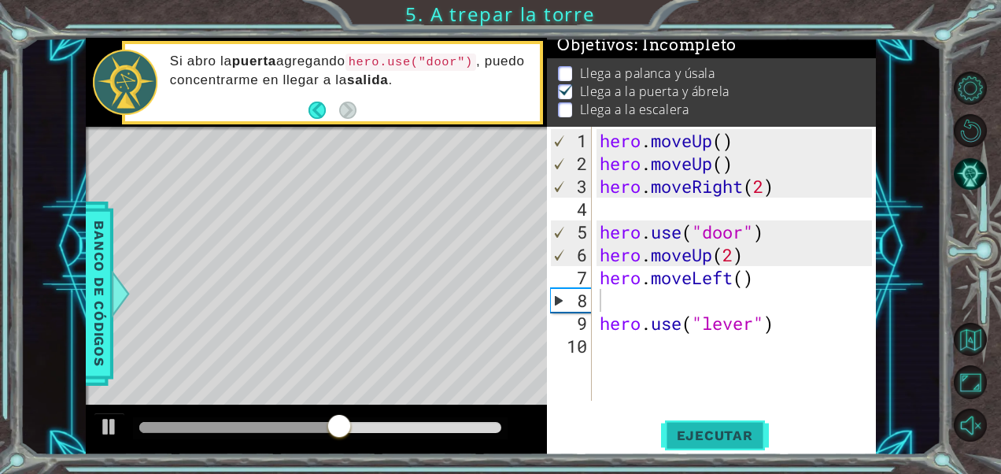
click at [708, 438] on span "Ejecutar" at bounding box center [715, 435] width 108 height 16
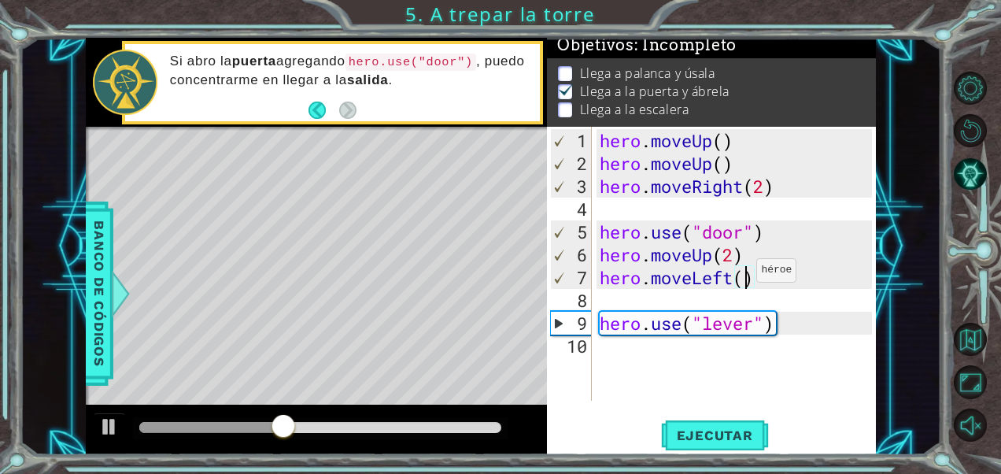
click at [743, 275] on div "hero . moveUp ( ) hero . moveUp ( ) hero . moveRight ( 2 ) hero . use ( "door" …" at bounding box center [738, 288] width 284 height 319
click at [724, 435] on span "Ejecutar" at bounding box center [715, 435] width 108 height 16
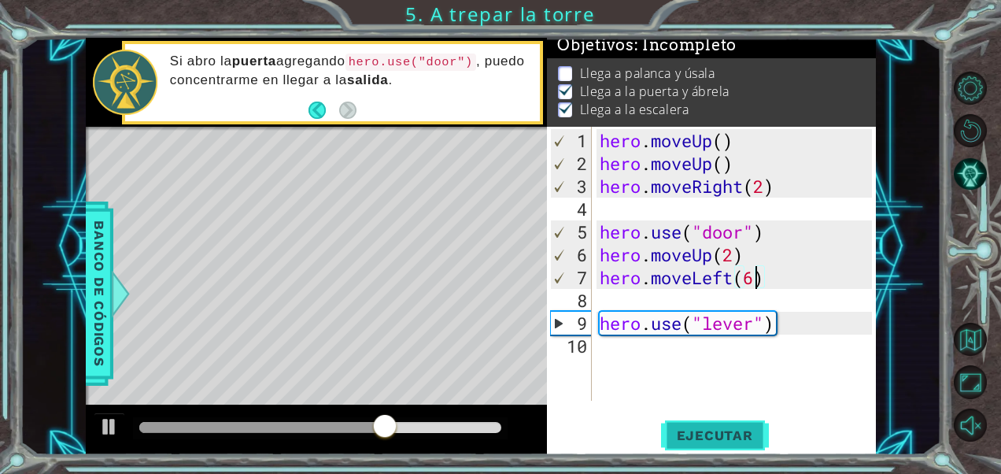
click at [732, 430] on span "Ejecutar" at bounding box center [715, 435] width 108 height 16
click at [275, 268] on div "Level Map" at bounding box center [449, 358] width 727 height 463
click at [700, 429] on span "Ejecutar" at bounding box center [715, 435] width 108 height 16
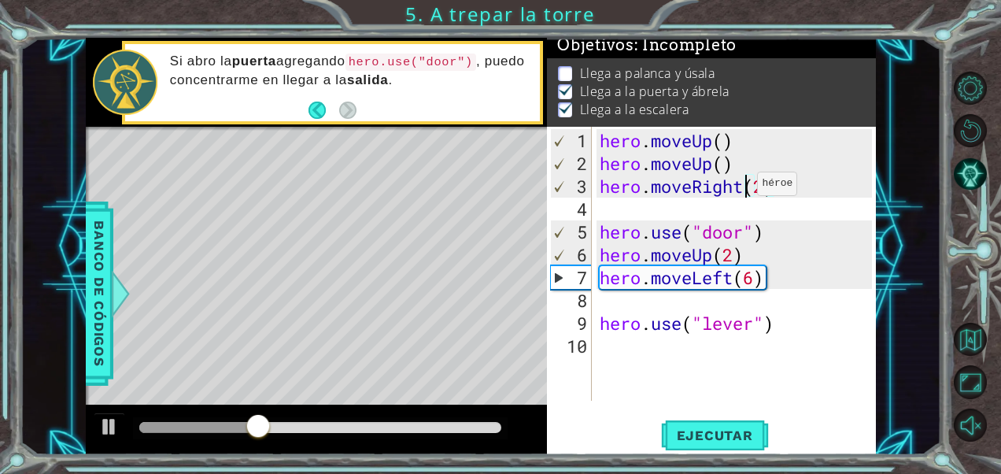
click at [743, 189] on div "hero . moveUp ( ) hero . moveUp ( ) hero . moveRight ( 2 ) hero . use ( "door" …" at bounding box center [738, 288] width 284 height 319
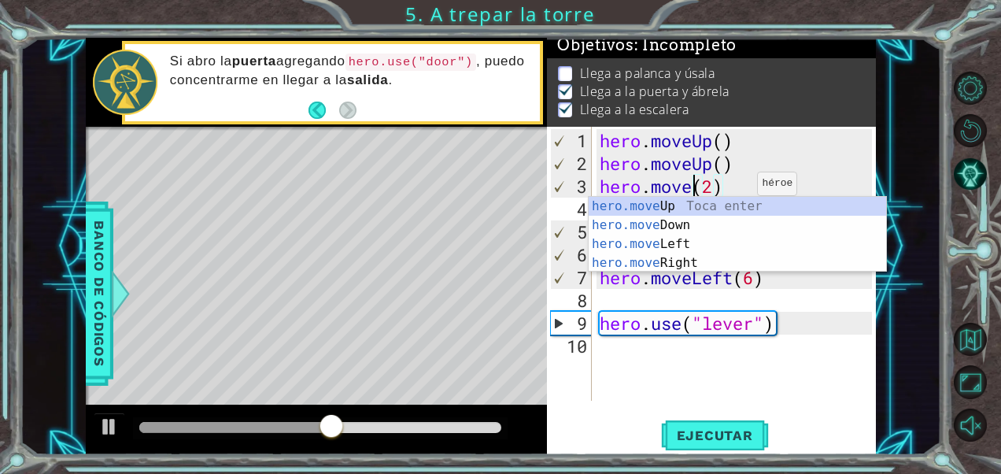
scroll to position [0, 5]
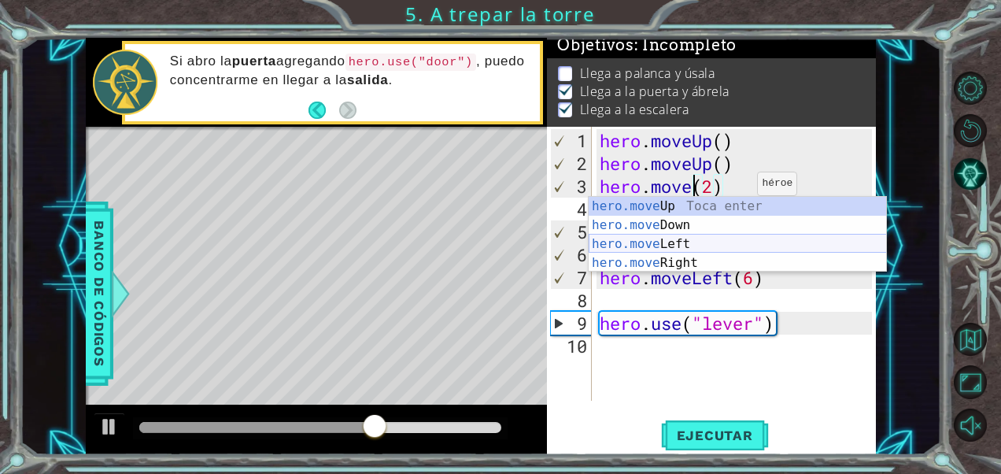
click at [644, 242] on div "hero.move Up Toca enter hero.move Down Toca enter hero.move Left Toca enter her…" at bounding box center [738, 253] width 298 height 113
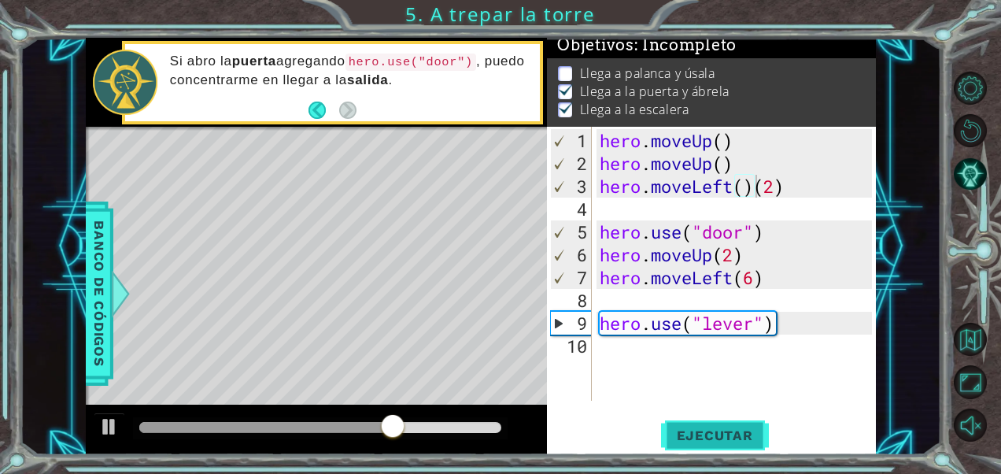
click at [718, 436] on span "Ejecutar" at bounding box center [715, 435] width 108 height 16
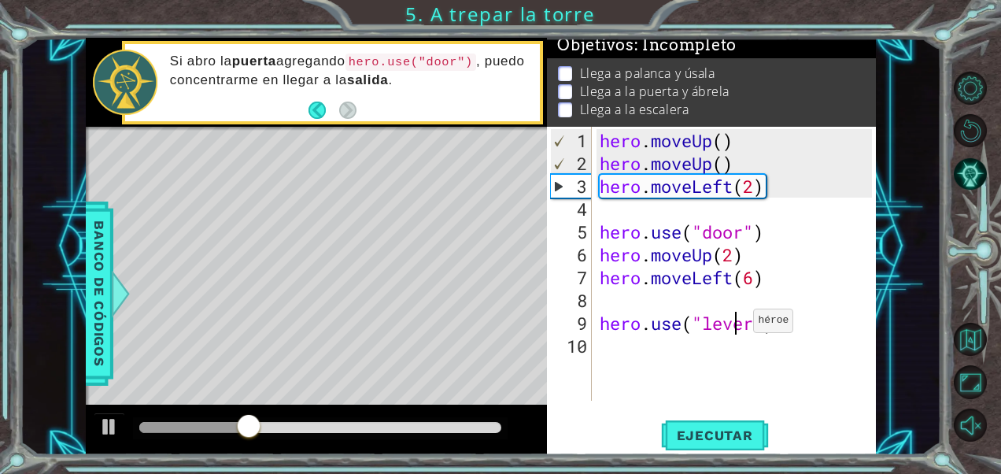
click at [739, 327] on div "hero . moveUp ( ) hero . moveUp ( ) hero . moveLeft ( 2 ) hero . use ( "door" )…" at bounding box center [738, 288] width 284 height 319
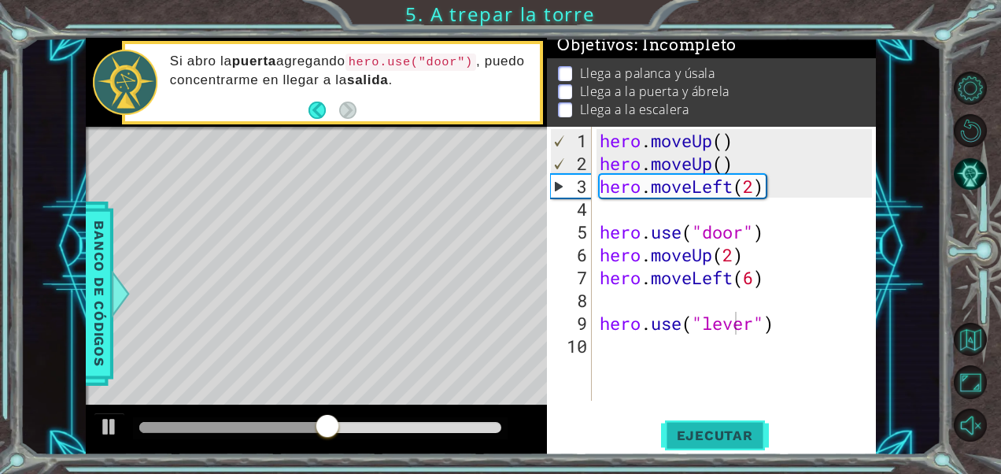
click at [711, 430] on span "Ejecutar" at bounding box center [715, 435] width 108 height 16
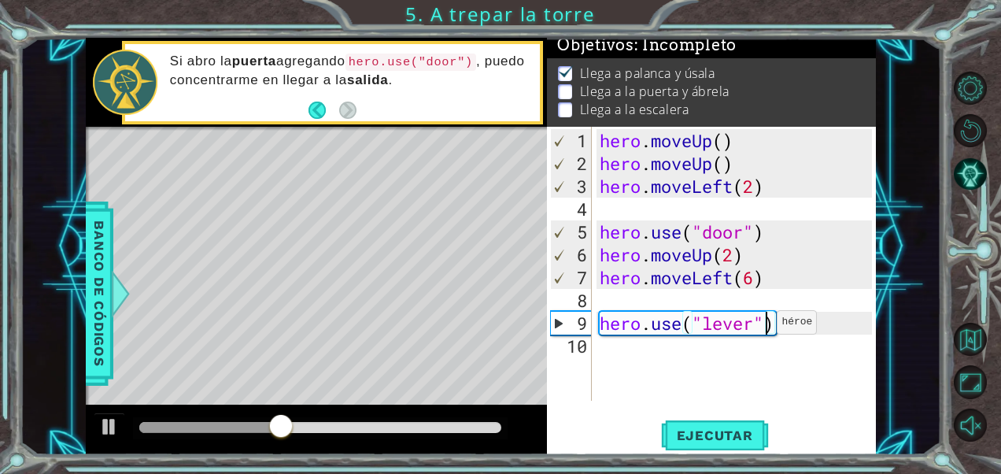
click at [763, 328] on div "hero . moveUp ( ) hero . moveUp ( ) hero . moveLeft ( 2 ) hero . use ( "door" )…" at bounding box center [738, 288] width 284 height 319
click at [772, 320] on div "hero . moveUp ( ) hero . moveUp ( ) hero . moveLeft ( 2 ) hero . use ( "door" )…" at bounding box center [738, 288] width 284 height 319
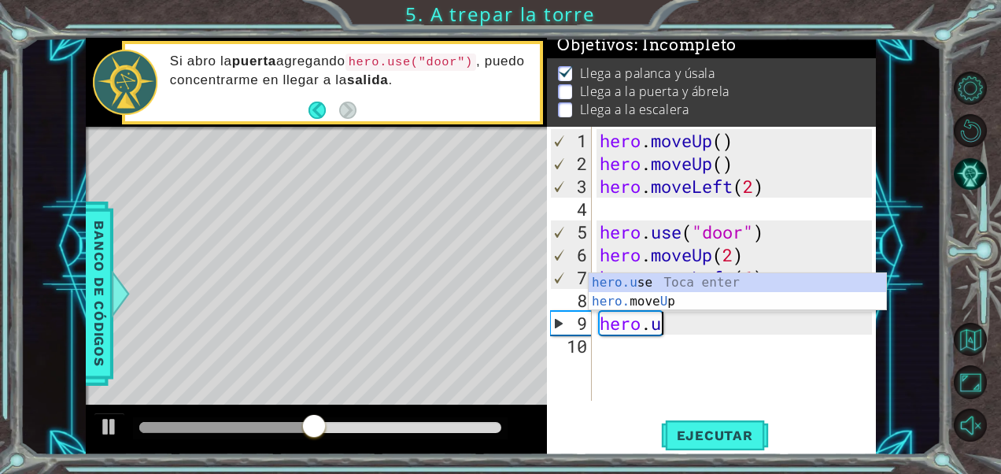
scroll to position [0, 2]
type textarea "h"
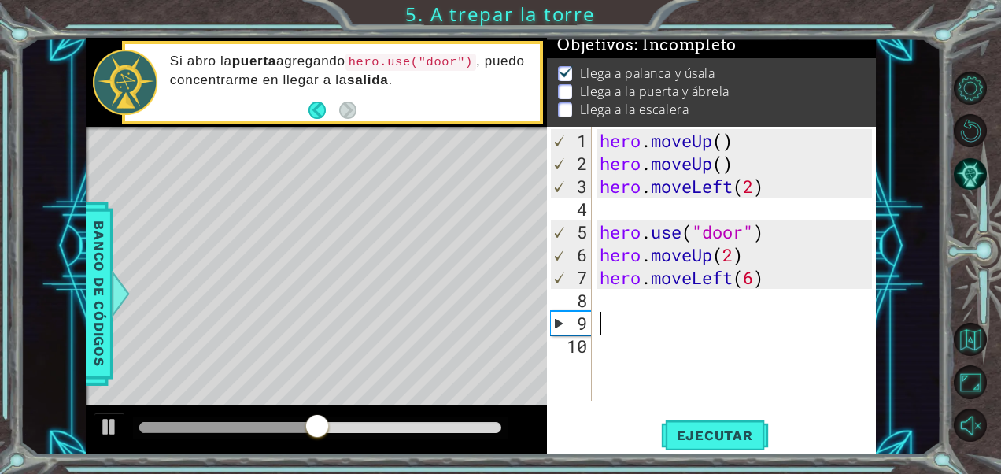
scroll to position [0, 0]
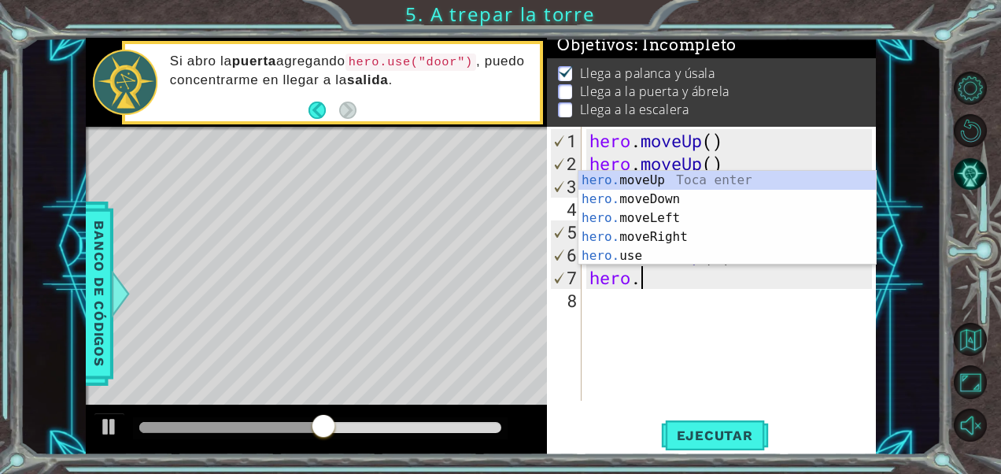
type textarea "h"
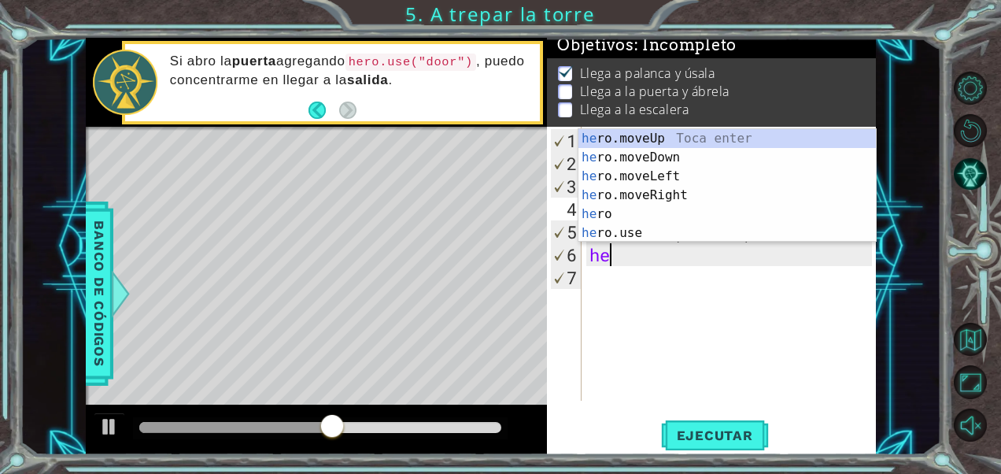
type textarea "h"
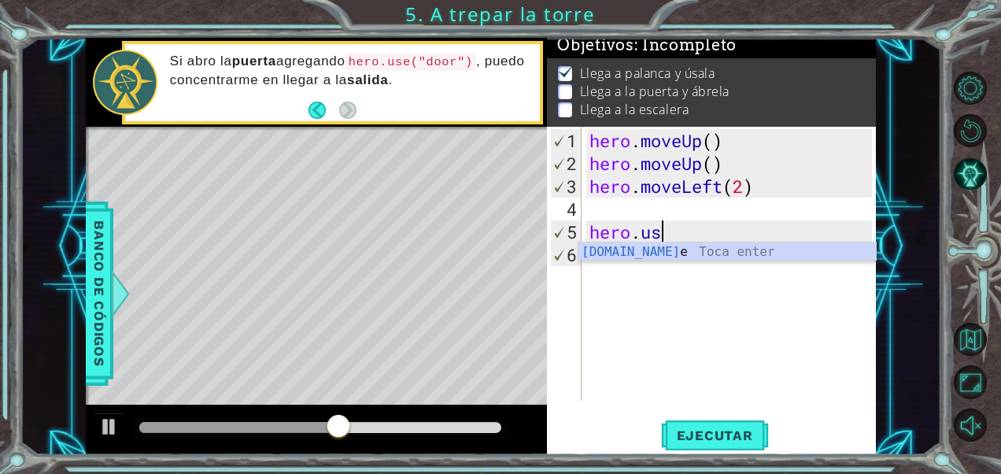
type textarea "h"
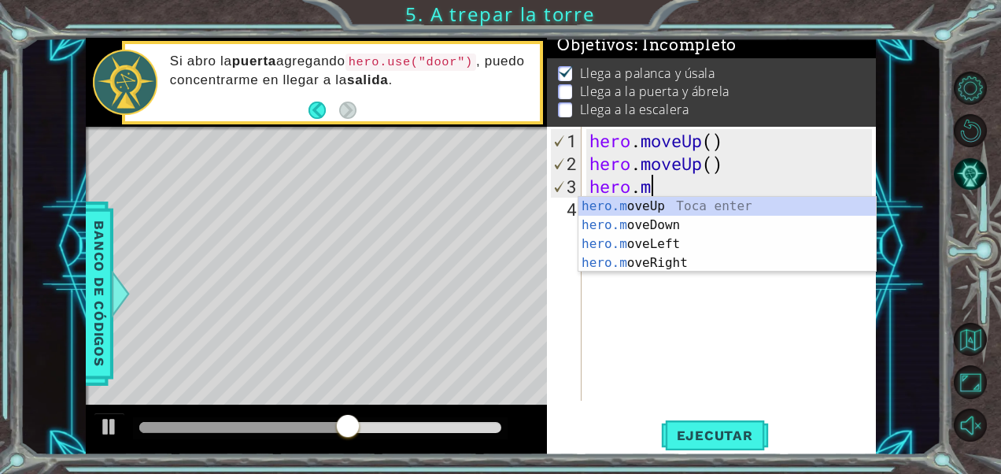
type textarea "h"
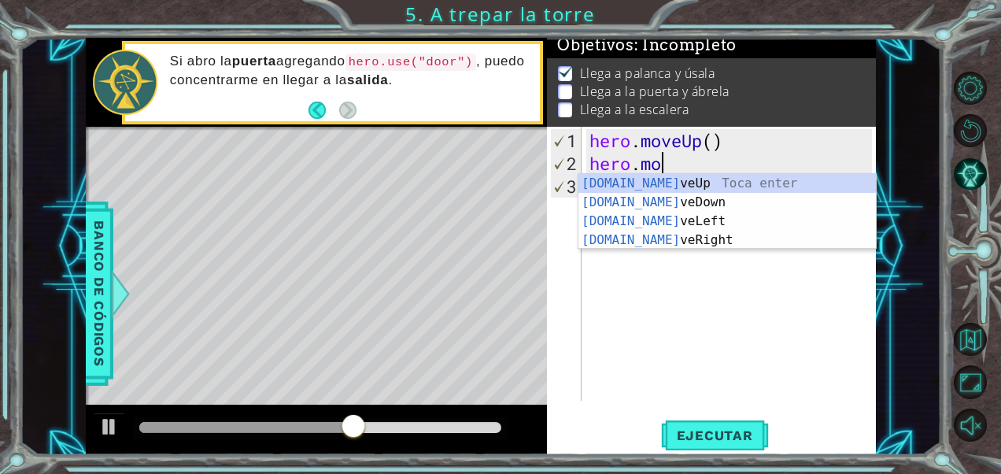
type textarea "h"
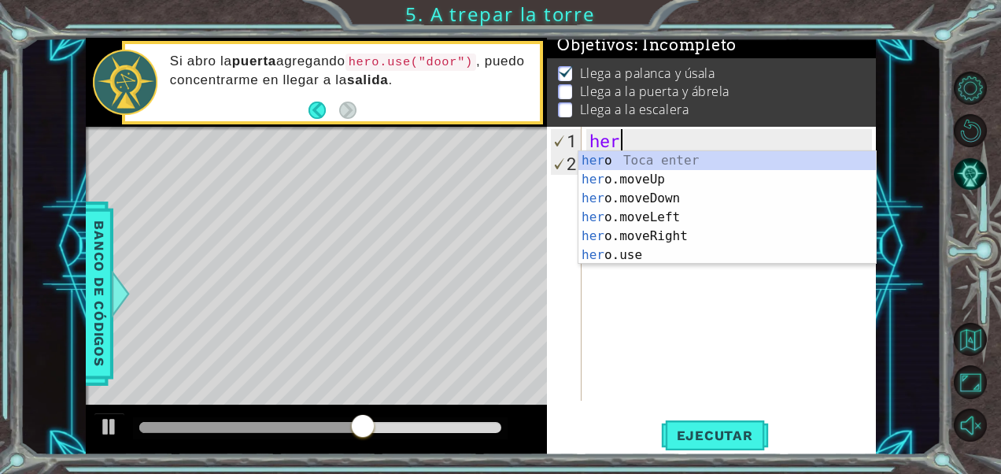
type textarea "h"
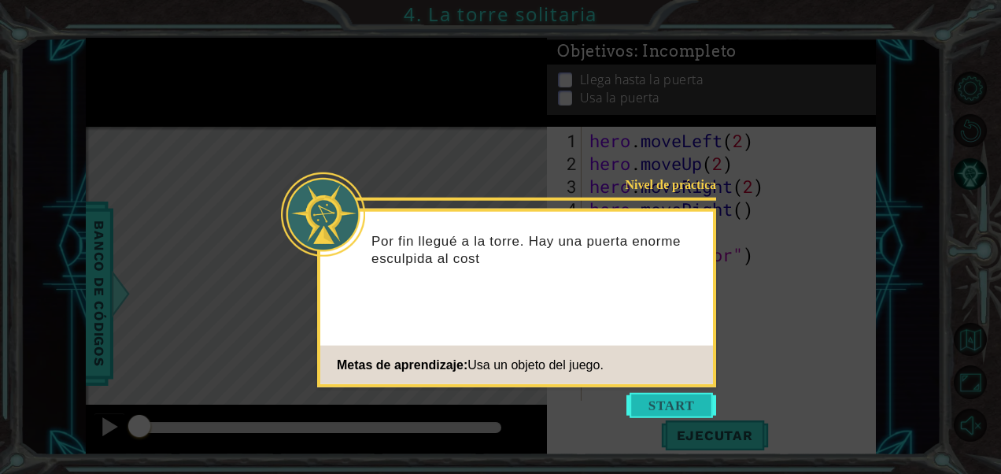
click at [704, 407] on button "Start" at bounding box center [671, 405] width 90 height 25
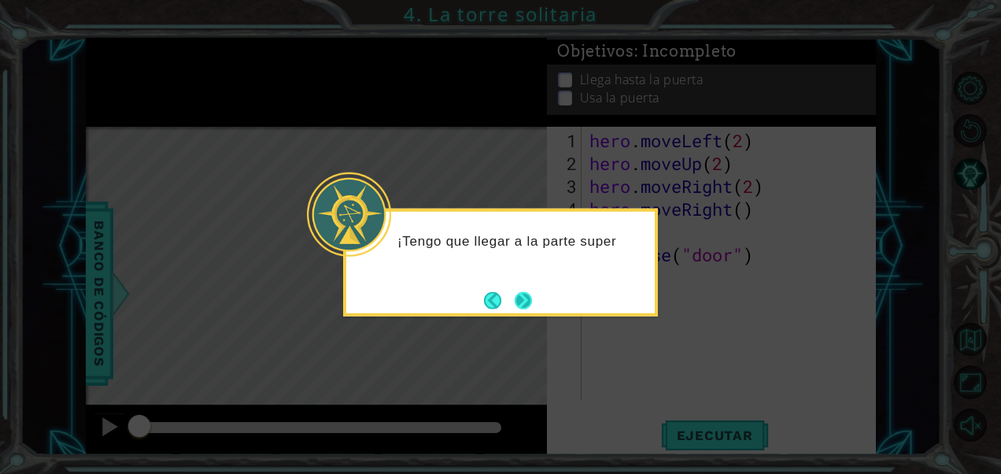
click at [529, 291] on button "Next" at bounding box center [524, 300] width 18 height 18
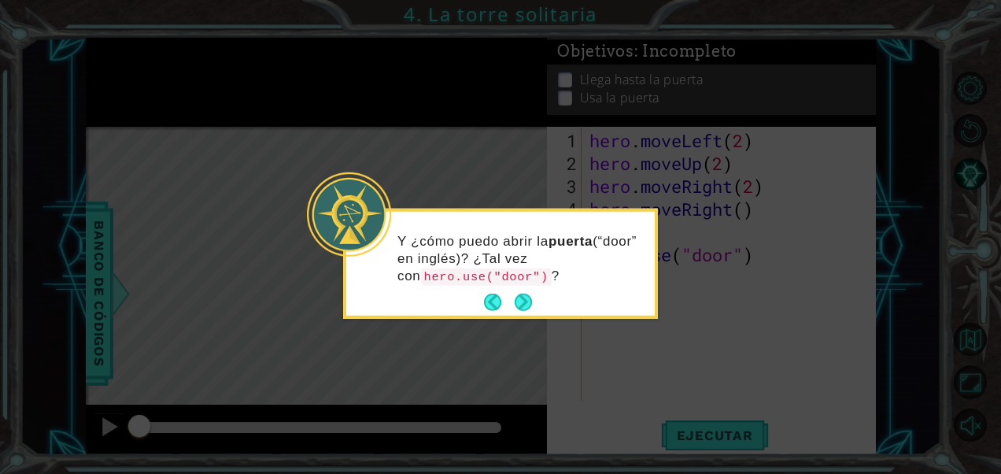
click at [529, 294] on button "Next" at bounding box center [524, 303] width 18 height 18
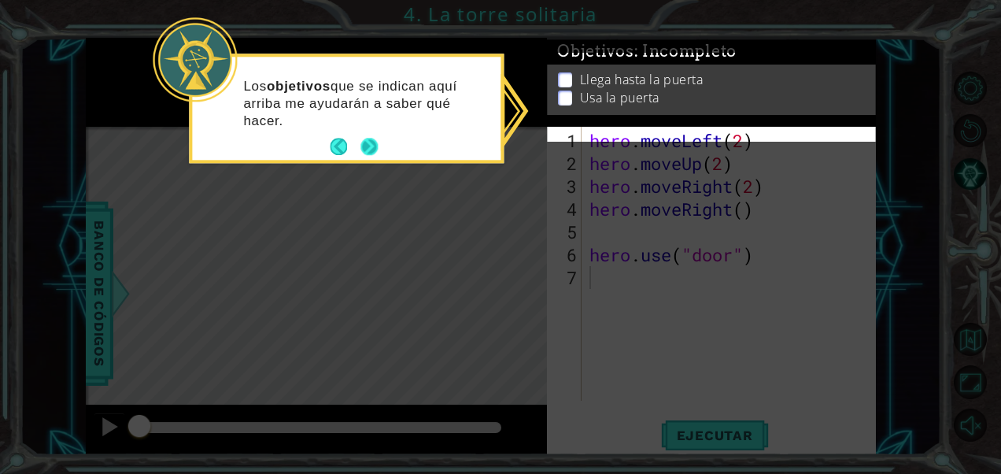
click at [374, 138] on button "Next" at bounding box center [368, 146] width 17 height 17
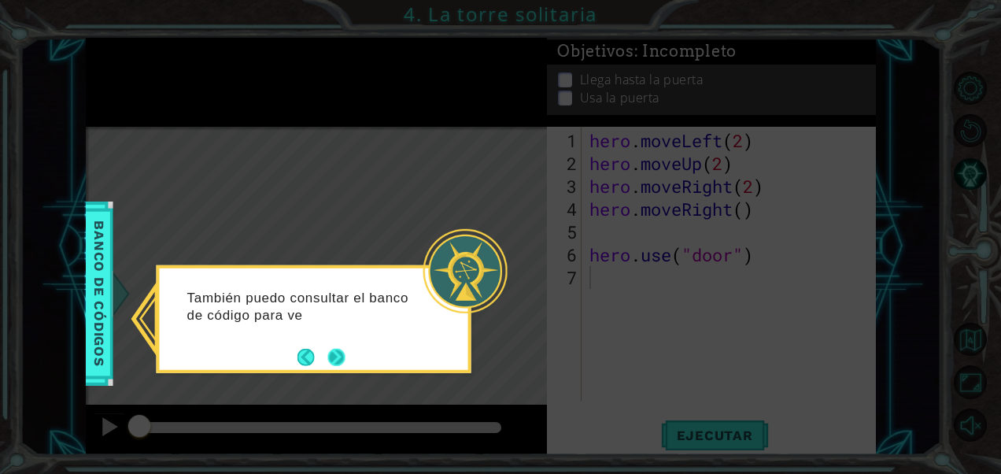
click at [345, 356] on button "Next" at bounding box center [337, 357] width 20 height 20
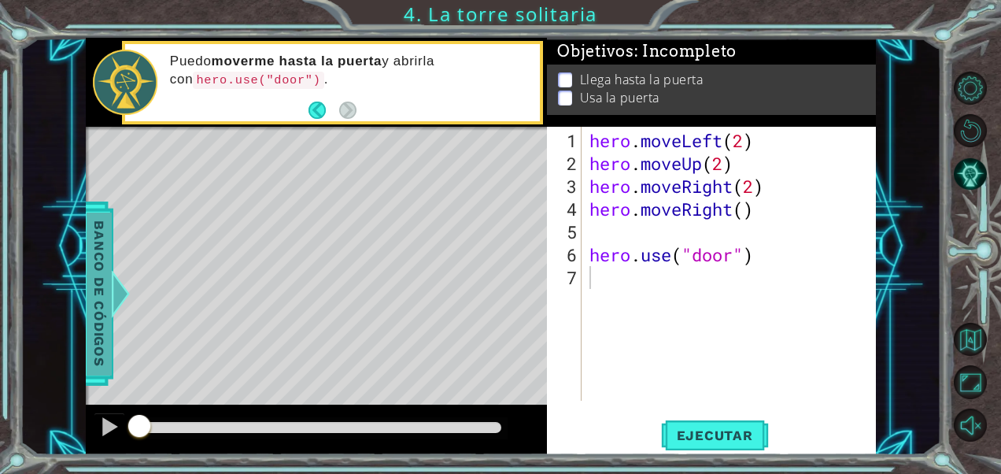
click at [97, 263] on span "Banco de códigos" at bounding box center [84, 293] width 25 height 163
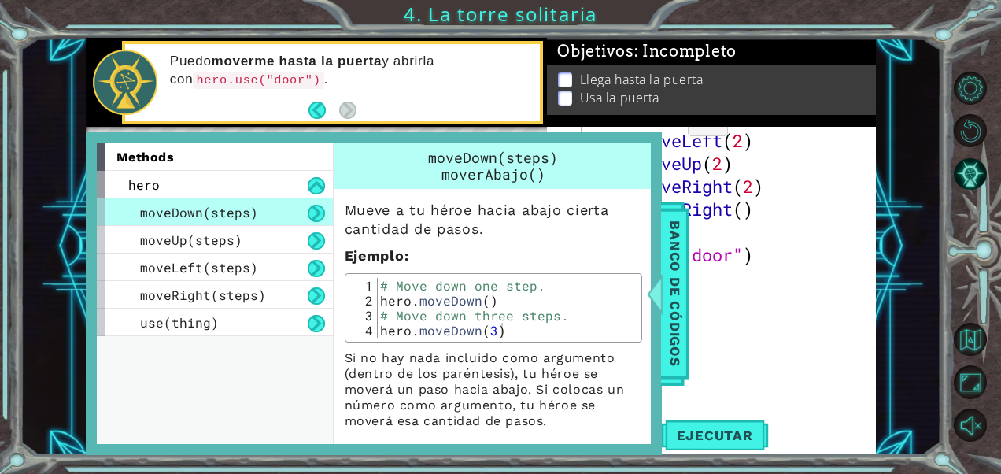
click at [683, 107] on div "Llega hasta la puerta Usa la puerta" at bounding box center [711, 97] width 328 height 50
type textarea "hero.moveUp(2)"
click at [799, 160] on div "hero . moveLeft ( 2 ) hero . moveUp ( 2 ) hero . moveRight ( 2 ) hero . moveRig…" at bounding box center [733, 288] width 294 height 319
click at [818, 265] on div "hero . moveLeft ( 2 ) hero . moveUp ( 2 ) hero . moveRight ( 2 ) hero . moveRig…" at bounding box center [733, 288] width 294 height 319
click at [673, 260] on span "Banco de códigos" at bounding box center [660, 293] width 25 height 163
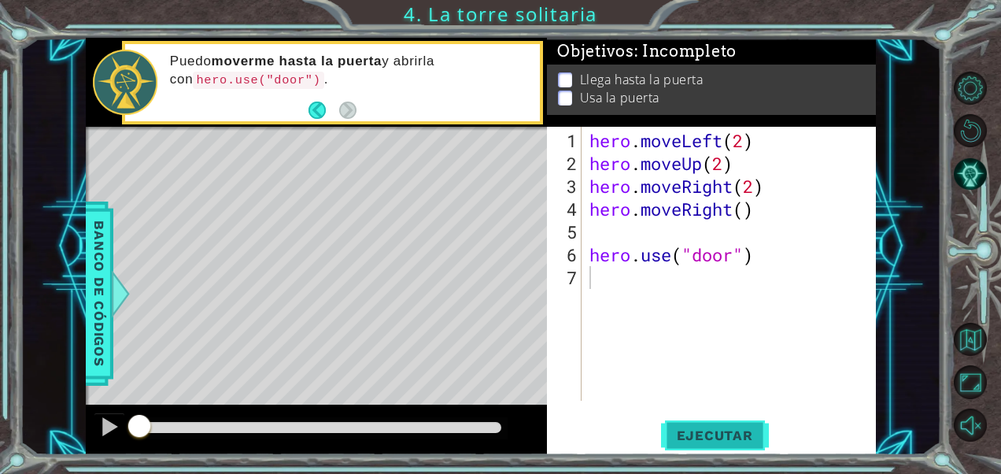
click at [690, 435] on span "Ejecutar" at bounding box center [715, 435] width 108 height 16
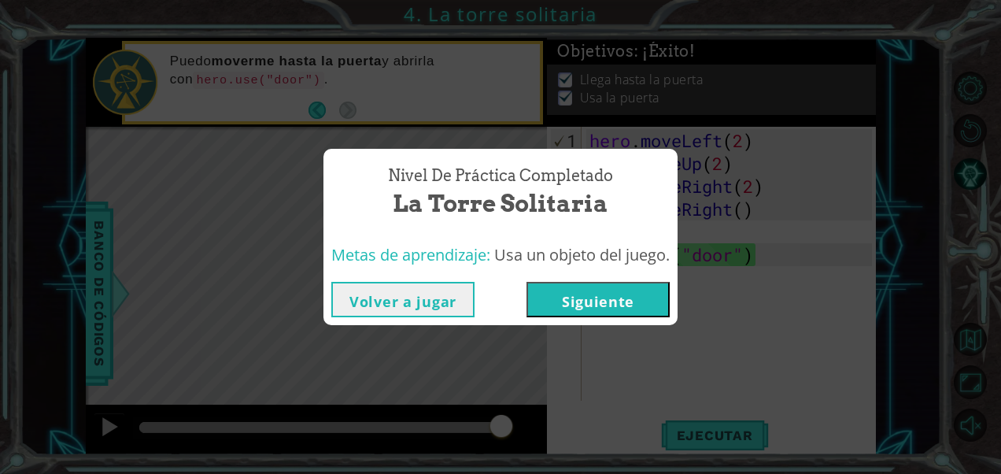
click at [623, 299] on button "Siguiente" at bounding box center [597, 299] width 143 height 35
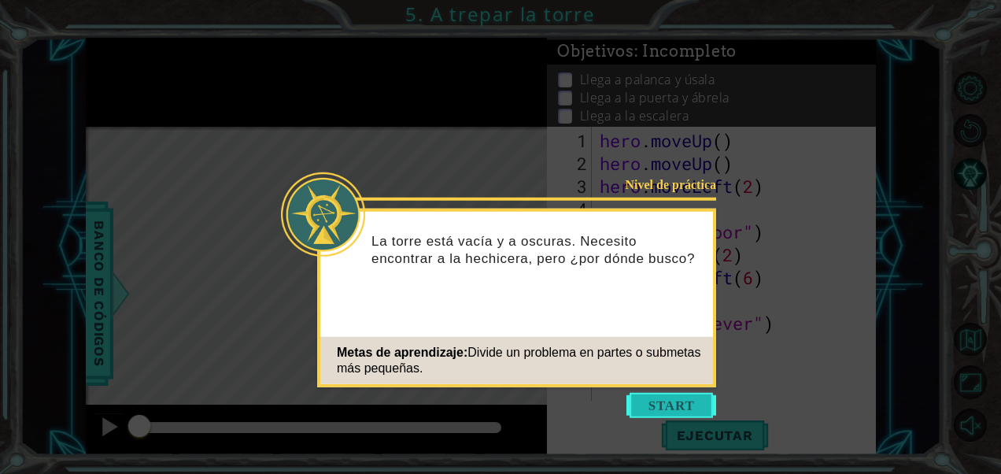
click at [667, 398] on button "Start" at bounding box center [671, 405] width 90 height 25
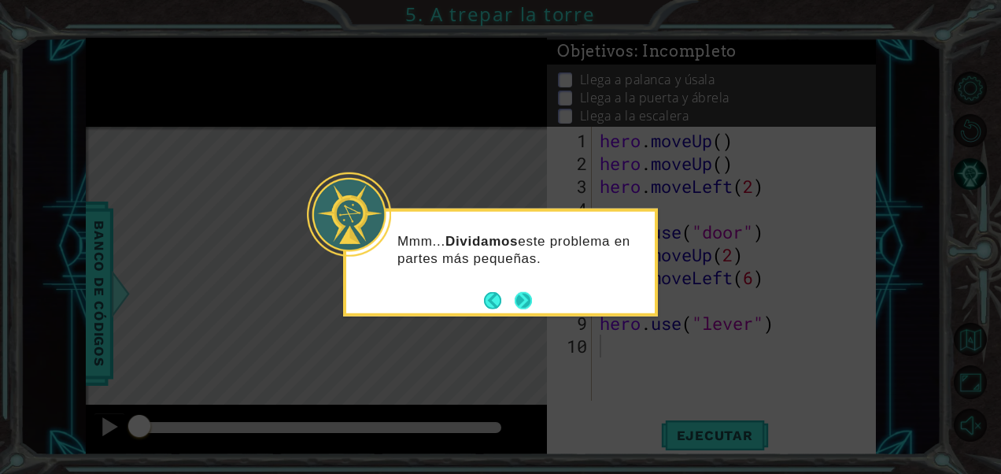
click at [529, 304] on button "Next" at bounding box center [524, 300] width 18 height 18
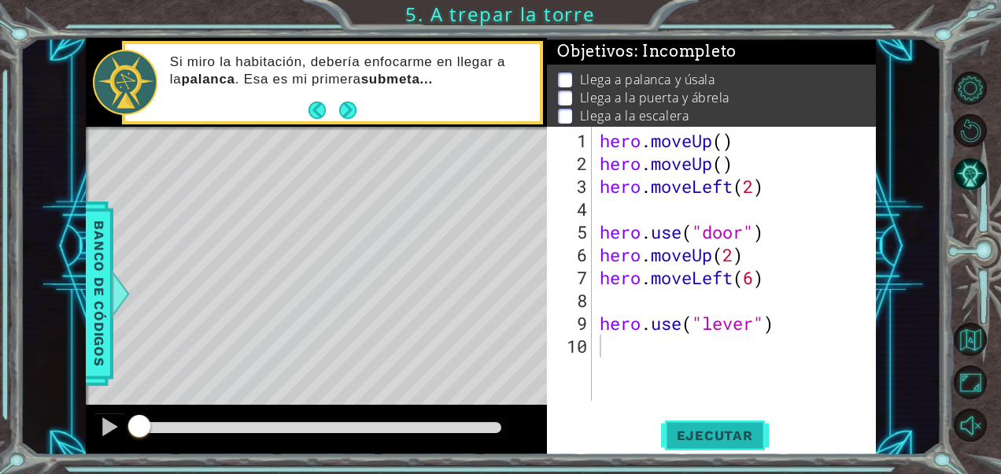
click at [710, 425] on button "Ejecutar" at bounding box center [715, 435] width 108 height 33
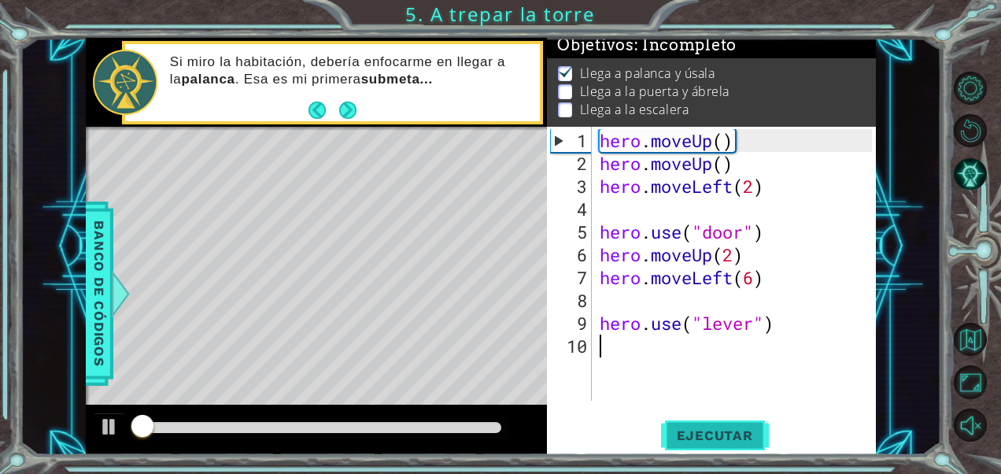
scroll to position [13, 0]
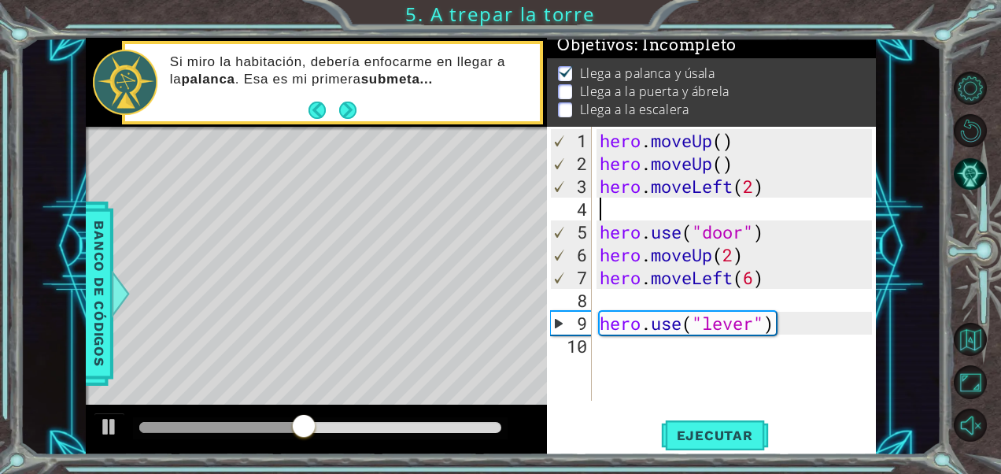
click at [733, 211] on div "hero . moveUp ( ) hero . moveUp ( ) hero . moveLeft ( 2 ) hero . use ( "door" )…" at bounding box center [737, 288] width 283 height 319
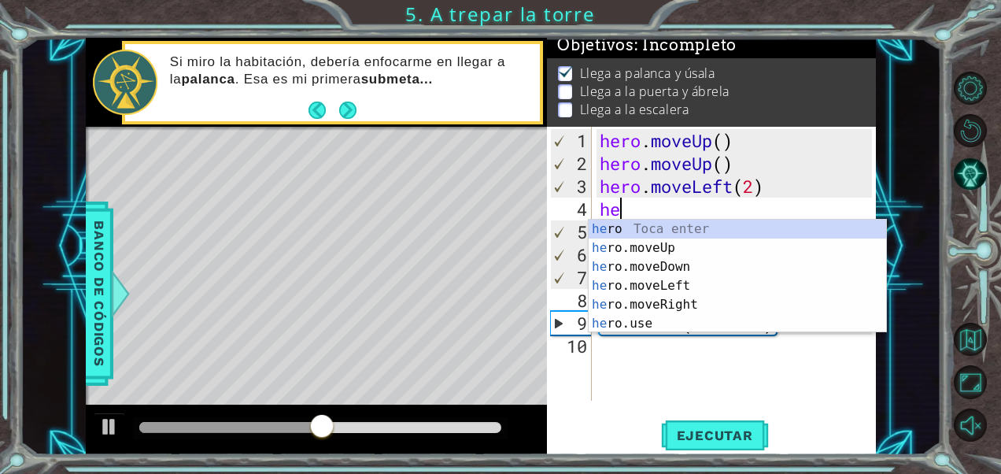
scroll to position [0, 0]
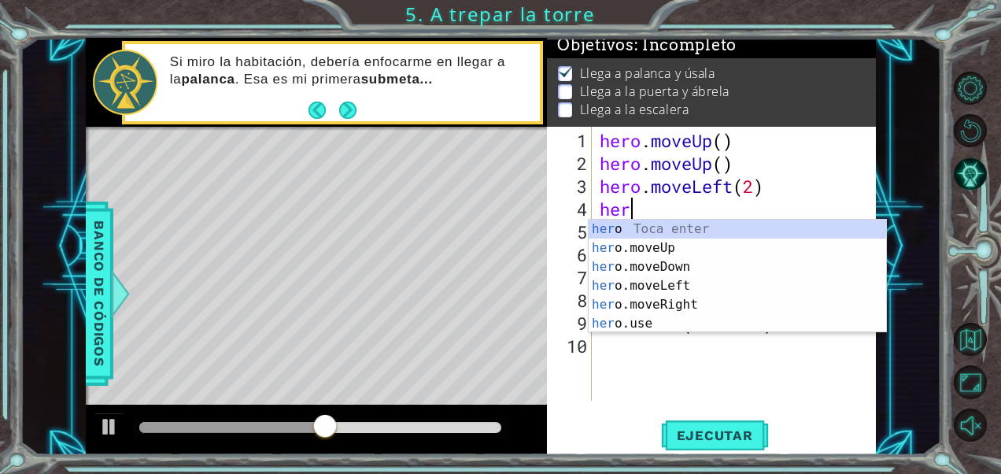
type textarea "hero"
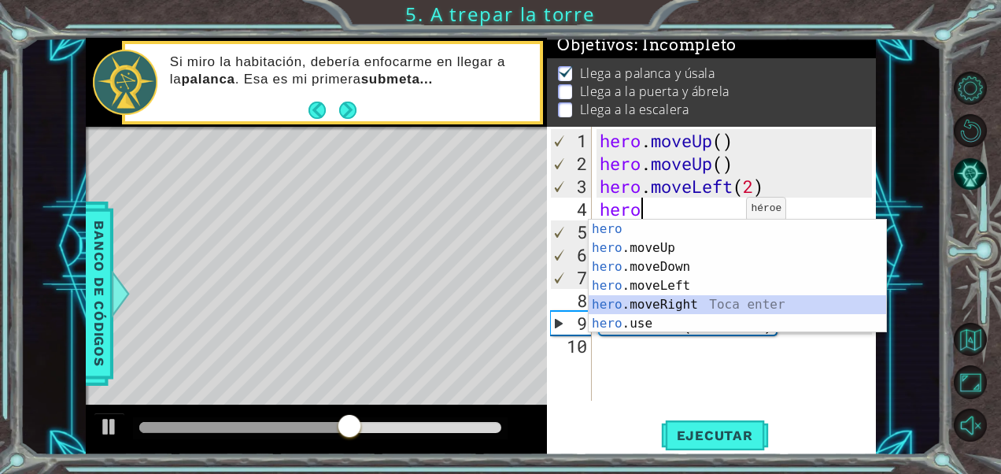
click at [693, 299] on div "hero Toca enter hero .moveUp Toca enter hero .moveDown Toca enter hero .moveLef…" at bounding box center [738, 295] width 298 height 151
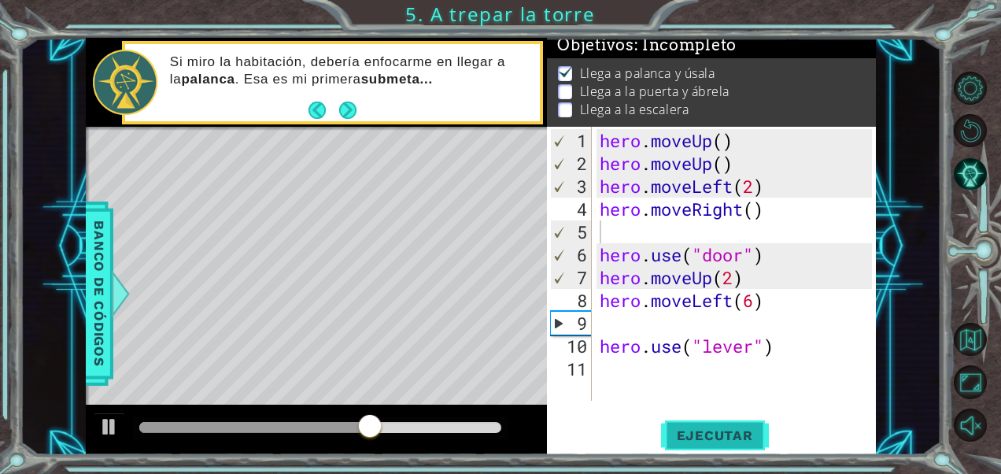
click at [716, 434] on span "Ejecutar" at bounding box center [715, 435] width 108 height 16
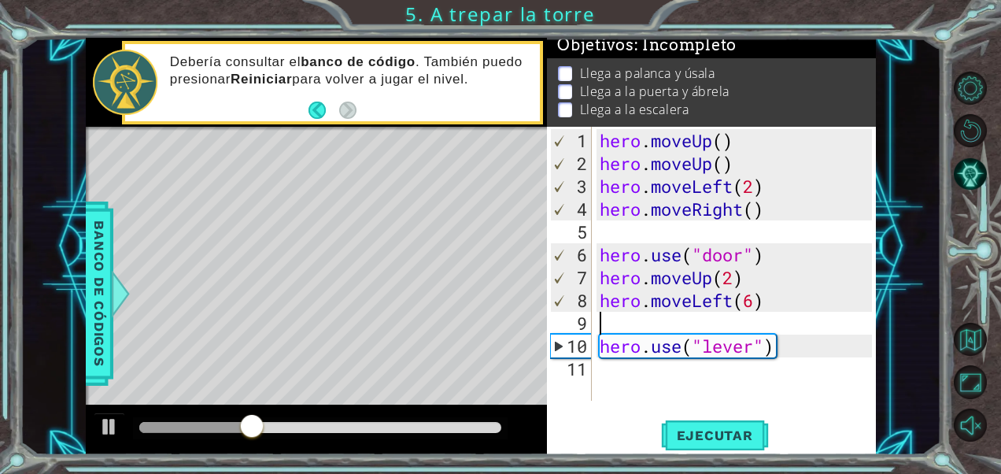
click at [766, 315] on div "hero . moveUp ( ) hero . moveUp ( ) hero . moveLeft ( 2 ) hero . moveRight ( ) …" at bounding box center [737, 288] width 283 height 319
click at [766, 301] on div "hero . moveUp ( ) hero . moveUp ( ) hero . moveLeft ( 2 ) hero . moveRight ( ) …" at bounding box center [737, 288] width 283 height 319
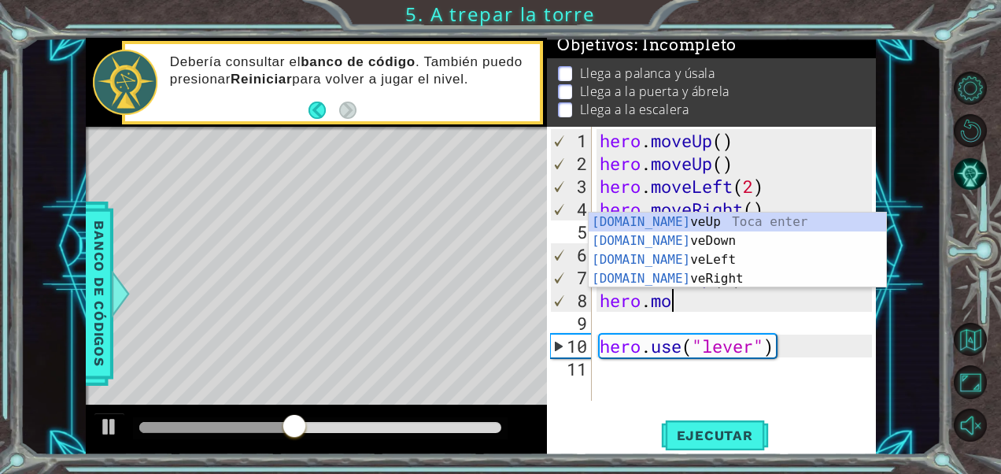
type textarea "h"
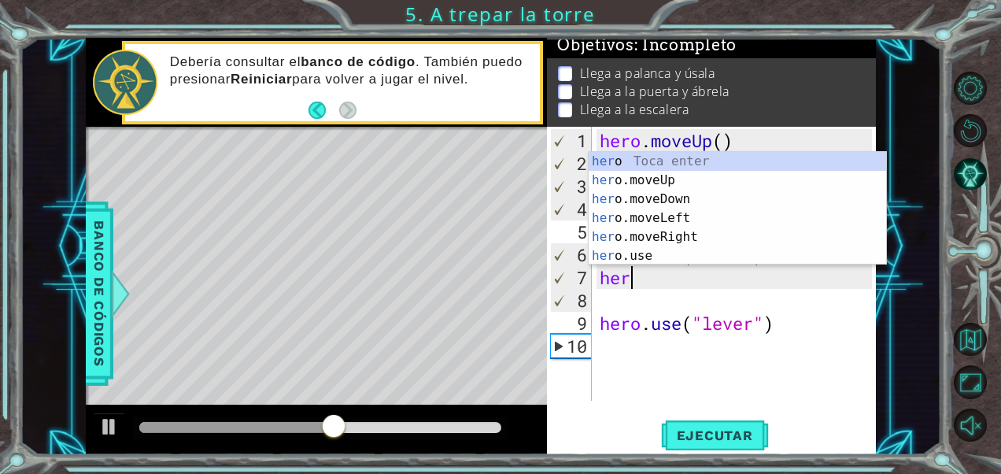
type textarea "h"
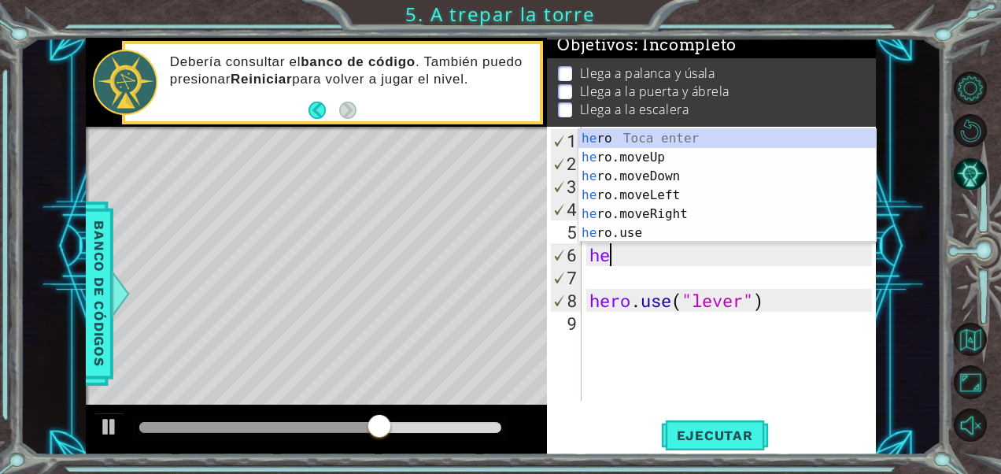
type textarea "h"
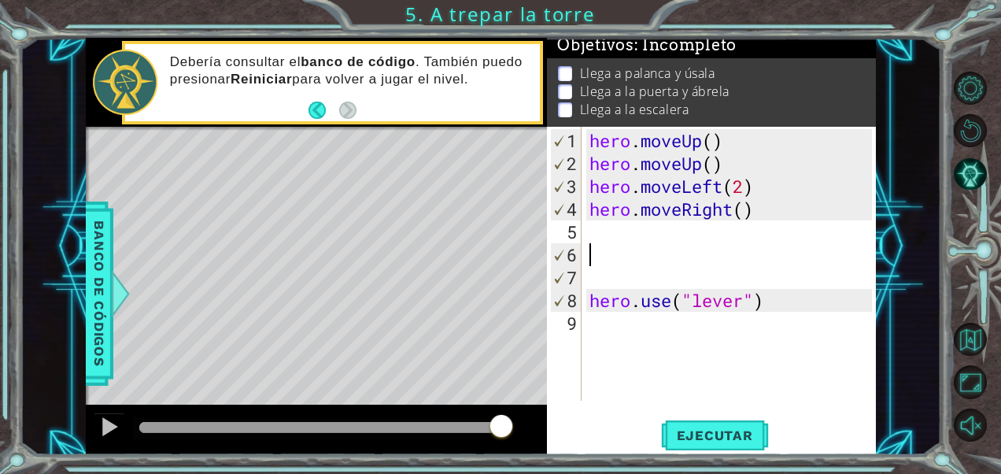
click at [627, 264] on div "hero . moveUp ( ) hero . moveUp ( ) hero . moveLeft ( 2 ) hero . moveRight ( ) …" at bounding box center [733, 288] width 294 height 319
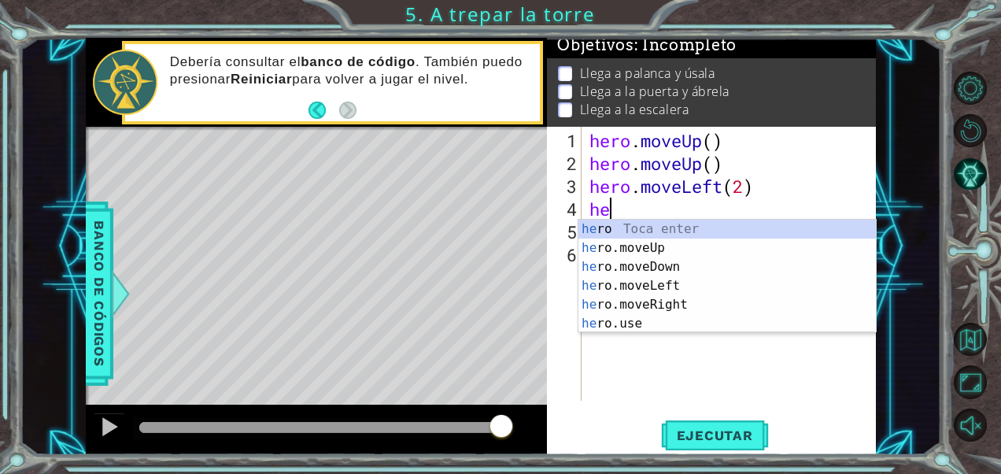
type textarea "h"
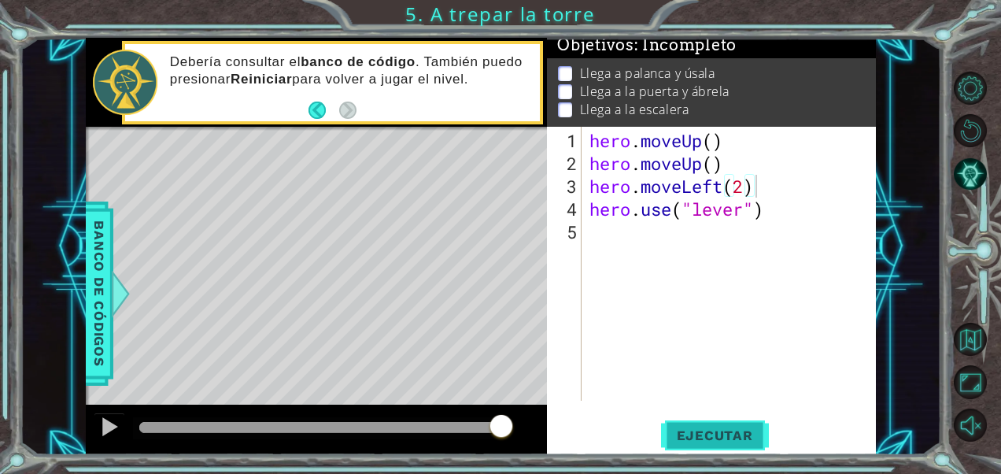
click at [718, 438] on span "Ejecutar" at bounding box center [715, 435] width 108 height 16
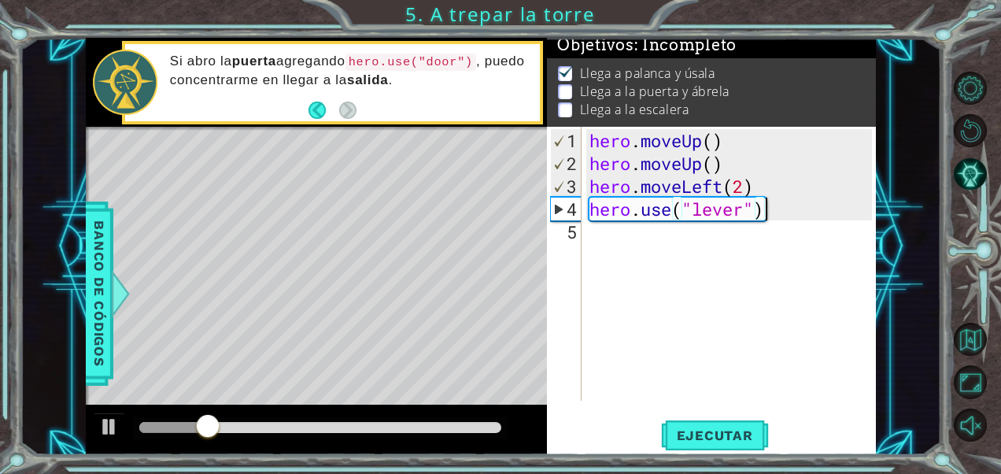
click at [782, 209] on div "hero . moveUp ( ) hero . moveUp ( ) hero . moveLeft ( 2 ) hero . use ( "lever" )" at bounding box center [733, 288] width 294 height 319
type textarea "hero.use("lever")"
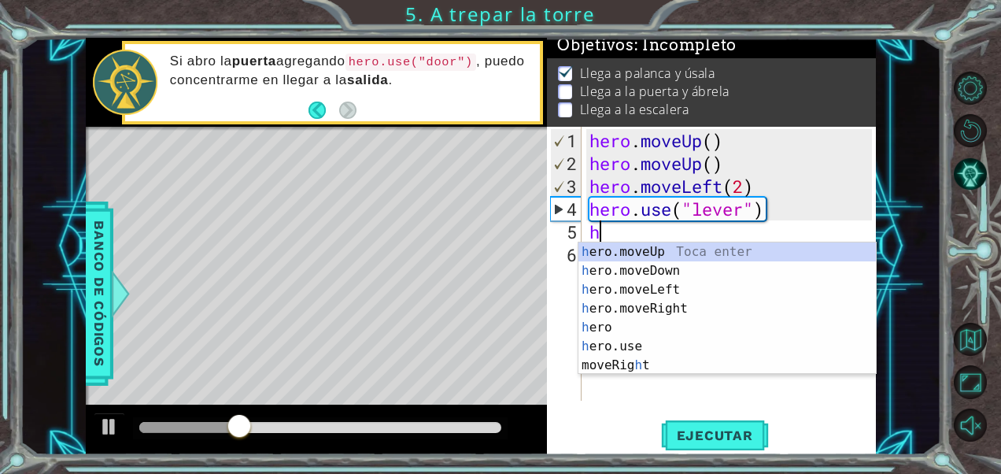
type textarea "he"
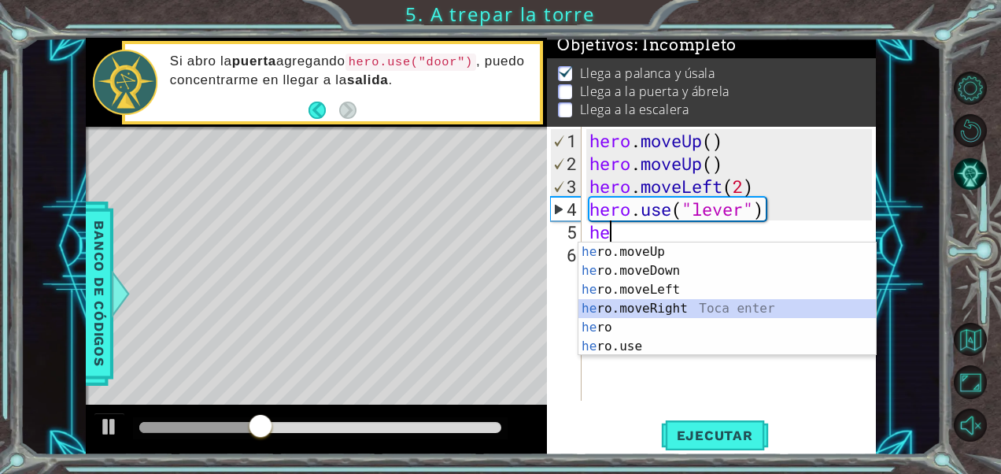
click at [681, 302] on div "he ro.moveUp Toca enter he ro.moveDown Toca enter he ro.moveLeft Toca enter he …" at bounding box center [727, 317] width 298 height 151
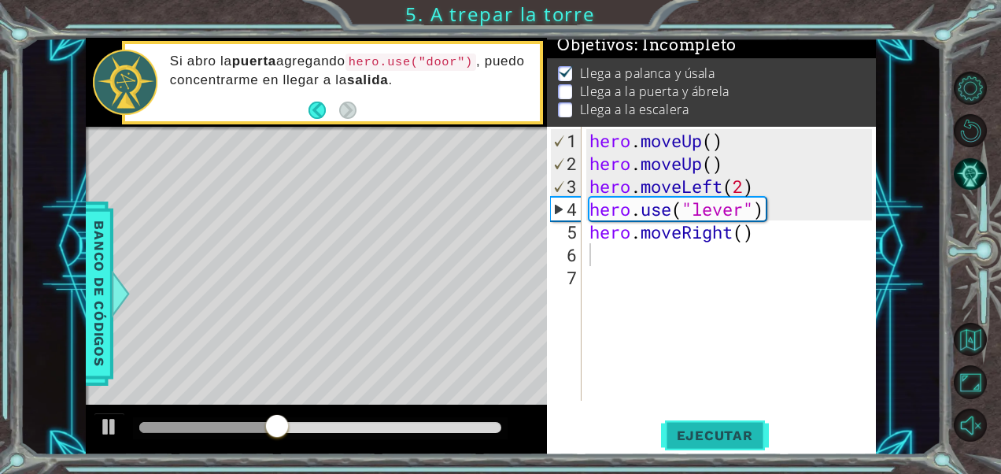
click at [698, 434] on span "Ejecutar" at bounding box center [715, 435] width 108 height 16
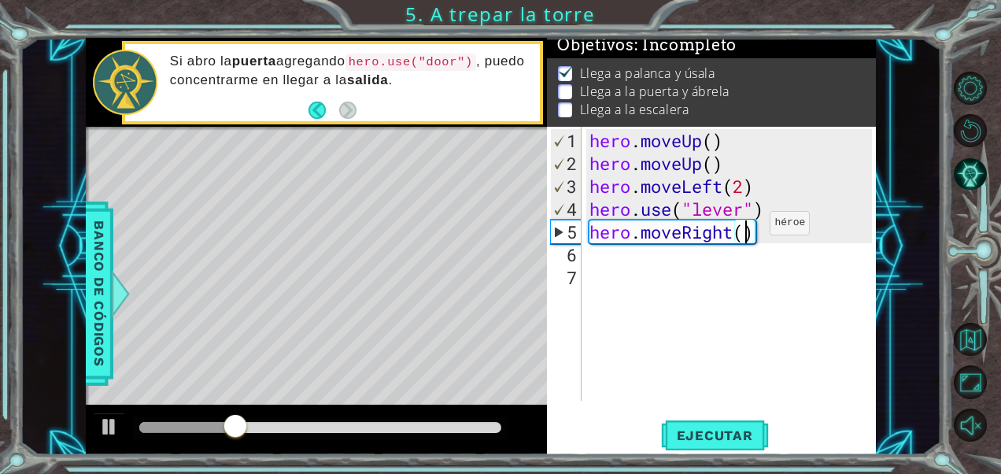
click at [746, 229] on div "hero . moveUp ( ) hero . moveUp ( ) hero . moveLeft ( 2 ) hero . use ( "lever" …" at bounding box center [733, 288] width 294 height 319
click at [713, 442] on span "Ejecutar" at bounding box center [715, 435] width 108 height 16
type textarea "hero.moveRight(3)"
click at [644, 258] on div "hero . moveUp ( ) hero . moveUp ( ) hero . moveLeft ( 2 ) hero . use ( "lever" …" at bounding box center [733, 288] width 294 height 319
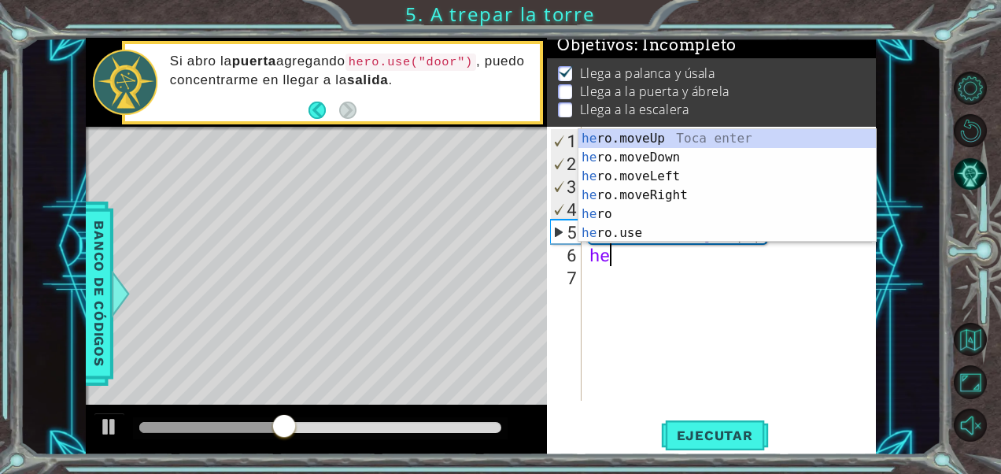
scroll to position [0, 0]
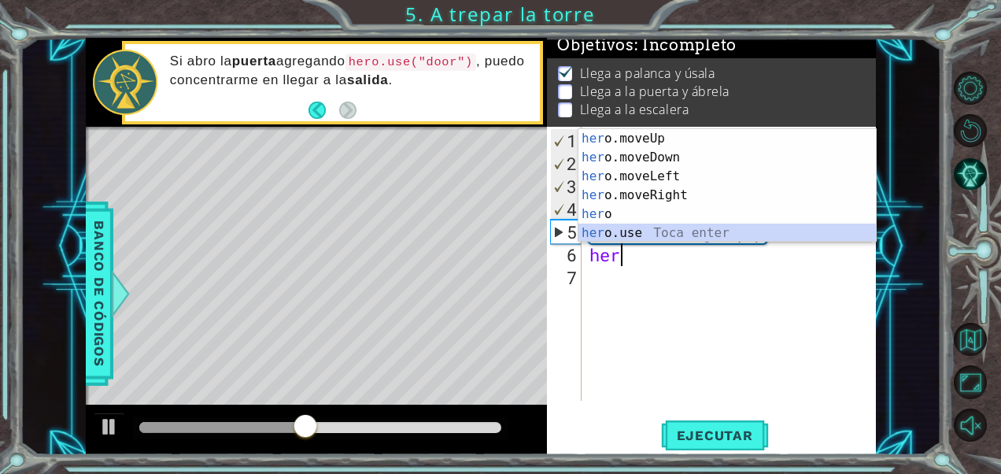
click at [629, 238] on div "her o.moveUp Toca enter her o.moveDown Toca enter her o.moveLeft [PERSON_NAME] …" at bounding box center [727, 204] width 298 height 151
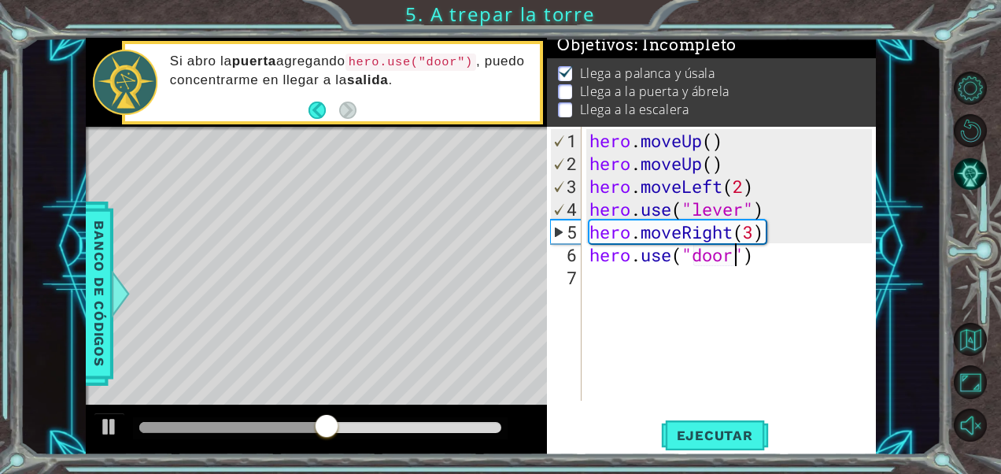
scroll to position [0, 6]
type textarea "hero.use("door")"
click at [688, 439] on span "Ejecutar" at bounding box center [715, 435] width 108 height 16
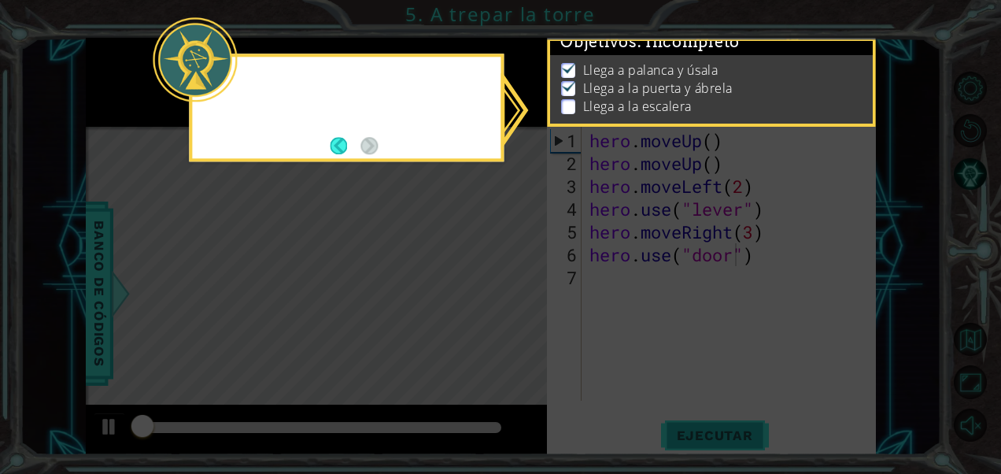
scroll to position [13, 0]
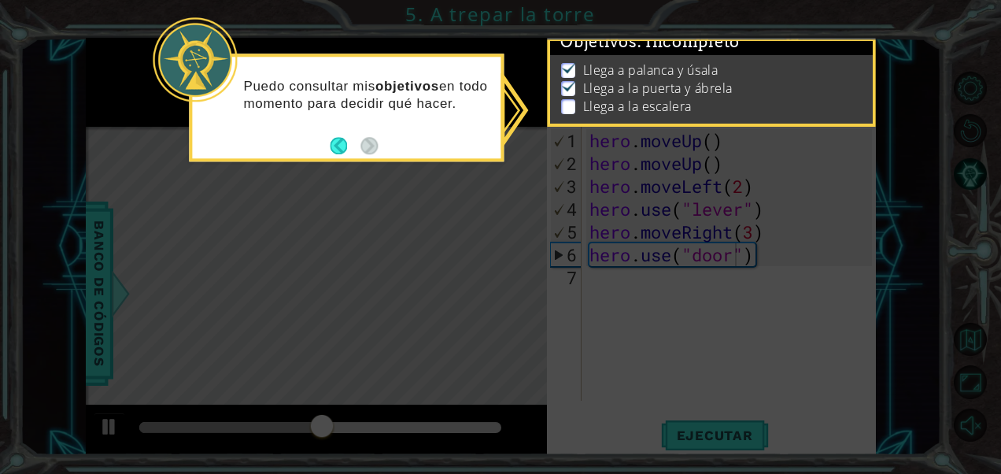
click at [551, 233] on icon at bounding box center [500, 237] width 1001 height 474
click at [645, 253] on icon at bounding box center [500, 237] width 1001 height 474
click at [569, 102] on p at bounding box center [568, 106] width 14 height 15
click at [342, 137] on button "Back" at bounding box center [345, 145] width 31 height 17
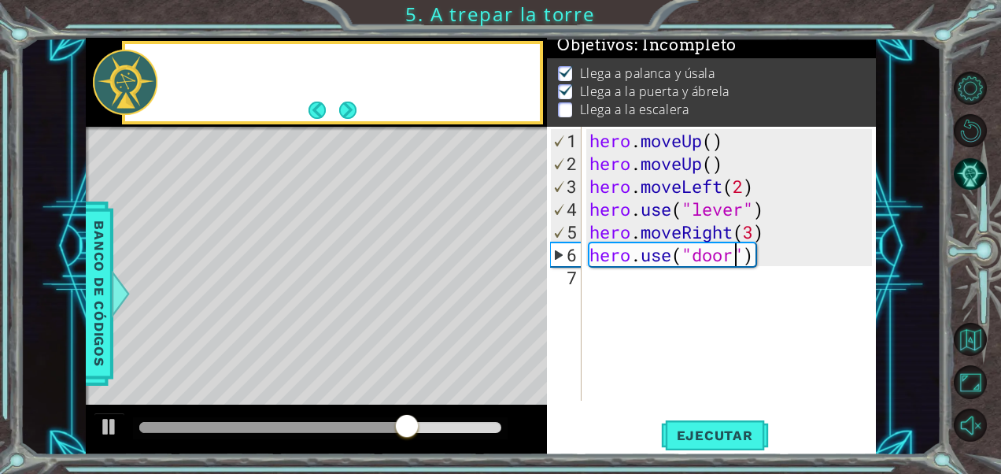
scroll to position [11, 0]
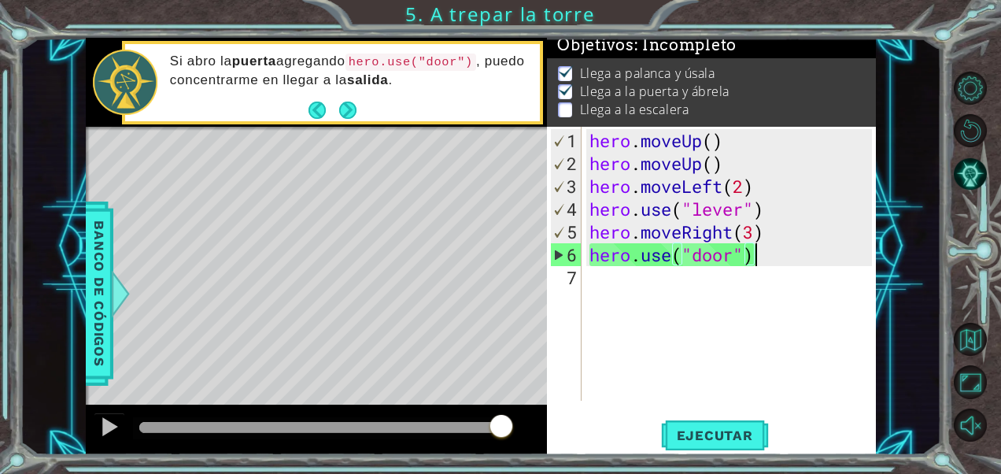
click at [769, 253] on div "hero . moveUp ( ) hero . moveUp ( ) hero . moveLeft ( 2 ) hero . use ( "lever" …" at bounding box center [733, 288] width 294 height 319
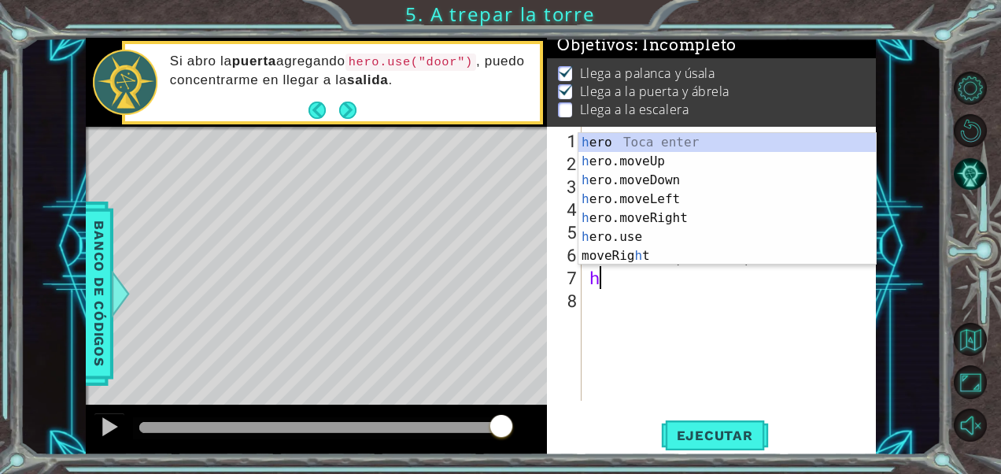
type textarea "he"
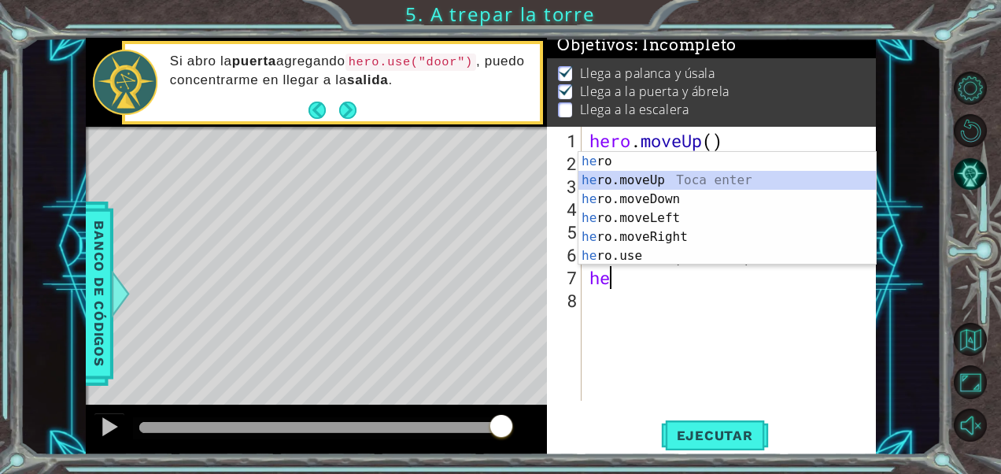
click at [664, 183] on div "he ro Toca enter he ro.moveUp Toca enter he ro.moveDown Toca enter he ro.moveLe…" at bounding box center [727, 227] width 298 height 151
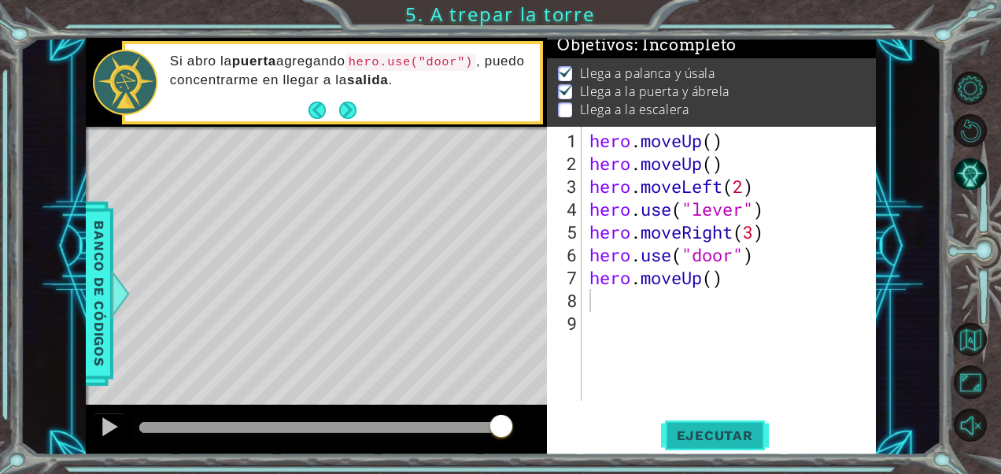
click at [702, 430] on span "Ejecutar" at bounding box center [715, 435] width 108 height 16
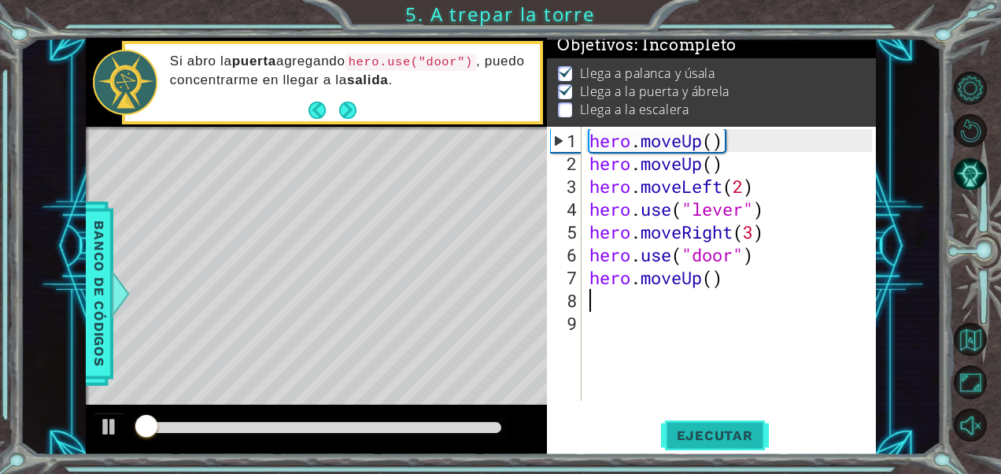
scroll to position [13, 0]
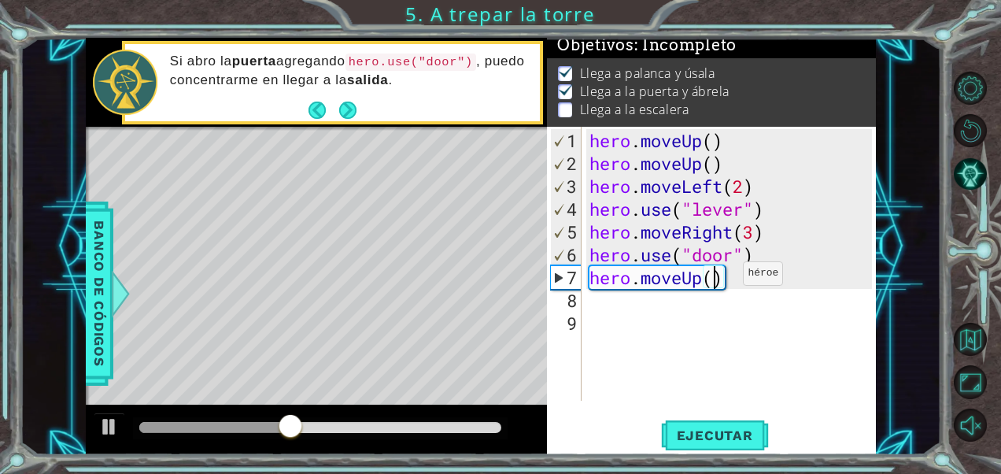
click at [718, 279] on div "hero . moveUp ( ) hero . moveUp ( ) hero . moveLeft ( 2 ) hero . use ( "lever" …" at bounding box center [733, 288] width 294 height 319
type textarea "hero.moveUp(2)"
click at [767, 277] on div "hero . moveUp ( ) hero . moveUp ( ) hero . moveLeft ( 2 ) hero . use ( "lever" …" at bounding box center [733, 288] width 294 height 319
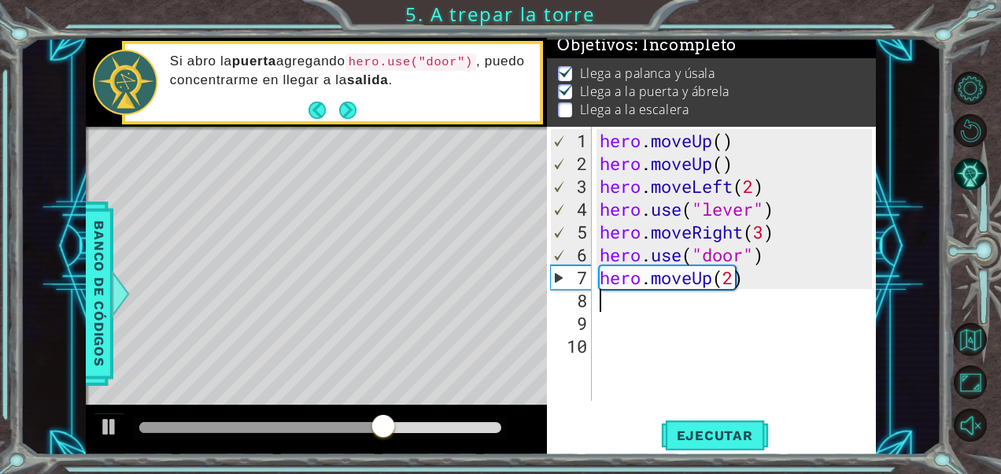
type textarea "j"
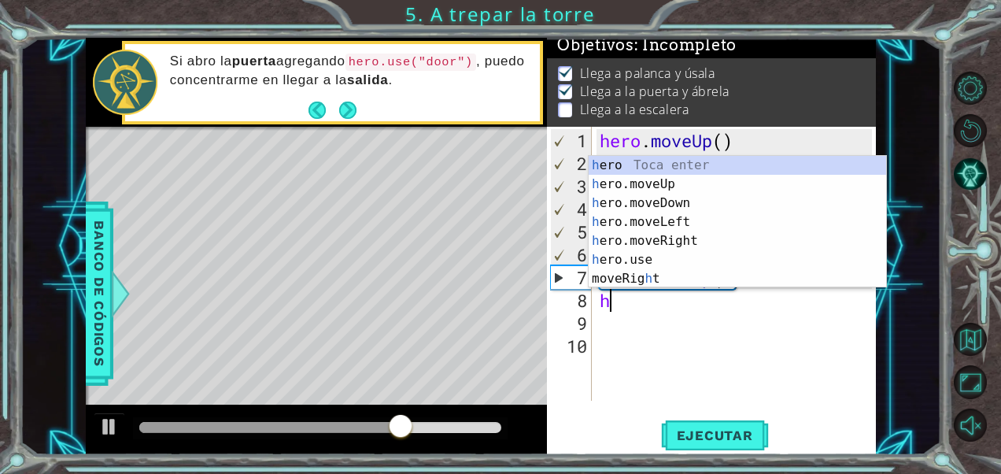
type textarea "he"
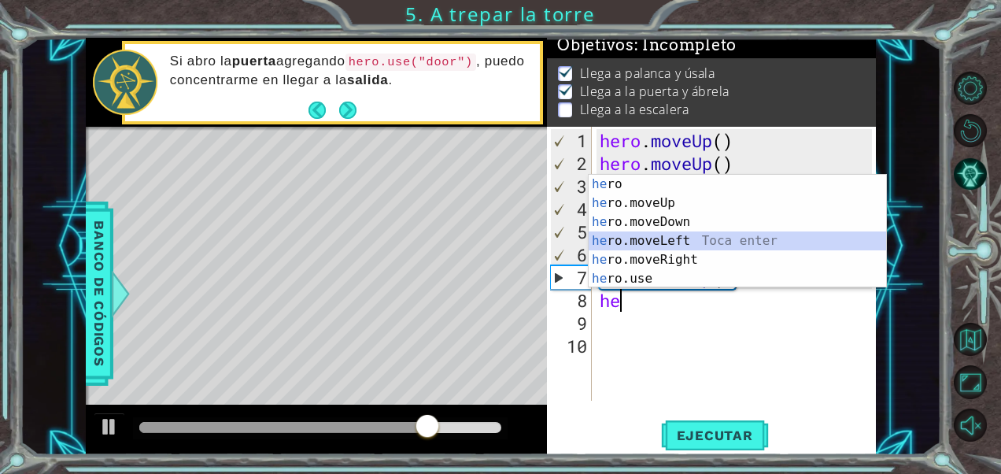
click at [678, 236] on div "he ro Toca enter he ro.moveUp Toca enter he ro.moveDown Toca enter he ro.moveLe…" at bounding box center [738, 250] width 298 height 151
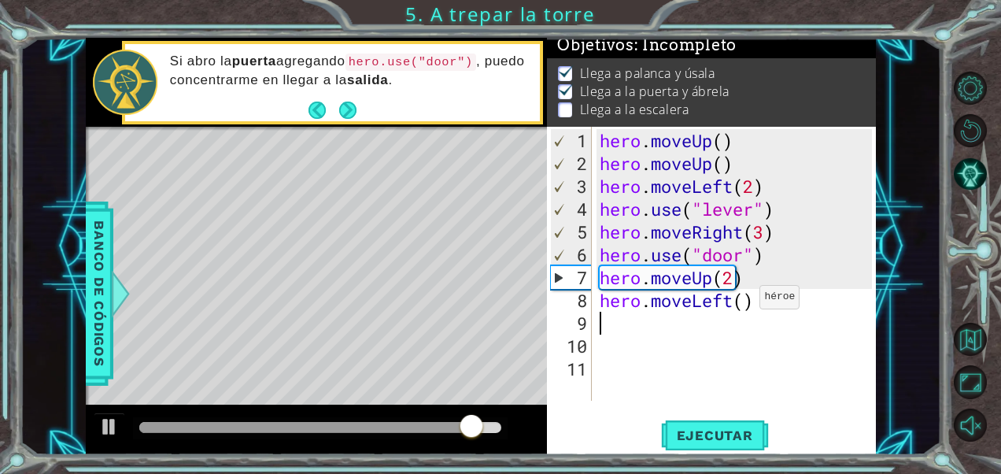
click at [746, 302] on div "hero . moveUp ( ) hero . moveUp ( ) hero . moveLeft ( 2 ) hero . use ( "lever" …" at bounding box center [738, 288] width 284 height 319
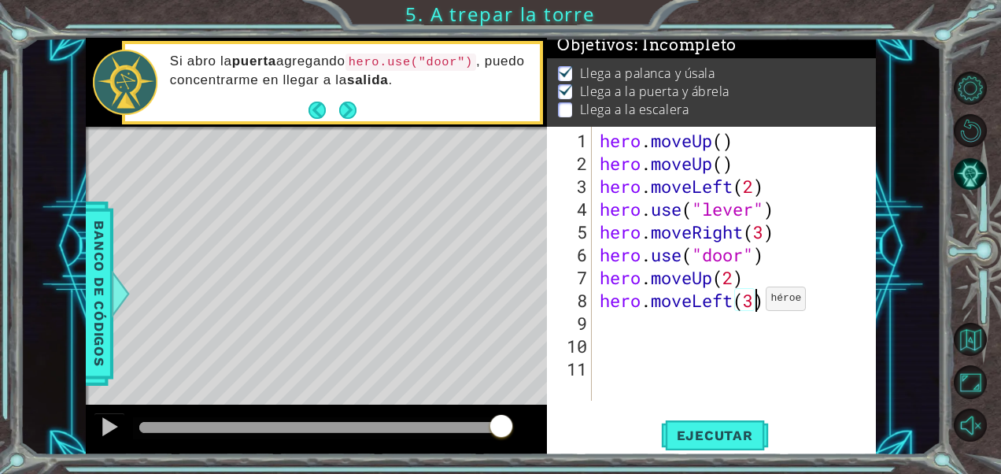
scroll to position [0, 6]
type textarea "hero.moveLeft(3)"
click at [728, 428] on span "Ejecutar" at bounding box center [715, 435] width 108 height 16
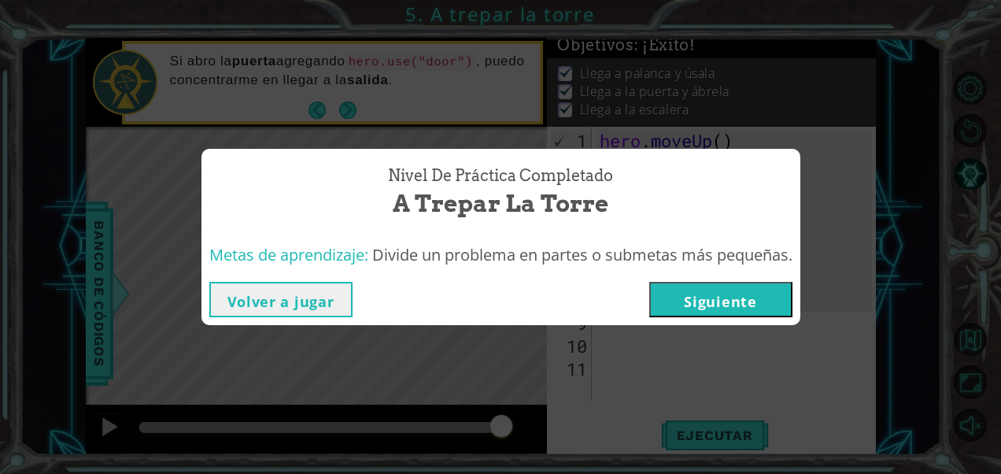
click at [724, 314] on button "Siguiente" at bounding box center [720, 299] width 143 height 35
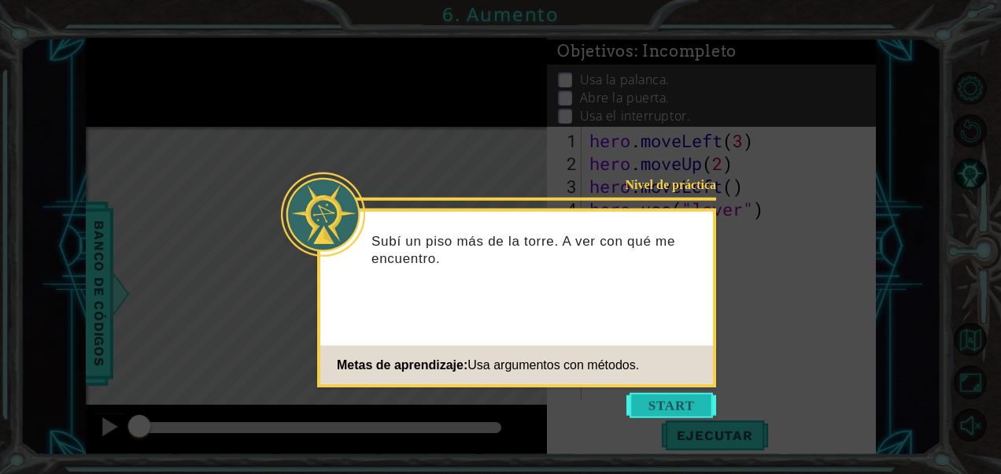
click at [681, 393] on button "Start" at bounding box center [671, 405] width 90 height 25
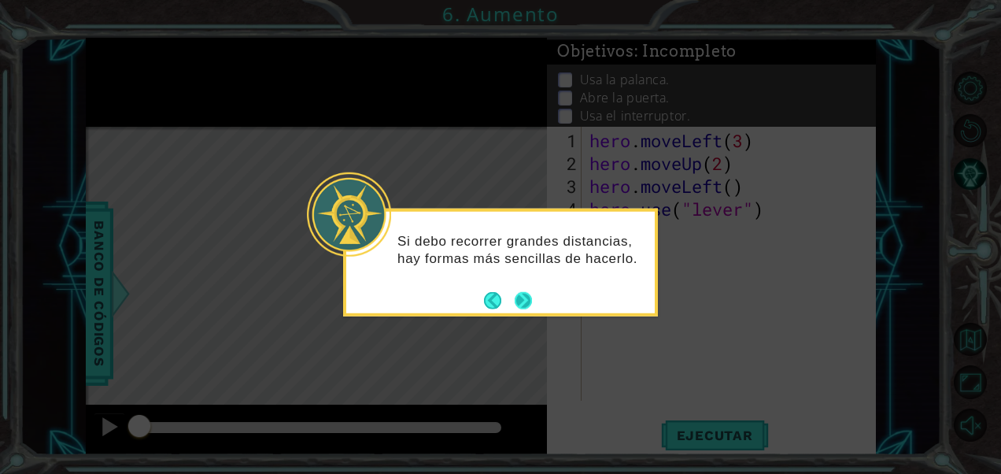
click at [530, 302] on button "Next" at bounding box center [523, 299] width 19 height 19
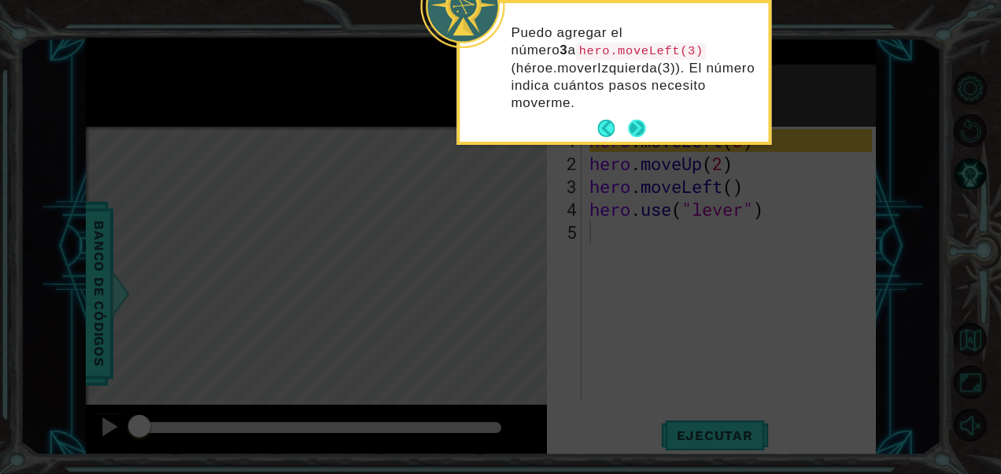
click at [642, 118] on footer at bounding box center [621, 128] width 48 height 24
click at [636, 129] on button "Next" at bounding box center [636, 128] width 17 height 17
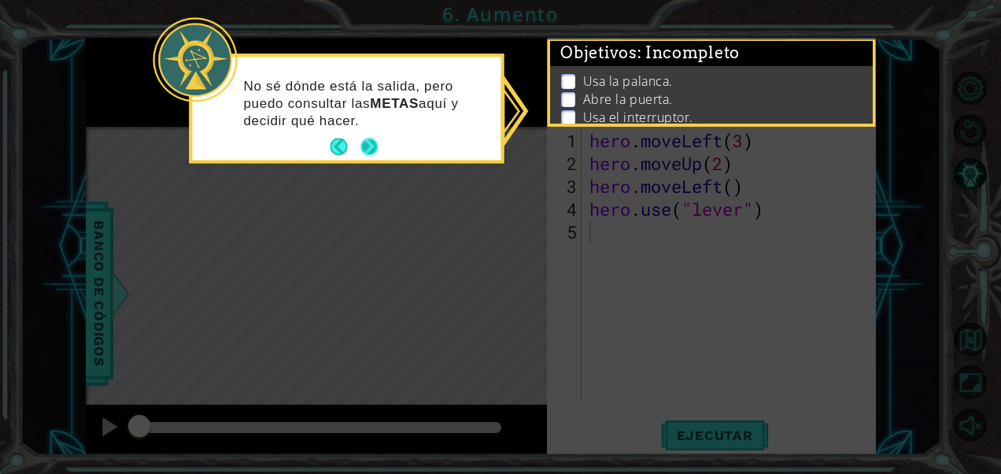
click at [367, 139] on button "Next" at bounding box center [368, 146] width 17 height 17
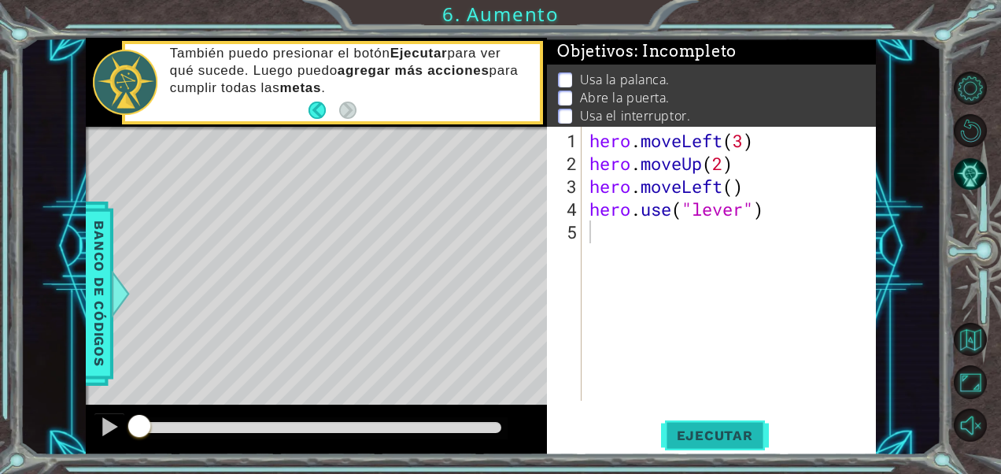
click at [706, 419] on button "Ejecutar" at bounding box center [715, 435] width 108 height 33
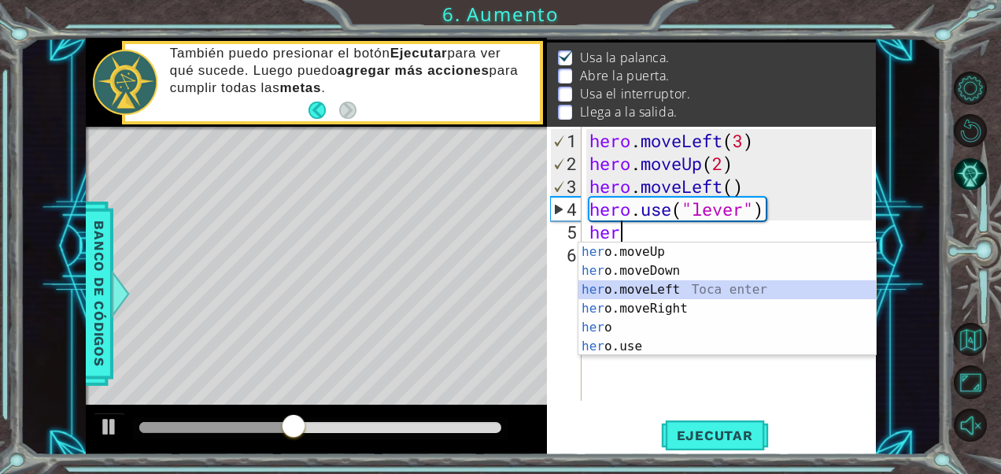
click at [625, 285] on div "her o.moveUp Toca enter her o.moveDown Toca enter her o.moveLeft [PERSON_NAME] …" at bounding box center [727, 317] width 298 height 151
type textarea "hero.moveLeft(1)"
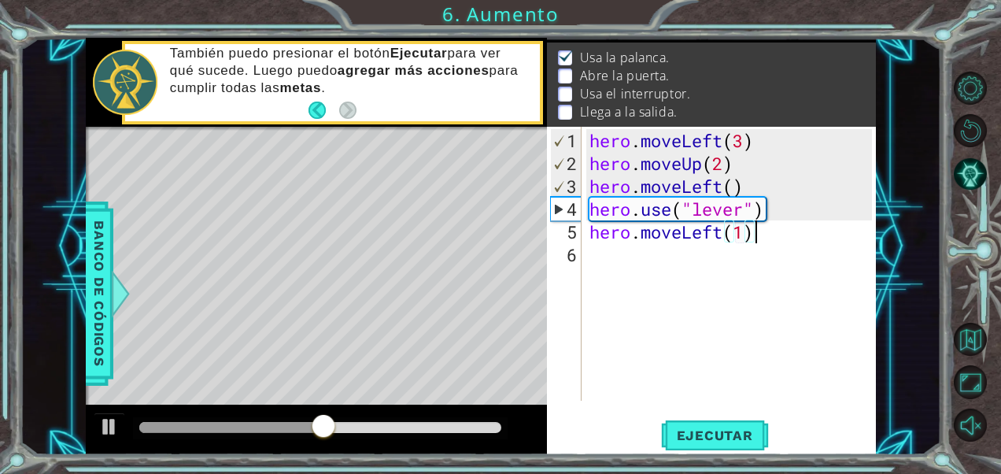
click at [771, 237] on div "hero . moveLeft ( 3 ) hero . moveUp ( 2 ) hero . moveLeft ( ) hero . use ( "lev…" at bounding box center [733, 288] width 294 height 319
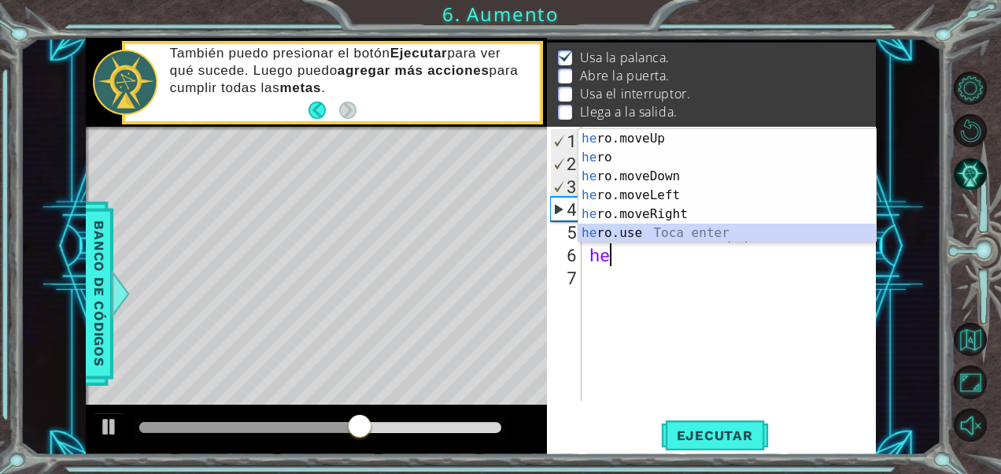
click at [685, 234] on div "he ro.moveUp Toca enter he ro Toca enter he ro.moveDown Toca enter he ro.moveLe…" at bounding box center [727, 204] width 298 height 151
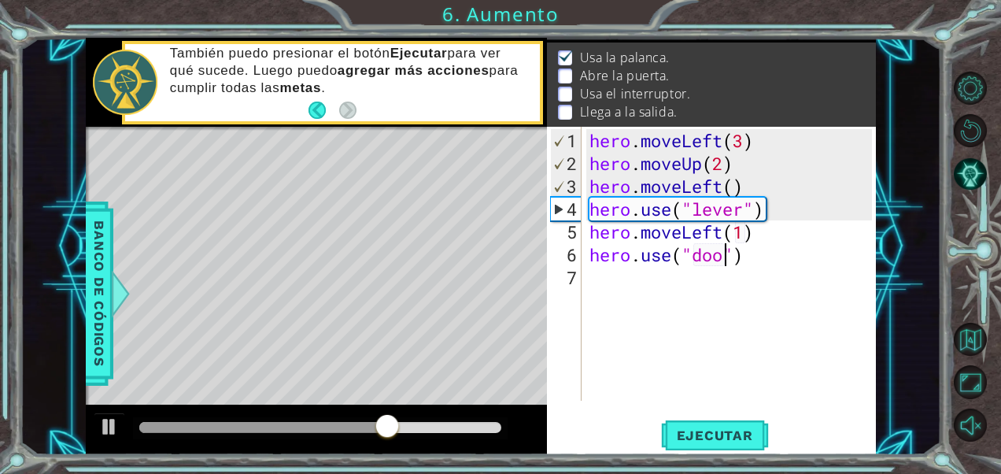
scroll to position [0, 6]
type textarea "hero.use("door")"
click at [711, 427] on span "Ejecutar" at bounding box center [715, 435] width 108 height 16
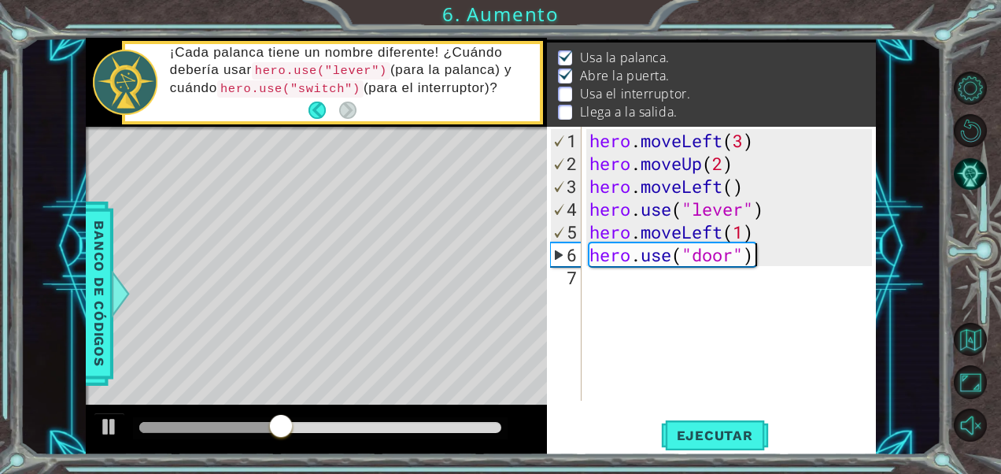
click at [794, 257] on div "hero . moveLeft ( 3 ) hero . moveUp ( 2 ) hero . moveLeft ( ) hero . use ( "lev…" at bounding box center [733, 288] width 294 height 319
click at [777, 252] on div "hero . moveLeft ( 3 ) hero . moveUp ( 2 ) hero . moveLeft ( ) hero . use ( "lev…" at bounding box center [733, 288] width 294 height 319
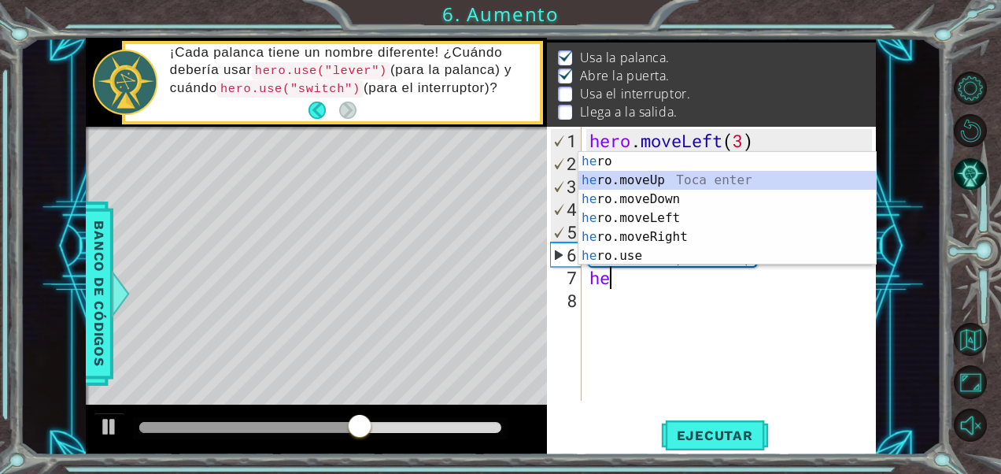
click at [645, 181] on div "he ro Toca enter he ro.moveUp Toca enter he ro.moveDown Toca enter he ro.moveLe…" at bounding box center [727, 227] width 298 height 151
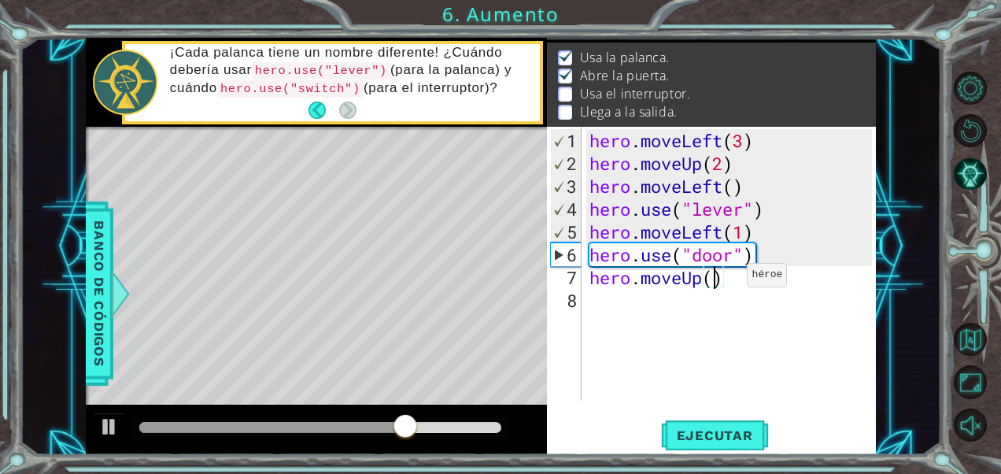
scroll to position [0, 6]
type textarea "hero.moveUp(2)"
click at [770, 281] on div "hero . moveLeft ( 3 ) hero . moveUp ( 2 ) hero . moveLeft ( ) hero . use ( "lev…" at bounding box center [733, 288] width 294 height 319
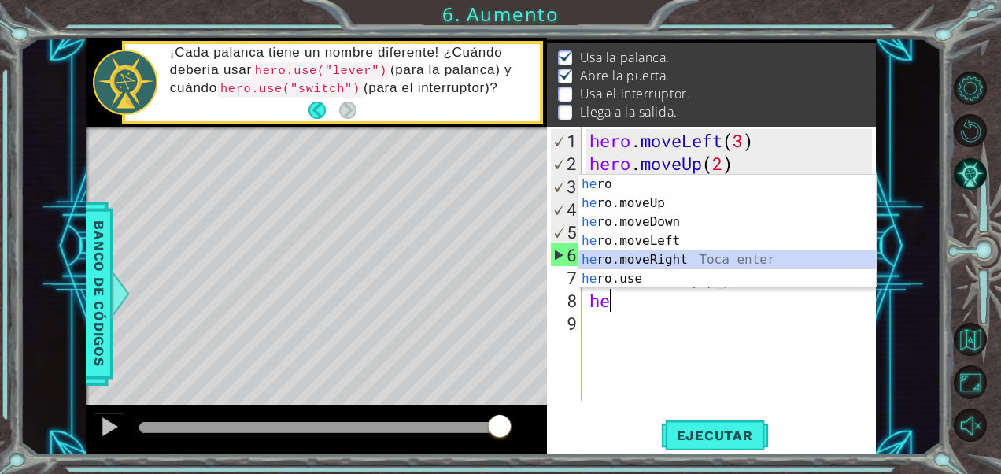
click at [681, 253] on div "he ro Toca enter he ro.moveUp Toca enter he ro.moveDown Toca enter he ro.moveLe…" at bounding box center [727, 250] width 298 height 151
type textarea "hero.moveRight(1)"
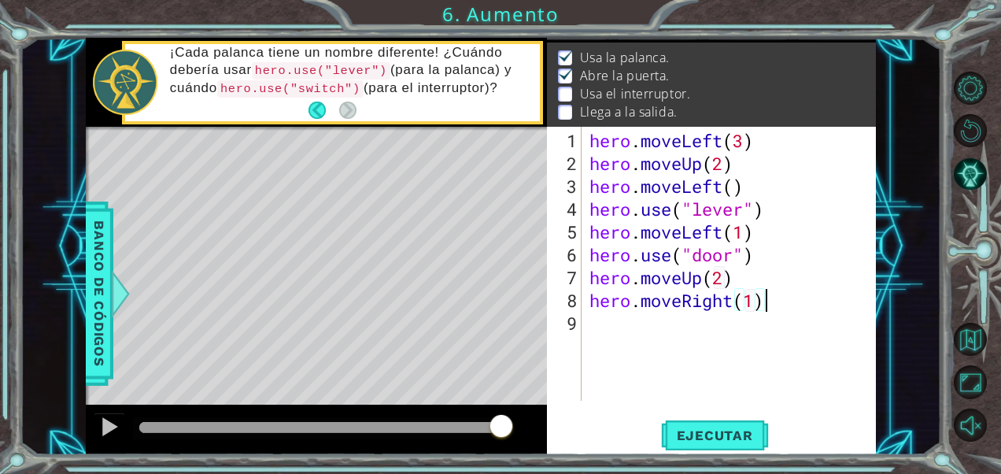
click at [787, 300] on div "hero . moveLeft ( 3 ) hero . moveUp ( 2 ) hero . moveLeft ( ) hero . use ( "lev…" at bounding box center [733, 288] width 294 height 319
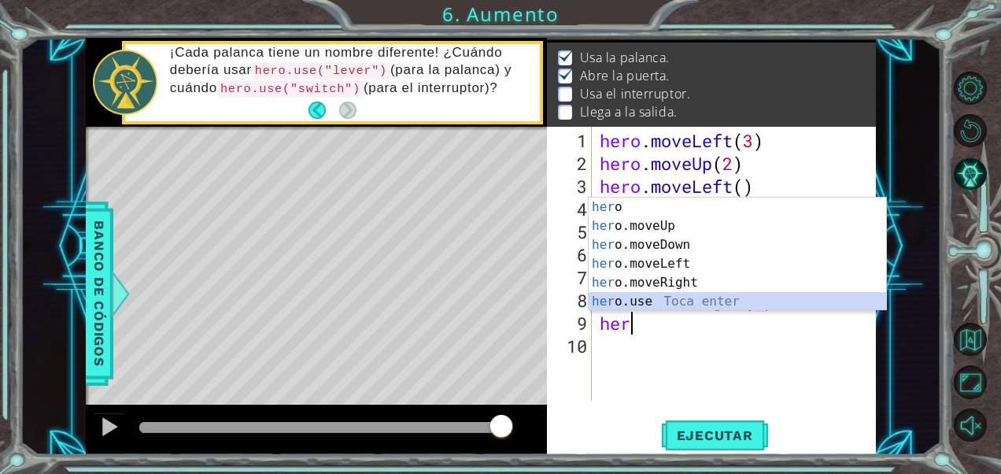
click at [714, 301] on div "her o Toca enter her o.moveUp Toca enter her o.moveDown Toca enter her o.moveLe…" at bounding box center [738, 273] width 298 height 151
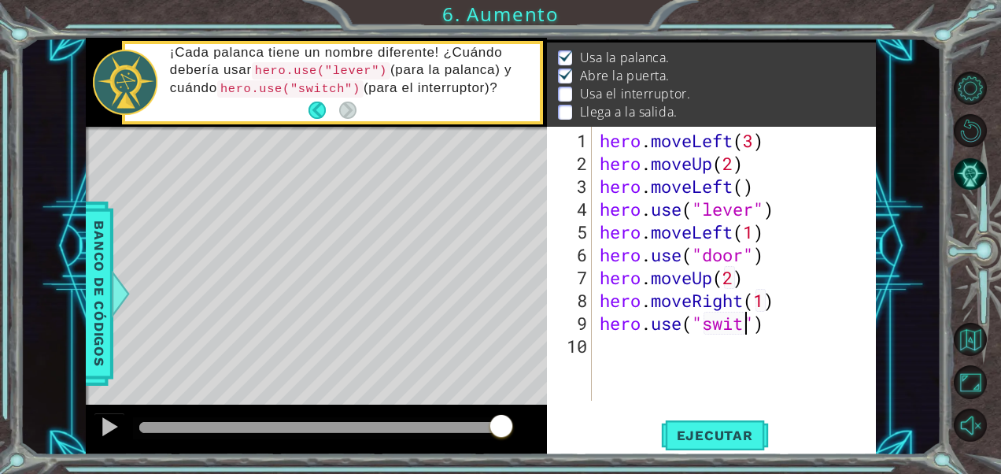
scroll to position [0, 7]
click at [714, 438] on span "Ejecutar" at bounding box center [715, 435] width 108 height 16
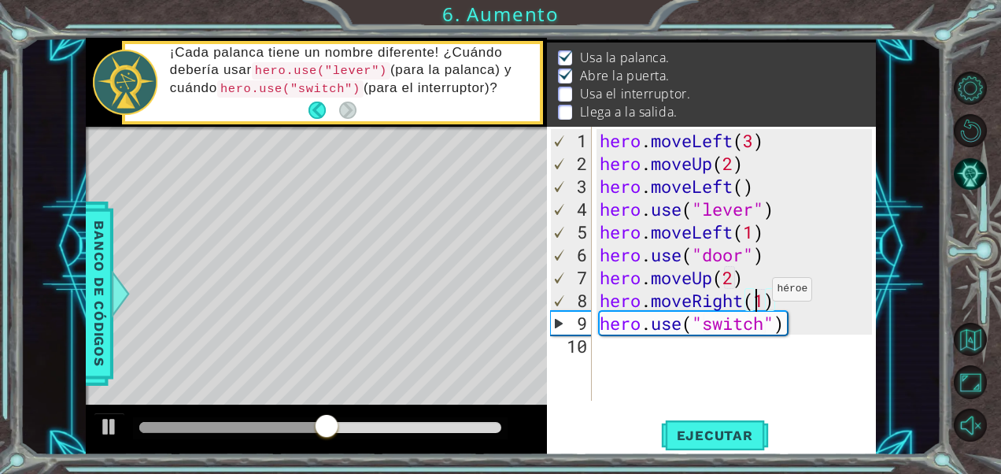
click at [759, 294] on div "hero . moveLeft ( 3 ) hero . moveUp ( 2 ) hero . moveLeft ( ) hero . use ( "lev…" at bounding box center [738, 288] width 284 height 319
click at [766, 296] on div "hero . moveLeft ( 3 ) hero . moveUp ( 2 ) hero . moveLeft ( ) hero . use ( "lev…" at bounding box center [738, 288] width 284 height 319
click at [716, 429] on span "Ejecutar" at bounding box center [715, 435] width 108 height 16
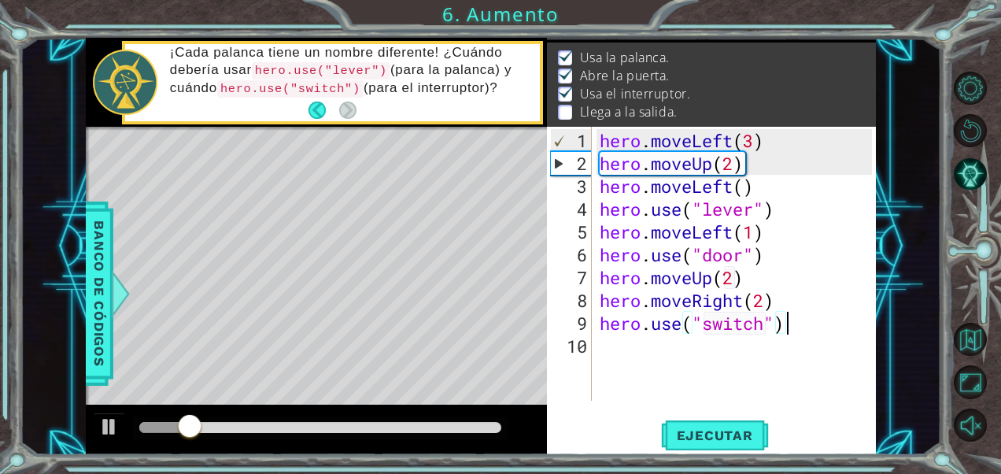
click at [784, 326] on div "hero . moveLeft ( 3 ) hero . moveUp ( 2 ) hero . moveLeft ( ) hero . use ( "lev…" at bounding box center [738, 288] width 284 height 319
type textarea "hero.use("switch")"
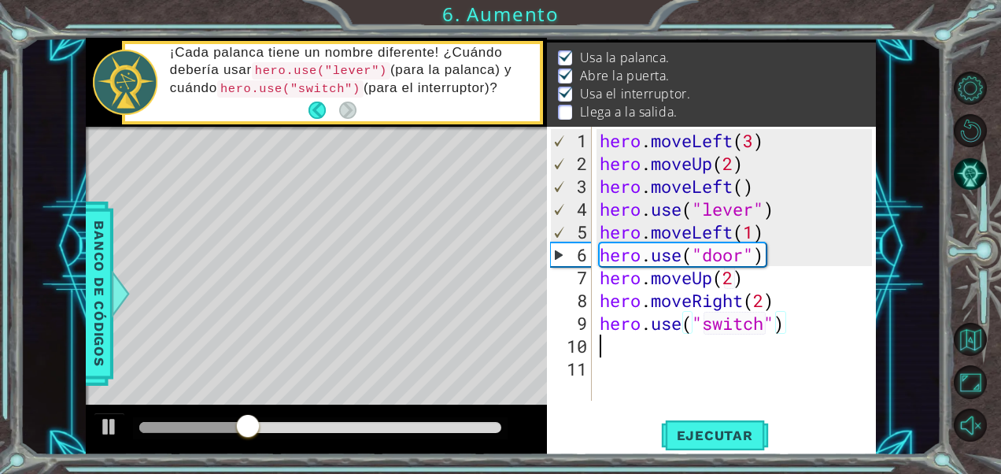
scroll to position [0, 0]
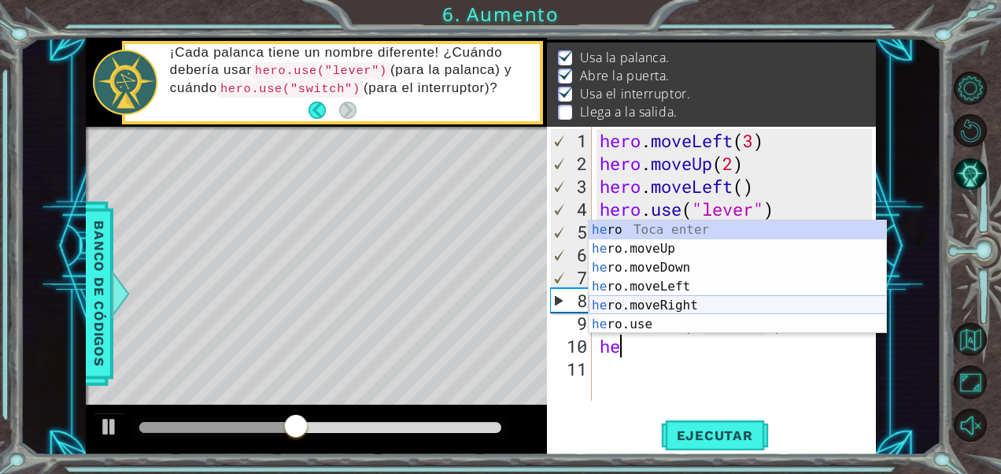
click at [691, 298] on div "he ro Toca enter he ro.moveUp Toca enter he ro.moveDown Toca enter he ro.moveLe…" at bounding box center [738, 295] width 298 height 151
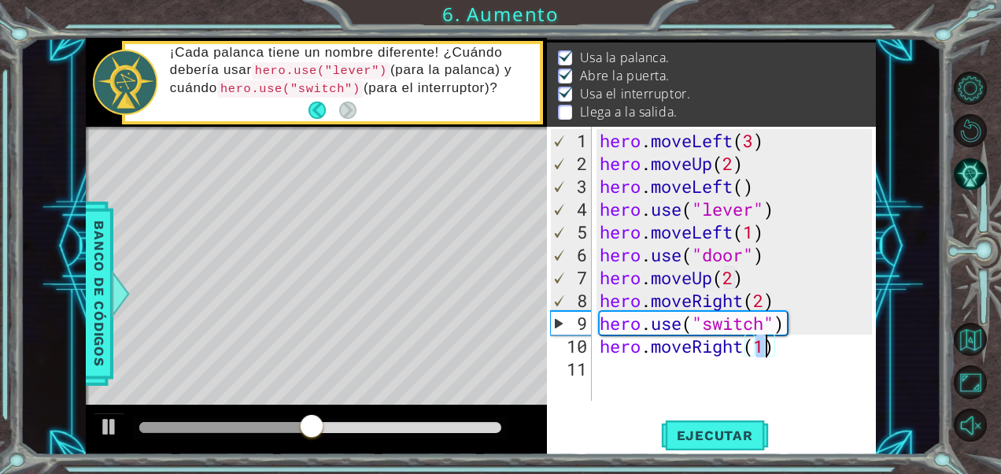
type textarea "hero.moveRight(2)"
click at [801, 337] on div "hero . moveLeft ( 3 ) hero . moveUp ( 2 ) hero . moveLeft ( ) hero . use ( "lev…" at bounding box center [738, 288] width 284 height 319
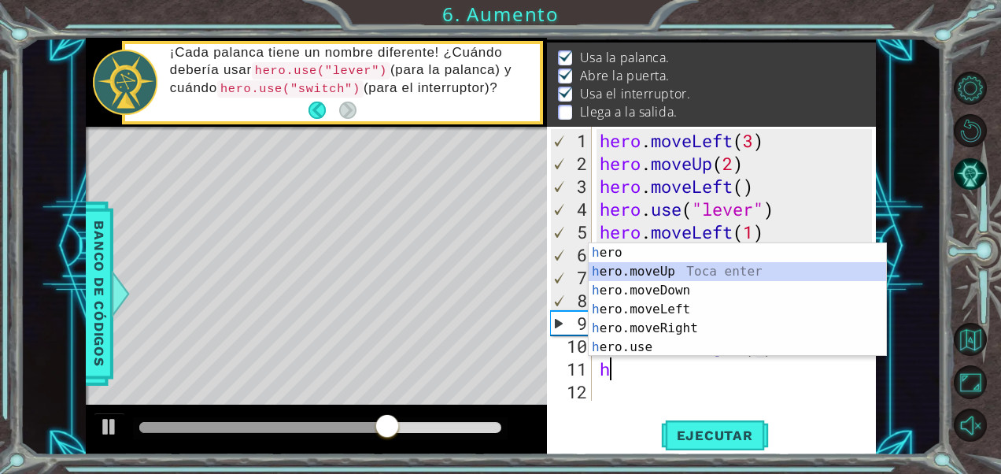
click at [629, 267] on div "h ero Toca enter h ero.moveUp Toca enter h ero.moveDown Toca enter h ero.moveLe…" at bounding box center [738, 318] width 298 height 151
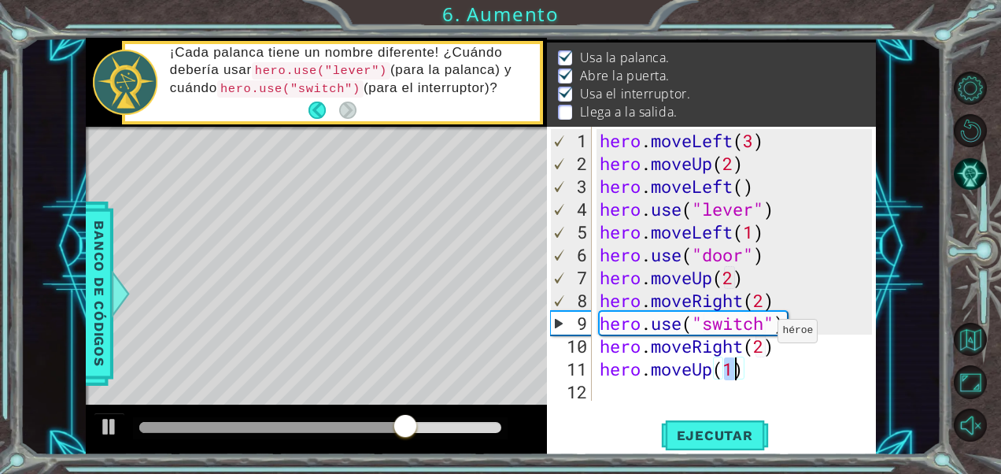
scroll to position [0, 6]
type textarea "hero.moveUp(2)"
click at [716, 438] on span "Ejecutar" at bounding box center [715, 435] width 108 height 16
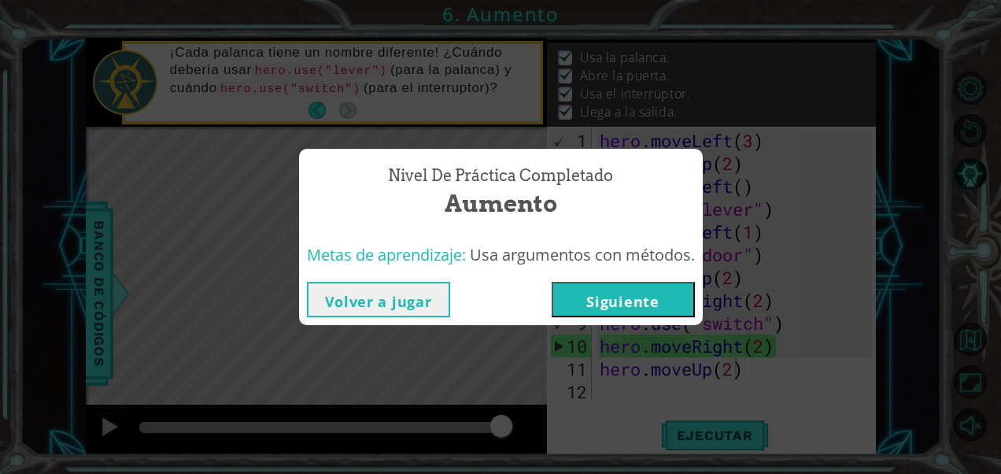
click at [653, 293] on button "Siguiente" at bounding box center [623, 299] width 143 height 35
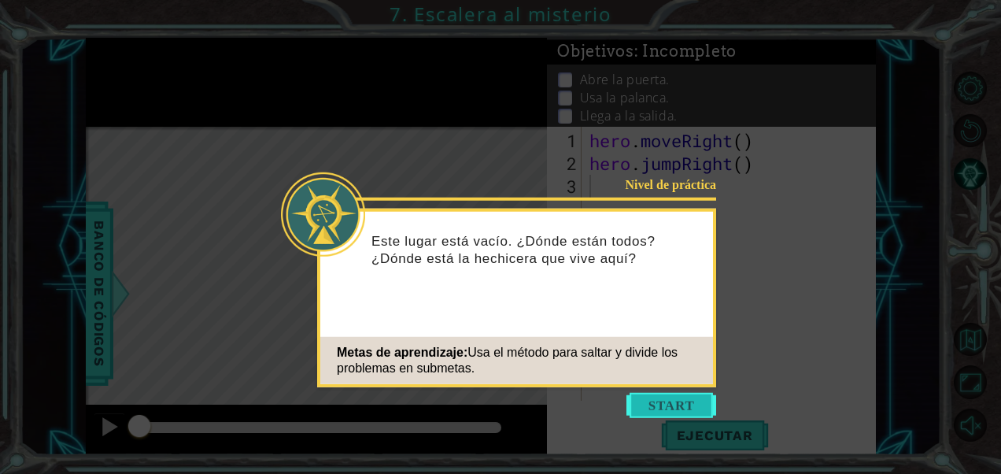
click at [674, 403] on button "Start" at bounding box center [671, 405] width 90 height 25
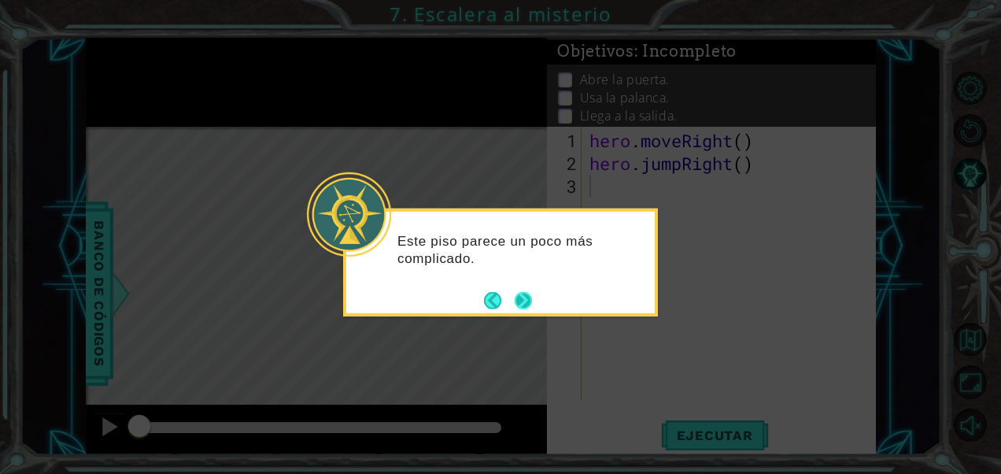
click at [530, 301] on button "Next" at bounding box center [524, 300] width 20 height 20
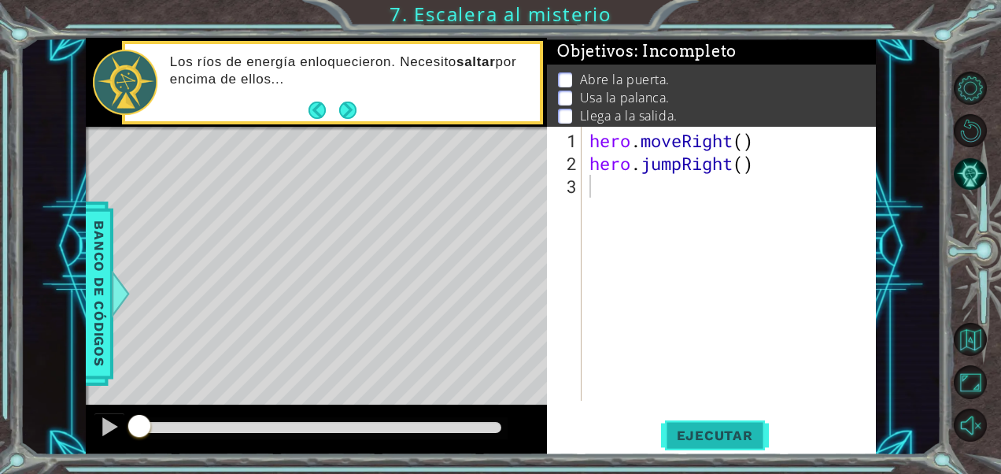
click at [697, 433] on span "Ejecutar" at bounding box center [715, 435] width 108 height 16
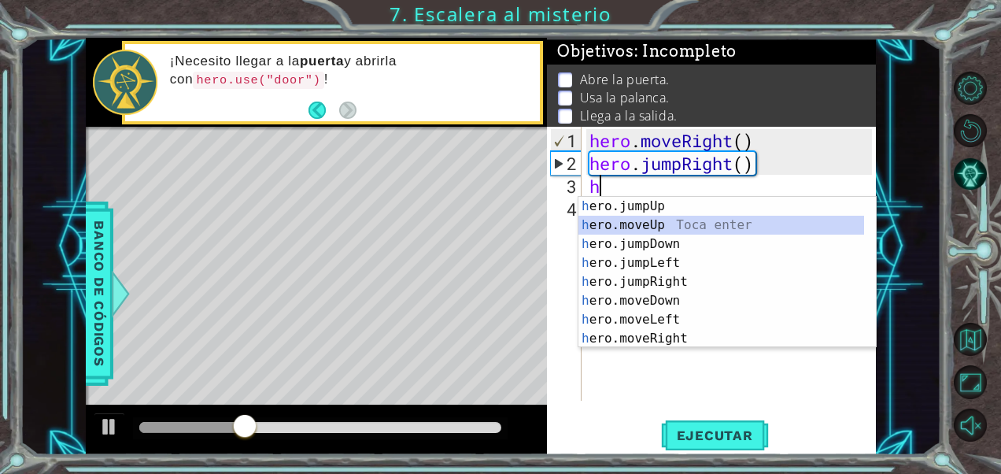
click at [663, 220] on div "h ero.jumpUp Toca enter h ero.moveUp Toca enter h ero.jumpDown Toca enter h ero…" at bounding box center [721, 291] width 286 height 189
type textarea "hero.moveUp(1)"
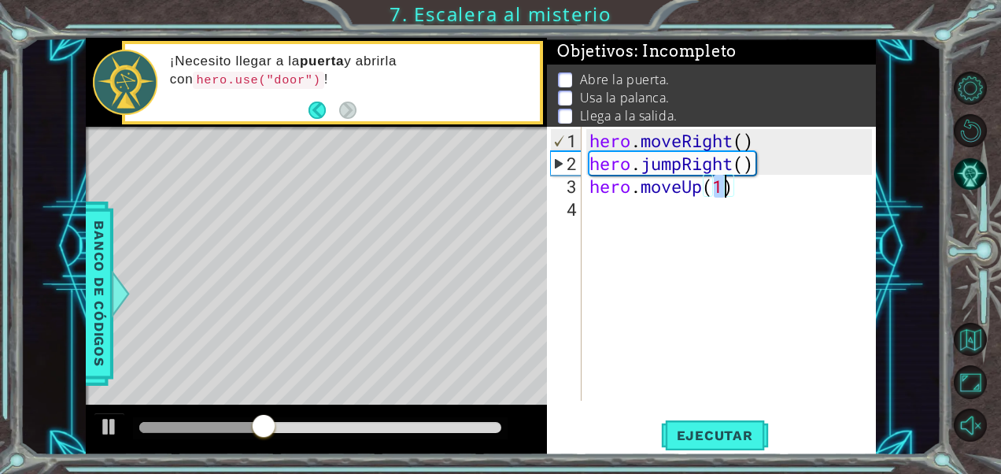
scroll to position [0, 6]
click at [737, 176] on div "hero . moveRight ( ) hero . jumpRight ( ) hero . moveUp ( 1 )" at bounding box center [733, 288] width 294 height 319
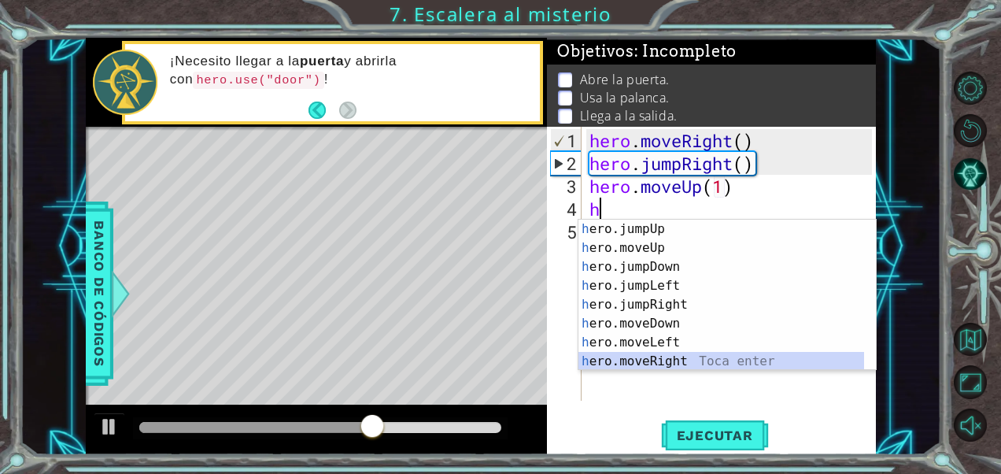
click at [680, 354] on div "h ero.jumpUp Toca enter h ero.moveUp Toca enter h ero.jumpDown Toca enter h ero…" at bounding box center [721, 314] width 286 height 189
type textarea "hero.moveRight(1)"
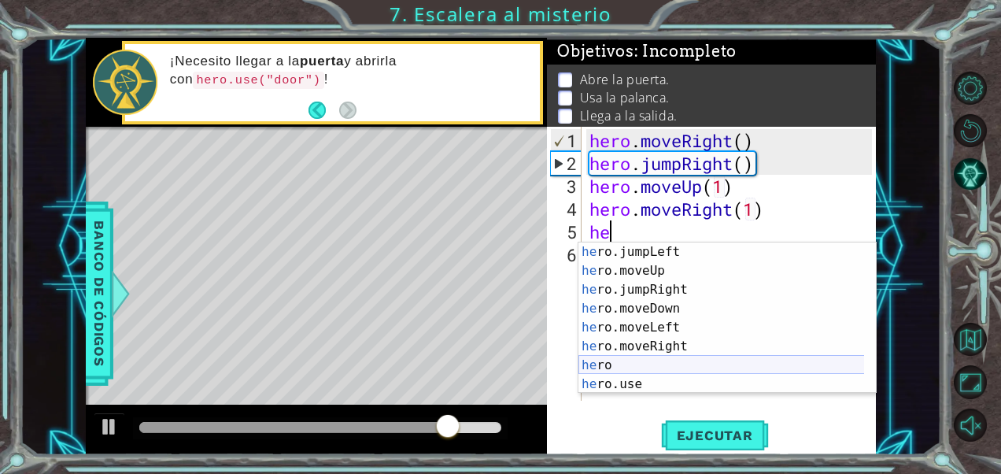
scroll to position [38, 0]
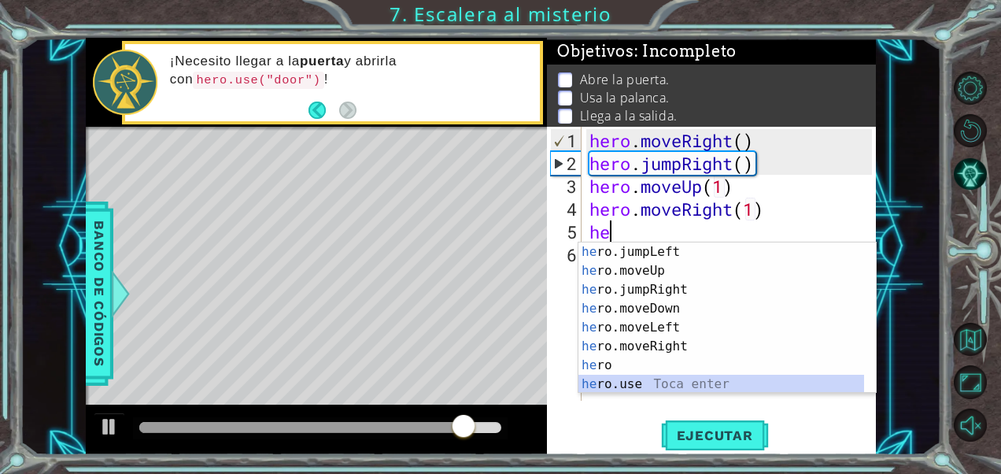
click at [623, 377] on div "he ro.jumpLeft Toca enter he ro.moveUp Toca enter he ro.jumpRight Toca enter he…" at bounding box center [721, 336] width 286 height 189
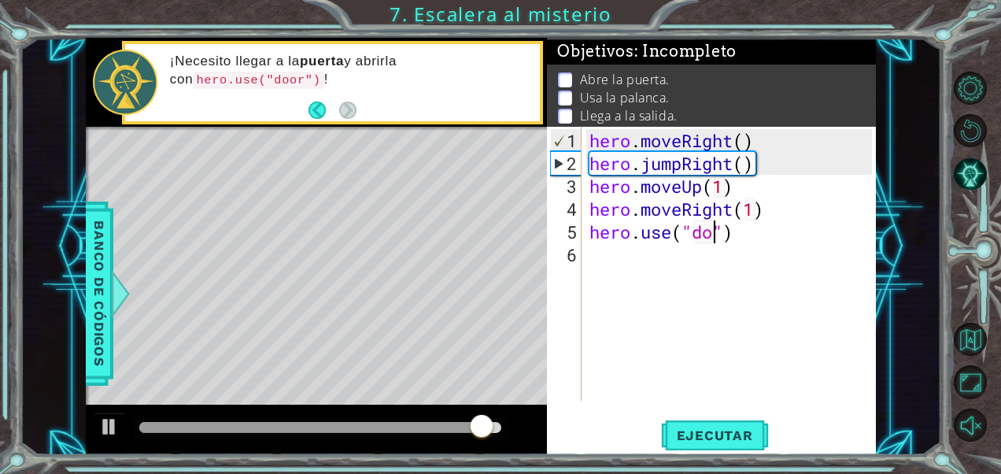
scroll to position [0, 6]
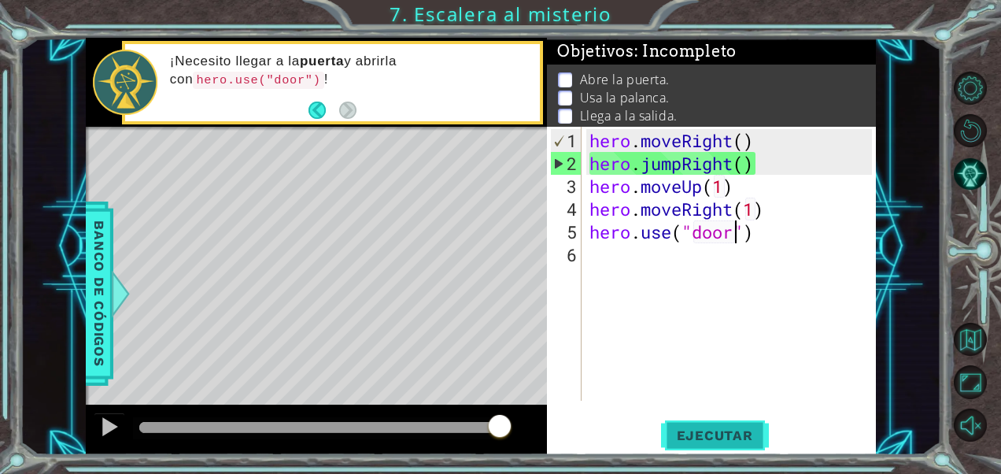
type textarea "hero.use("door")"
click at [740, 425] on button "Ejecutar" at bounding box center [715, 435] width 108 height 33
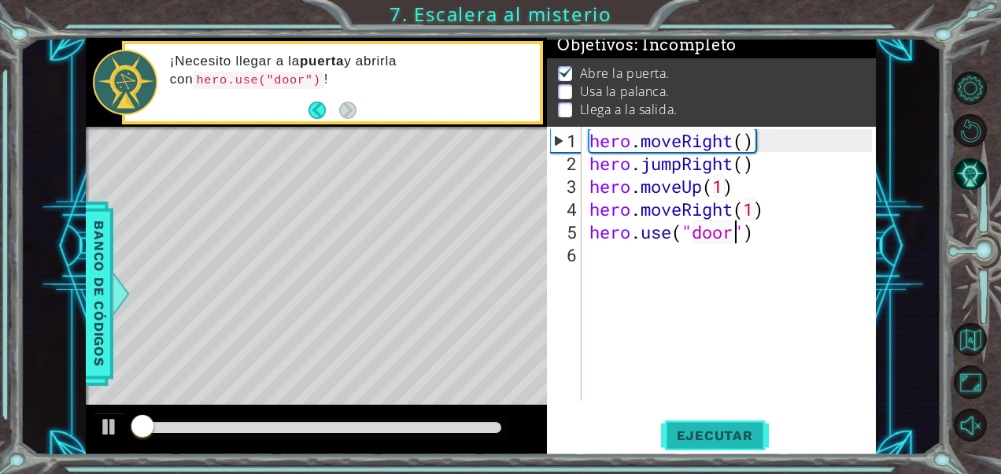
scroll to position [13, 0]
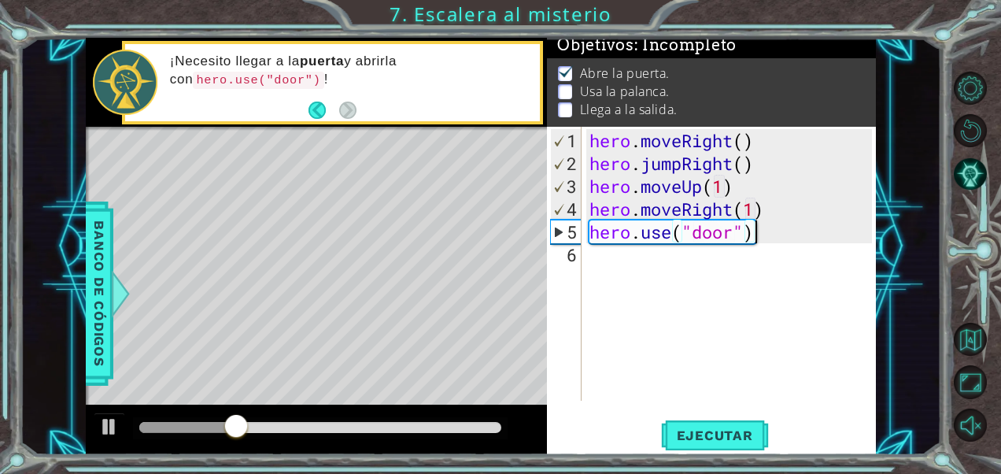
click at [773, 229] on div "hero . moveRight ( ) hero . jumpRight ( ) hero . moveUp ( 1 ) hero . moveRight …" at bounding box center [733, 288] width 294 height 319
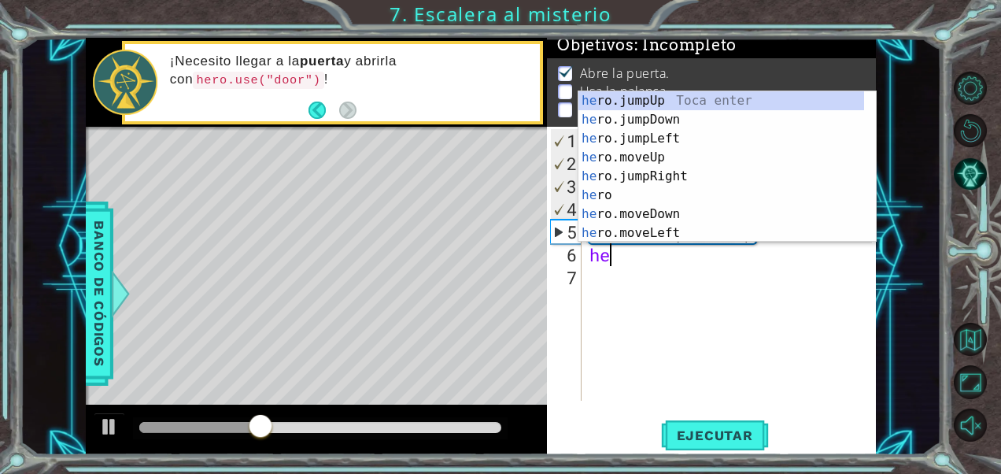
scroll to position [0, 0]
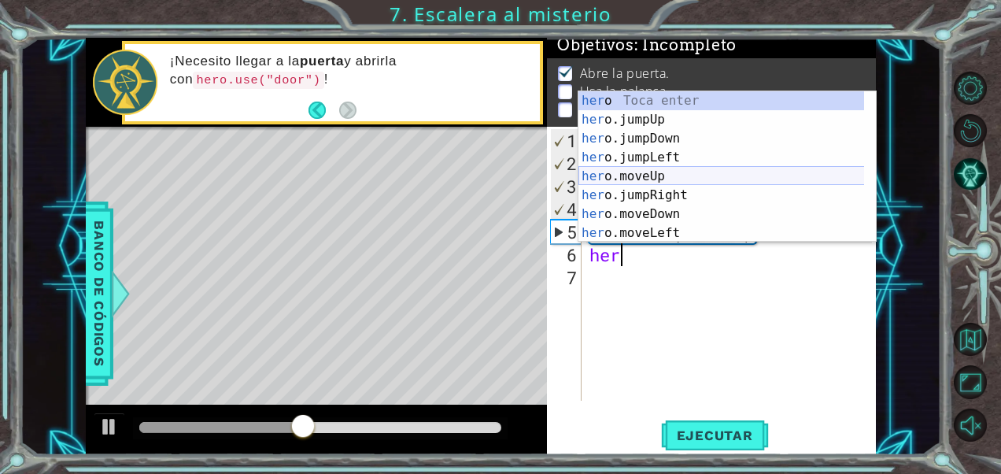
click at [650, 172] on div "her o Toca enter her o.jumpUp Toca enter her o.jumpDown Toca enter her o.jumpLe…" at bounding box center [721, 185] width 286 height 189
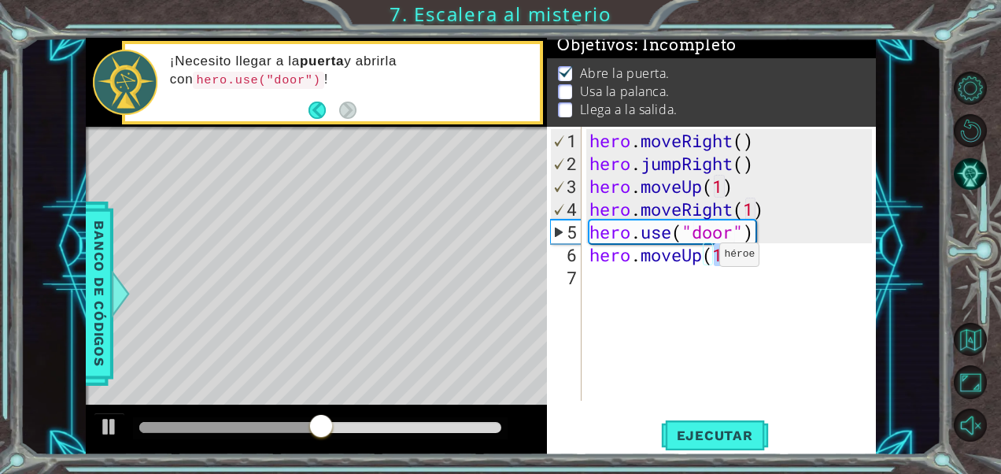
type textarea "hero.moveUp(2)"
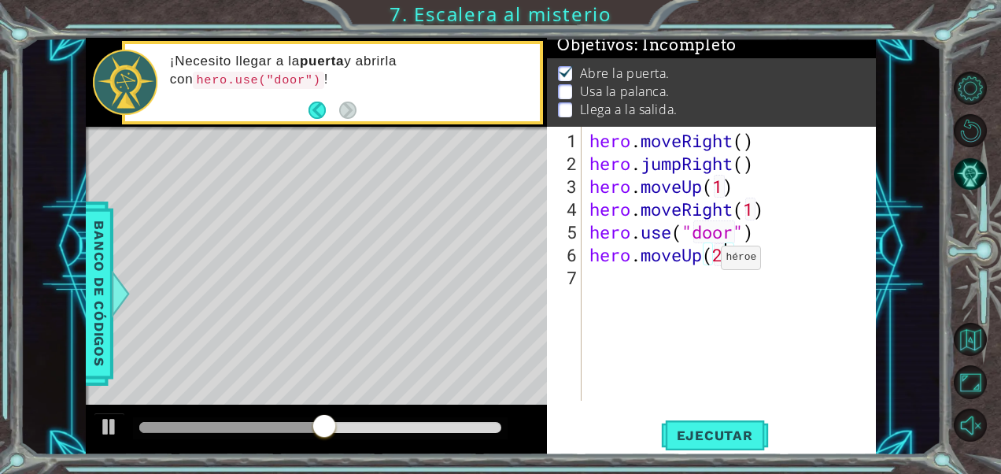
scroll to position [0, 6]
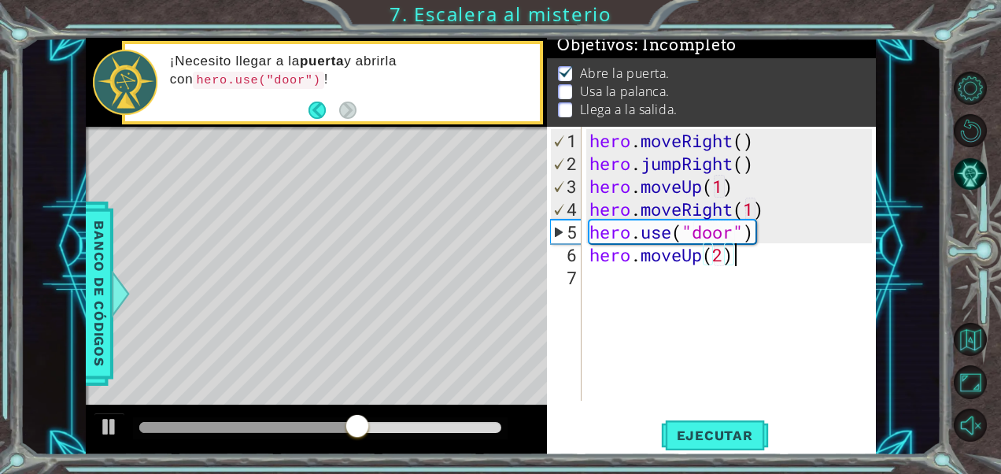
click at [758, 253] on div "hero . moveRight ( ) hero . jumpRight ( ) hero . moveUp ( 1 ) hero . moveRight …" at bounding box center [733, 288] width 294 height 319
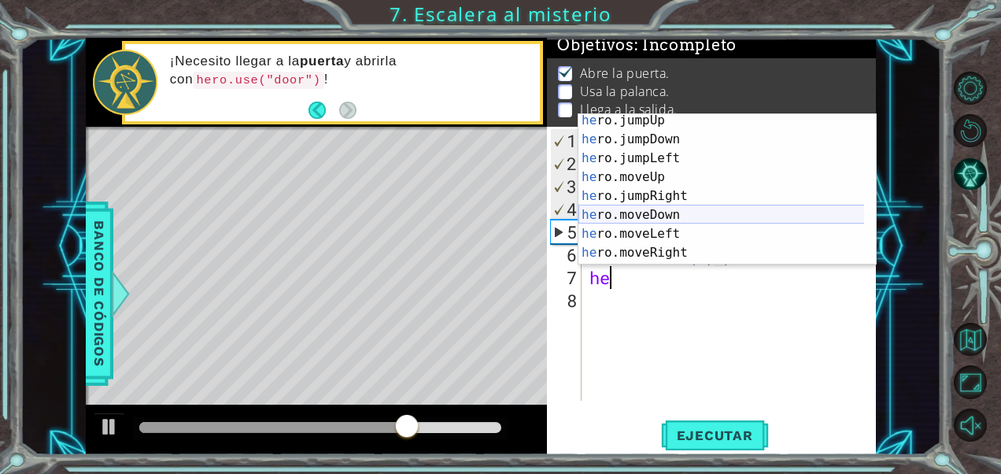
scroll to position [22, 0]
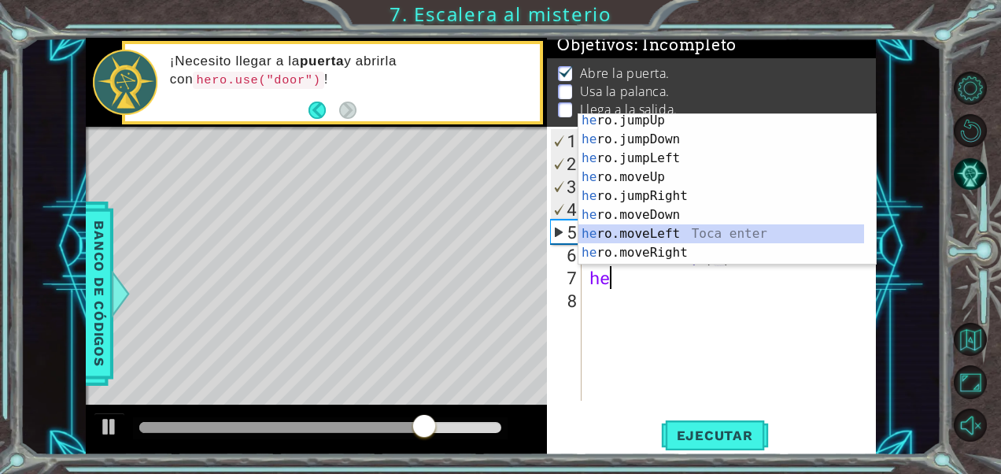
click at [647, 238] on div "he ro.jumpUp Toca enter he ro.jumpDown Toca enter he ro.jumpLeft Toca enter he …" at bounding box center [721, 205] width 286 height 189
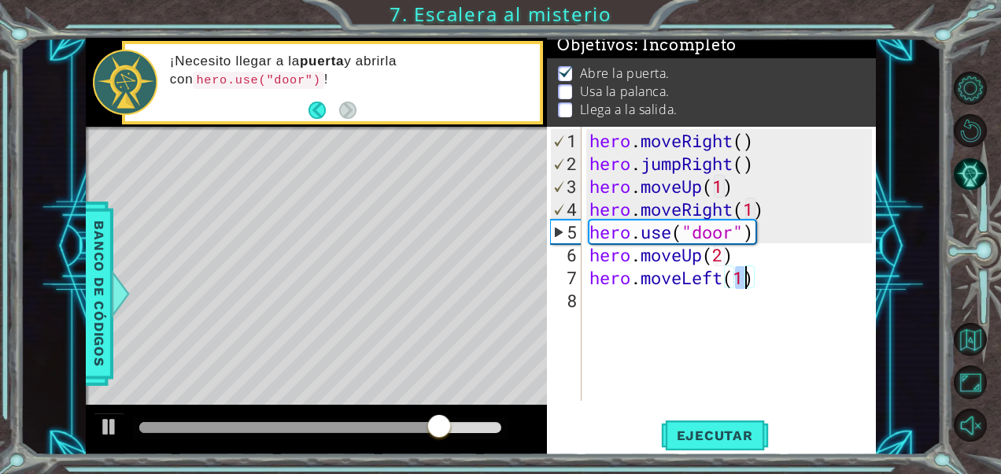
type textarea "hero.moveLeft(2)"
click at [781, 290] on div "hero . moveRight ( ) hero . jumpRight ( ) hero . moveUp ( 1 ) hero . moveRight …" at bounding box center [733, 288] width 294 height 319
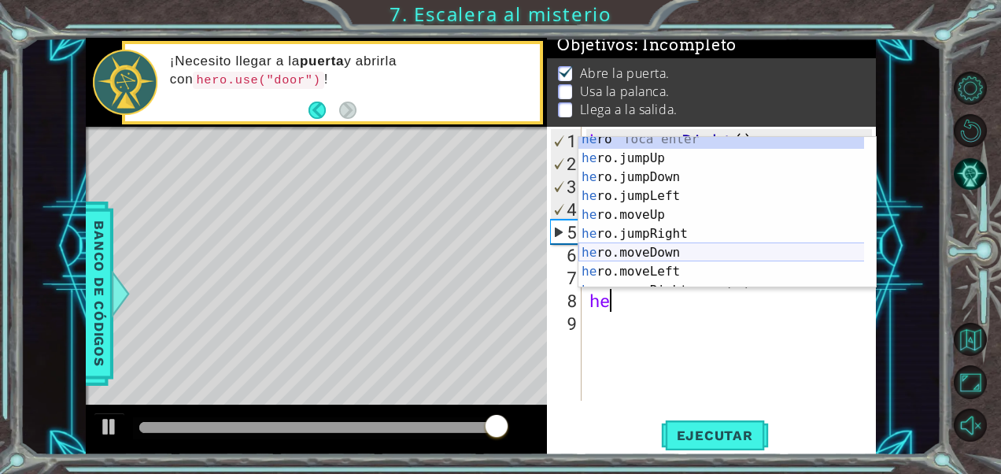
scroll to position [38, 0]
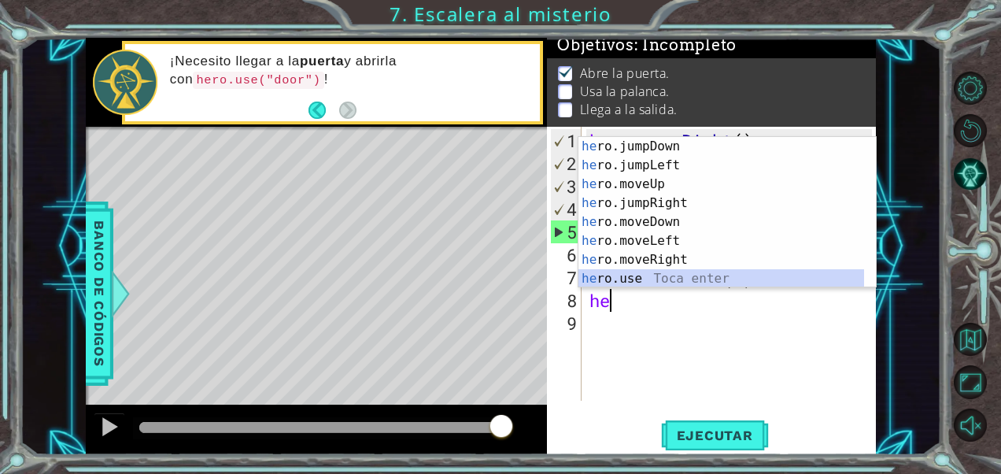
click at [645, 274] on div "he ro.jumpDown Toca enter he ro.jumpLeft Toca enter he ro.moveUp Toca enter he …" at bounding box center [721, 231] width 286 height 189
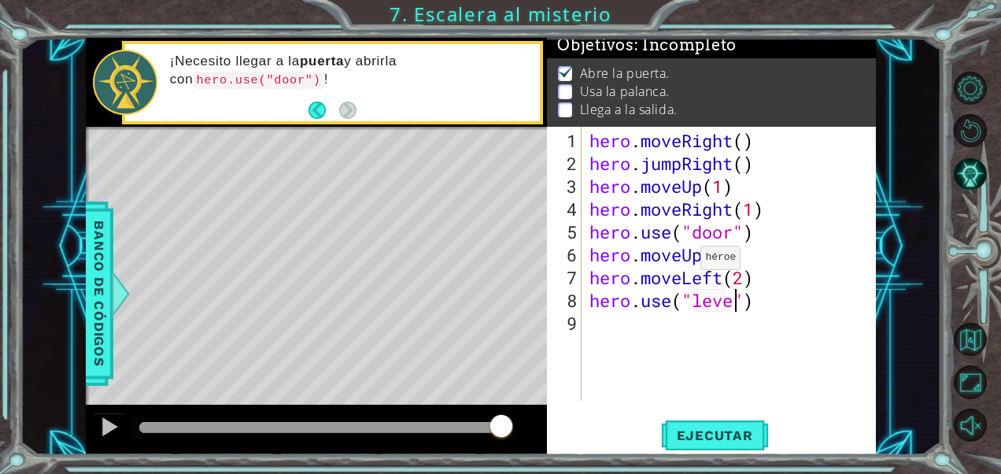
type textarea "hero.use("lever")"
click at [788, 305] on div "hero . moveRight ( ) hero . jumpRight ( ) hero . moveUp ( 1 ) hero . moveRight …" at bounding box center [733, 288] width 294 height 319
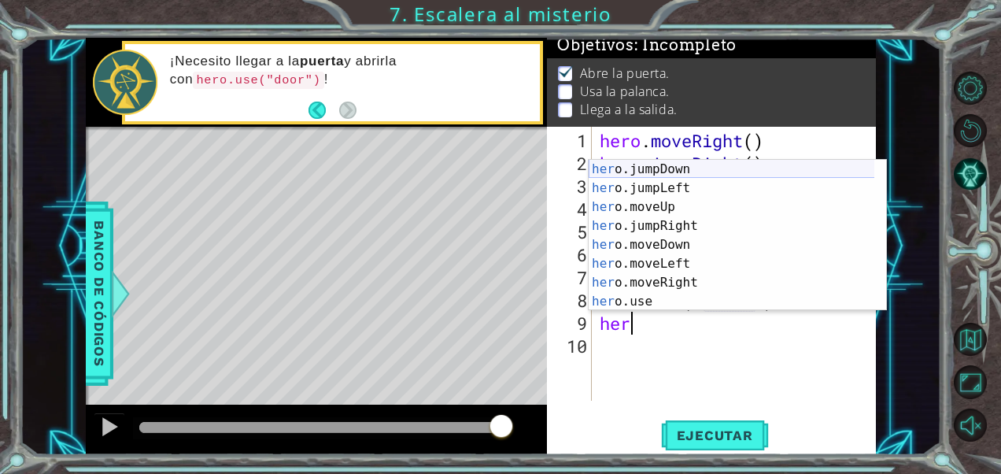
scroll to position [38, 0]
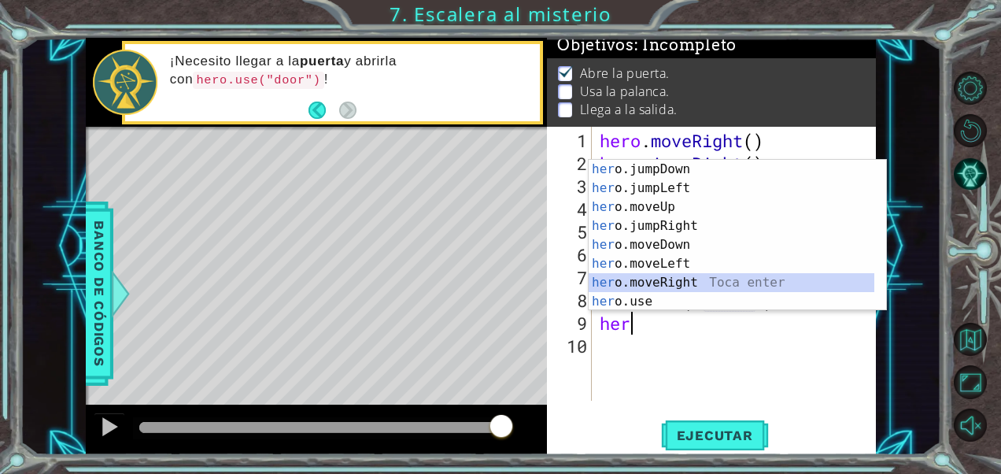
click at [672, 288] on div "her o.jumpDown Toca enter her o.jumpLeft Toca enter her o.moveUp Toca enter her…" at bounding box center [732, 254] width 286 height 189
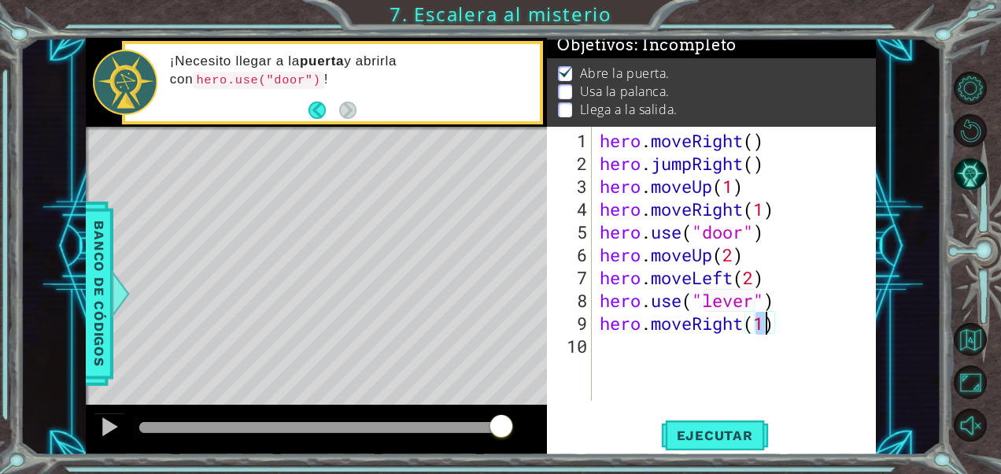
type textarea "hero.moveRight(2)"
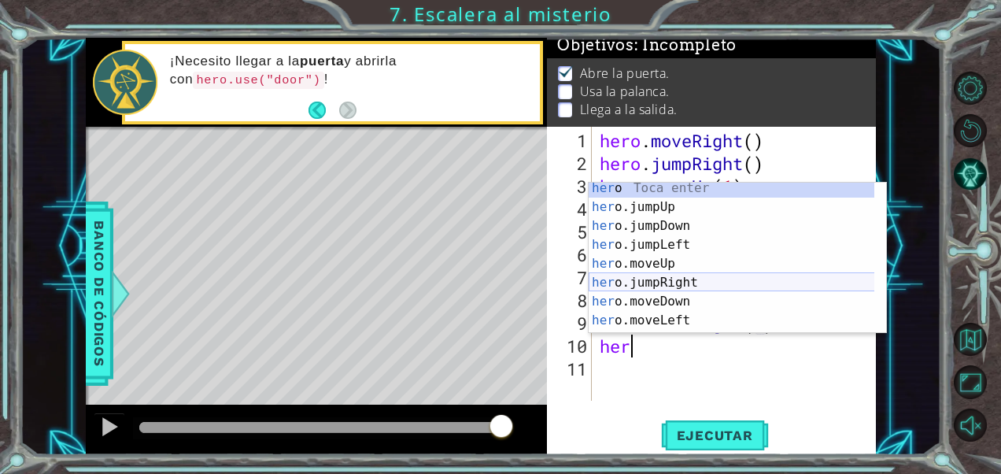
scroll to position [4, 0]
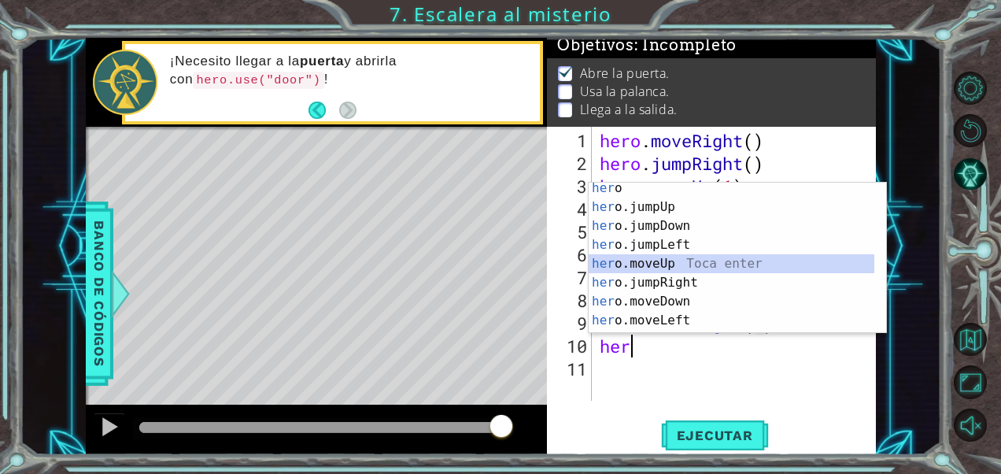
click at [651, 257] on div "her o Toca enter her o.jumpUp Toca enter her o.jumpDown Toca enter her o.jumpLe…" at bounding box center [732, 273] width 286 height 189
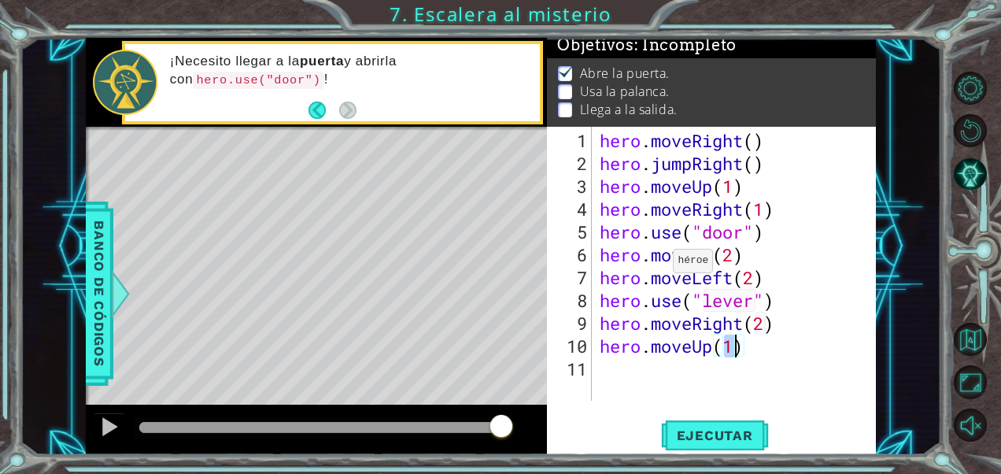
type textarea "hero.moveUp(3)"
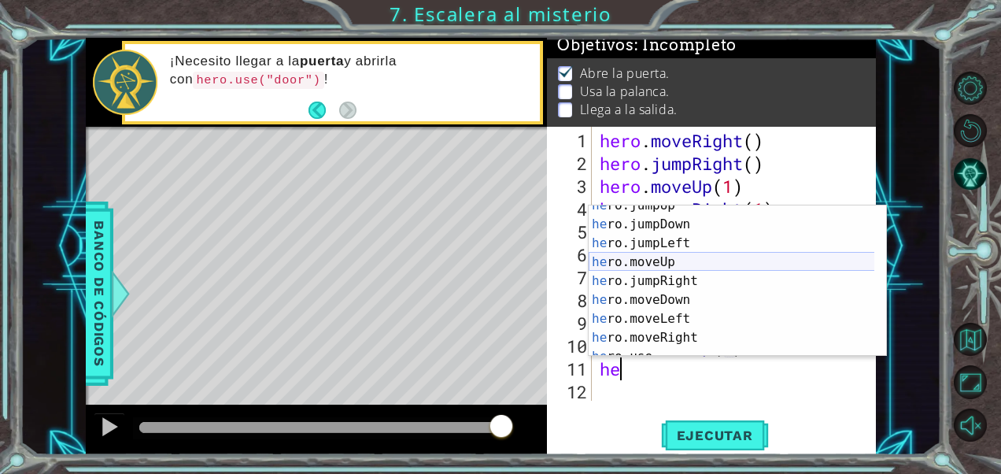
scroll to position [38, 0]
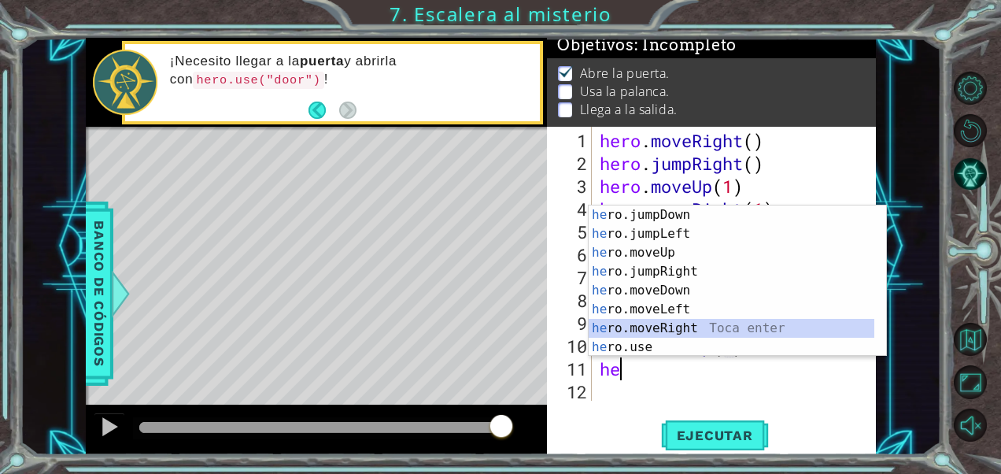
click at [672, 326] on div "he ro.jumpDown Toca enter he ro.jumpLeft Toca enter he ro.moveUp Toca enter he …" at bounding box center [732, 299] width 286 height 189
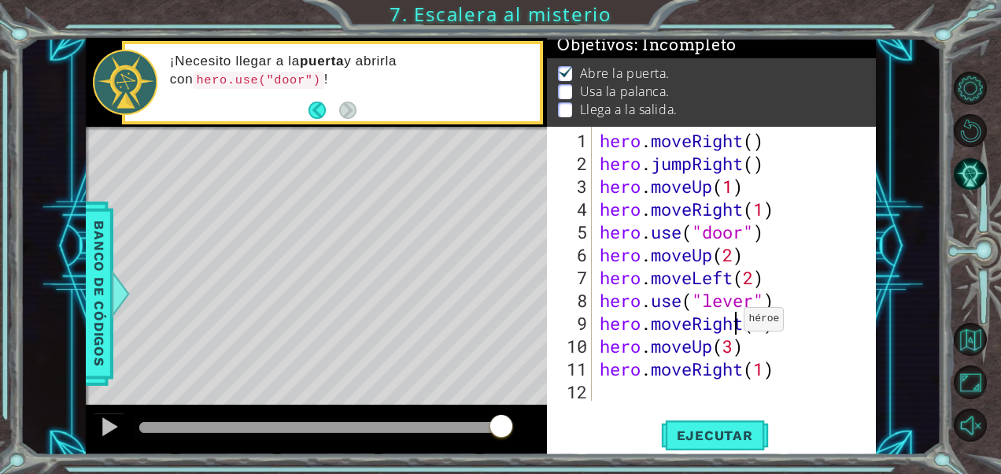
click at [730, 325] on div "hero . moveRight ( ) hero . jumpRight ( ) hero . moveUp ( 1 ) hero . moveRight …" at bounding box center [738, 288] width 284 height 319
click at [741, 324] on div "hero . moveRight ( ) hero . jumpRight ( ) hero . moveUp ( 1 ) hero . moveRight …" at bounding box center [738, 288] width 284 height 319
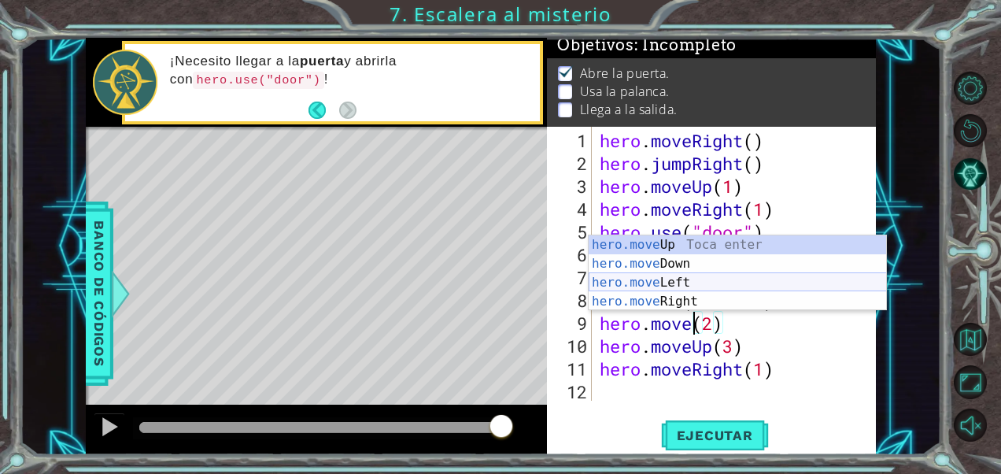
click at [691, 277] on div "hero.move Up Toca enter hero.move Down Toca enter hero.move Left Toca enter her…" at bounding box center [738, 291] width 298 height 113
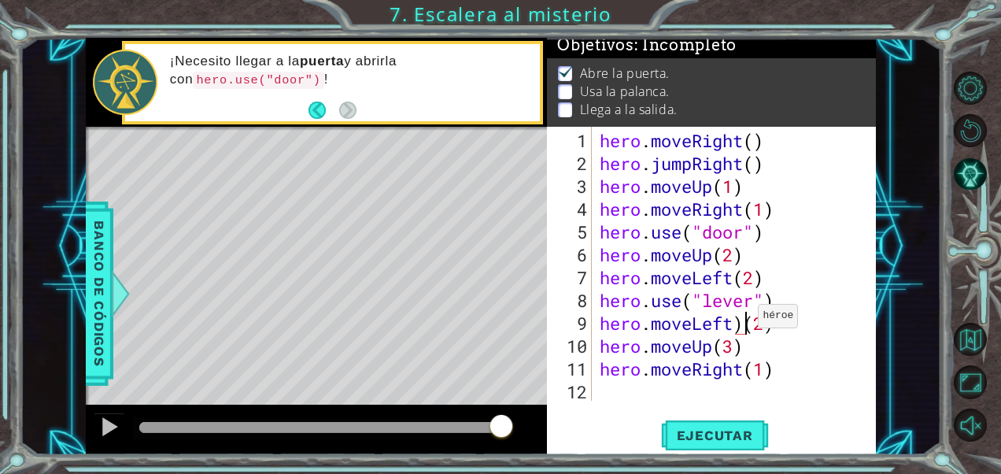
click at [744, 322] on div "hero . moveRight ( ) hero . jumpRight ( ) hero . moveUp ( 1 ) hero . moveRight …" at bounding box center [738, 288] width 284 height 319
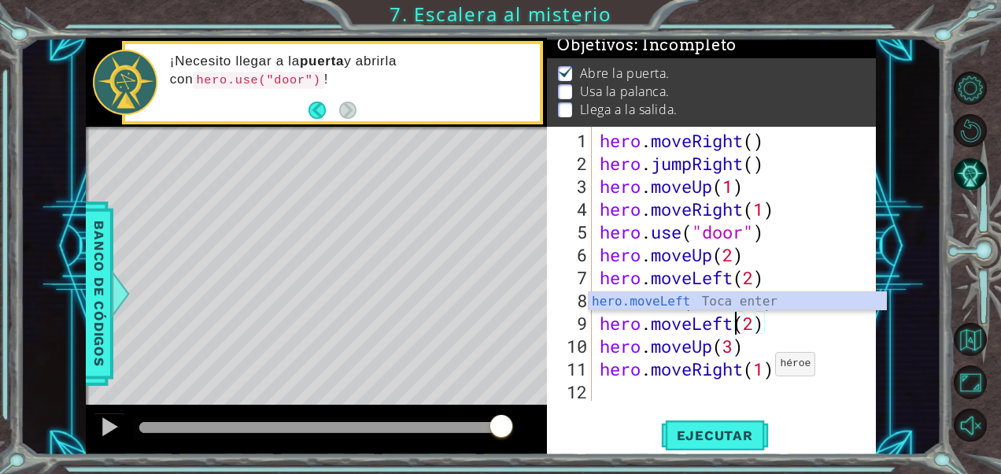
click at [761, 370] on div "hero . moveRight ( ) hero . jumpRight ( ) hero . moveUp ( 1 ) hero . moveRight …" at bounding box center [738, 288] width 284 height 319
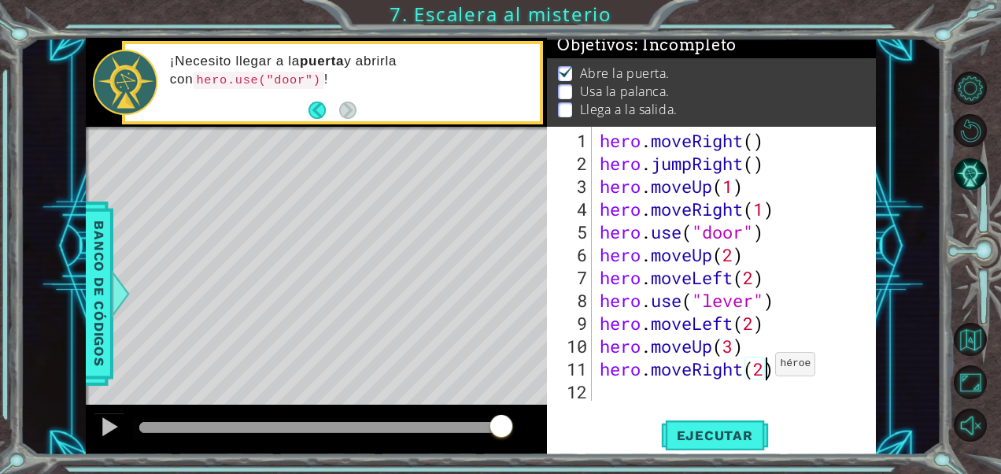
scroll to position [0, 6]
click at [699, 428] on span "Ejecutar" at bounding box center [715, 435] width 108 height 16
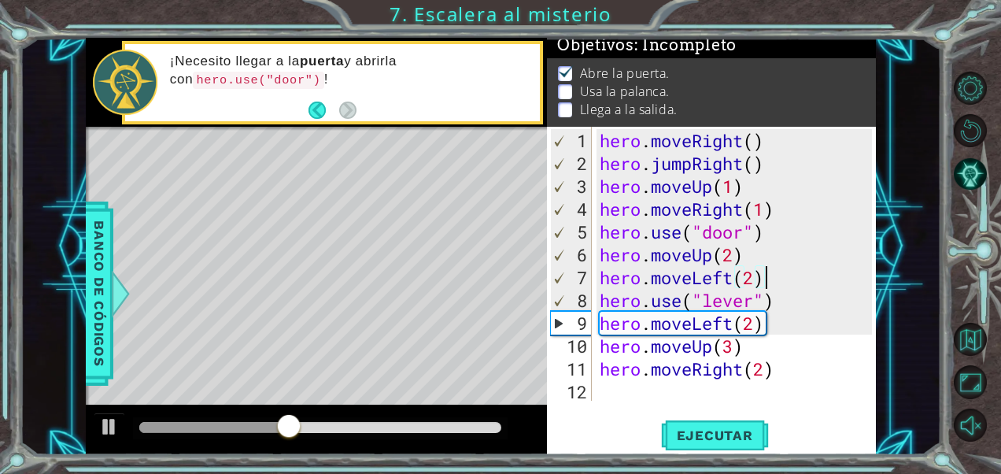
click at [770, 282] on div "hero . moveRight ( ) hero . jumpRight ( ) hero . moveUp ( 1 ) hero . moveRight …" at bounding box center [738, 288] width 284 height 319
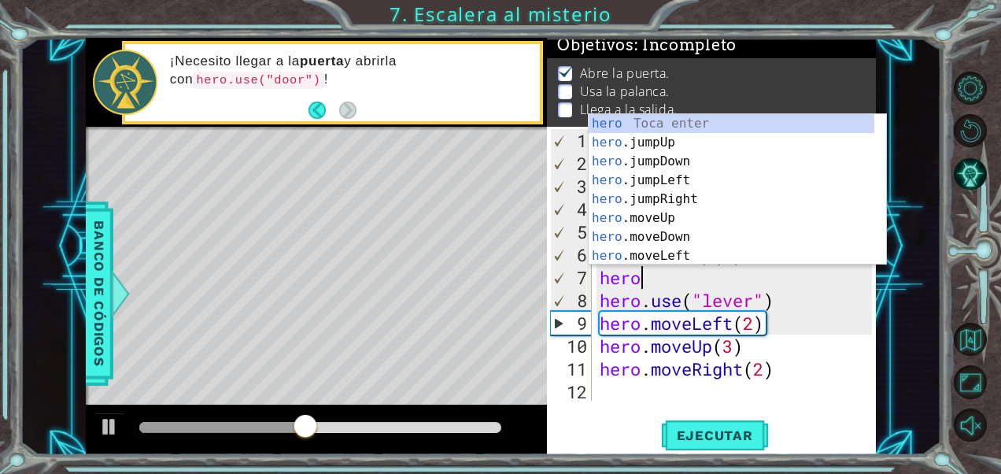
scroll to position [0, 0]
type textarea "h"
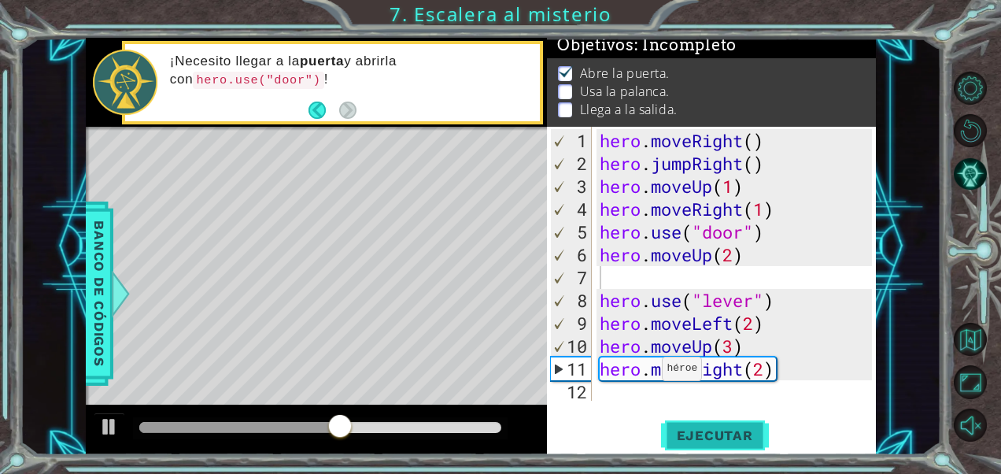
drag, startPoint x: 729, startPoint y: 411, endPoint x: 722, endPoint y: 429, distance: 19.4
click at [722, 429] on div "1 2 3 4 5 6 7 8 9 10 11 12 hero . moveRight ( ) hero . jumpRight ( ) hero . mov…" at bounding box center [711, 291] width 328 height 328
click at [722, 429] on span "Ejecutar" at bounding box center [715, 435] width 108 height 16
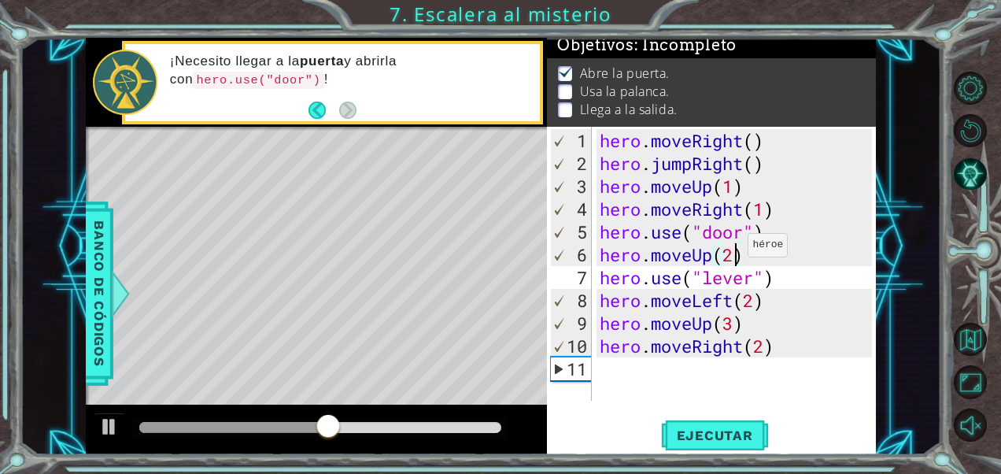
click at [733, 250] on div "hero . moveRight ( ) hero . jumpRight ( ) hero . moveUp ( 1 ) hero . moveRight …" at bounding box center [738, 288] width 284 height 319
click at [696, 445] on button "Ejecutar" at bounding box center [715, 435] width 108 height 33
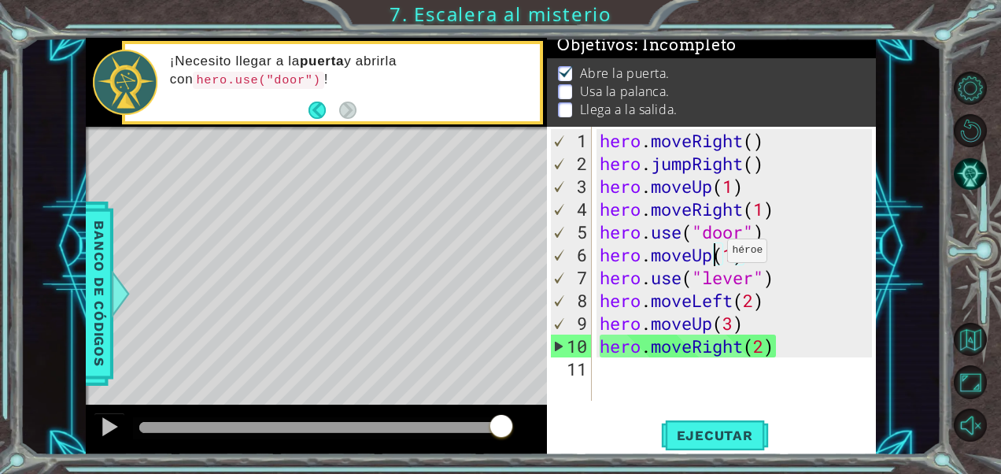
click at [713, 257] on div "hero . moveRight ( ) hero . jumpRight ( ) hero . moveUp ( 1 ) hero . moveRight …" at bounding box center [738, 288] width 284 height 319
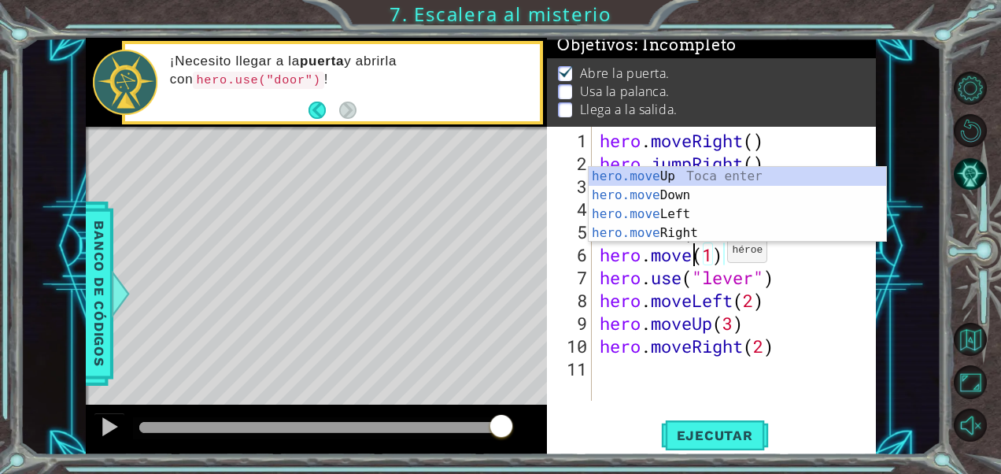
scroll to position [0, 5]
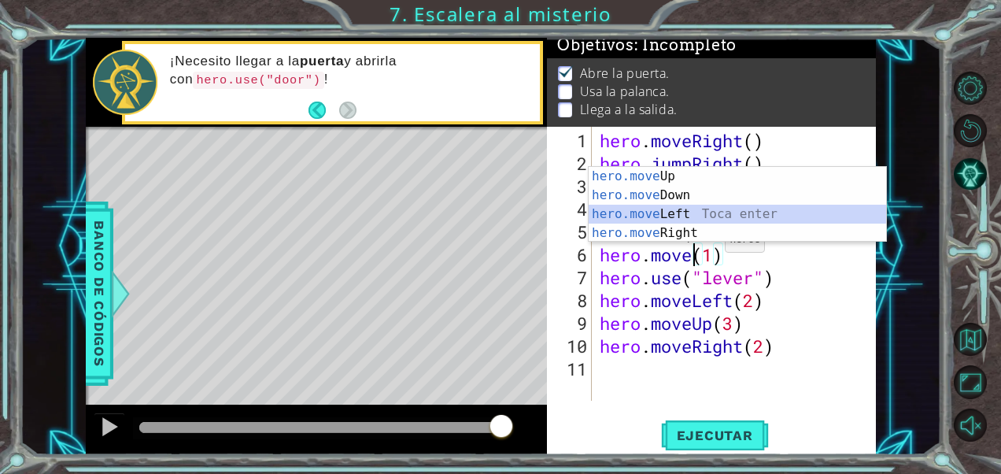
click at [677, 209] on div "hero.move Up Toca enter hero.move Down Toca enter hero.move Left Toca enter her…" at bounding box center [738, 223] width 298 height 113
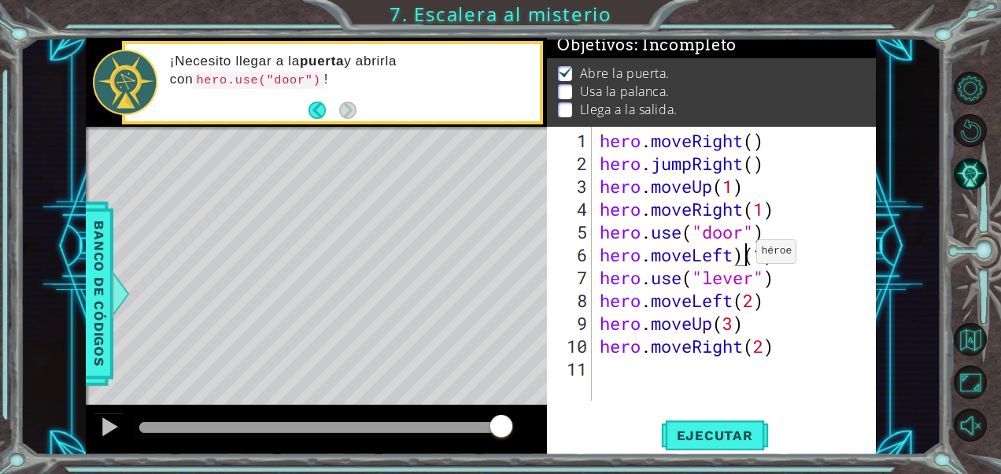
click at [742, 257] on div "hero . moveRight ( ) hero . jumpRight ( ) hero . moveUp ( 1 ) hero . moveRight …" at bounding box center [738, 288] width 284 height 319
click at [726, 425] on button "Ejecutar" at bounding box center [715, 435] width 108 height 33
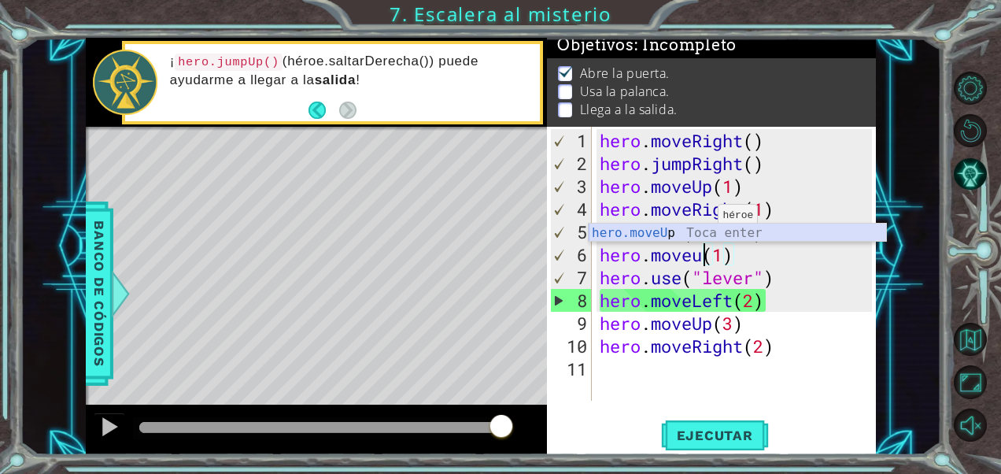
click at [710, 236] on div "hero.moveU p Toca enter" at bounding box center [738, 251] width 298 height 57
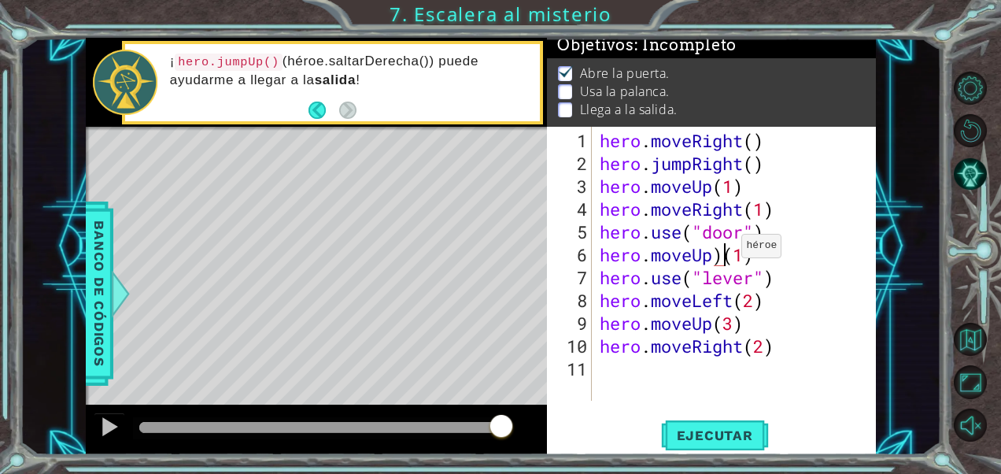
click at [727, 252] on div "hero . moveRight ( ) hero . jumpRight ( ) hero . moveUp ( 1 ) hero . moveRight …" at bounding box center [738, 288] width 284 height 319
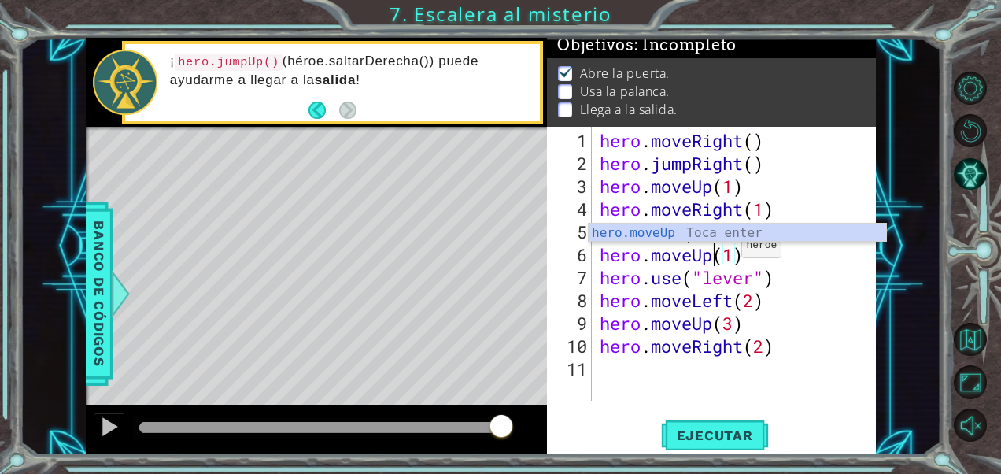
click at [727, 252] on div "hero . moveRight ( ) hero . jumpRight ( ) hero . moveUp ( 1 ) hero . moveRight …" at bounding box center [738, 288] width 284 height 319
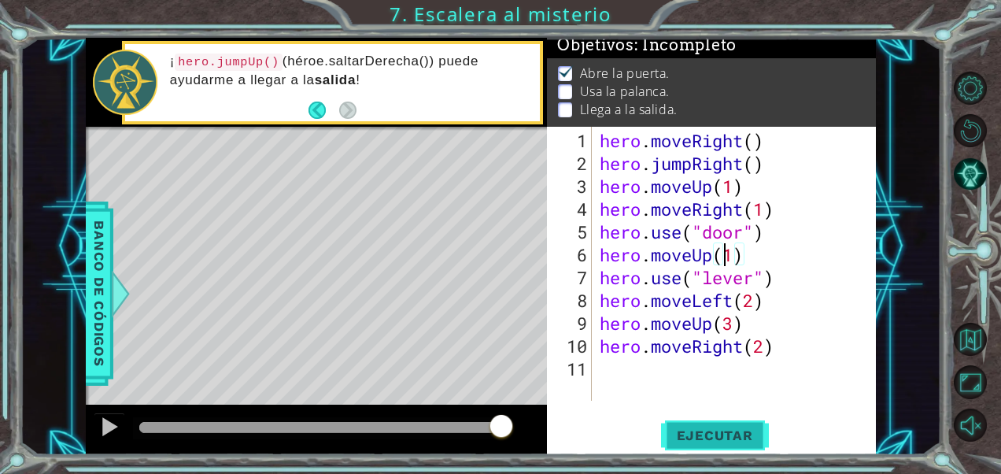
type textarea "hero.moveUp(1)"
click at [707, 420] on button "Ejecutar" at bounding box center [715, 435] width 108 height 33
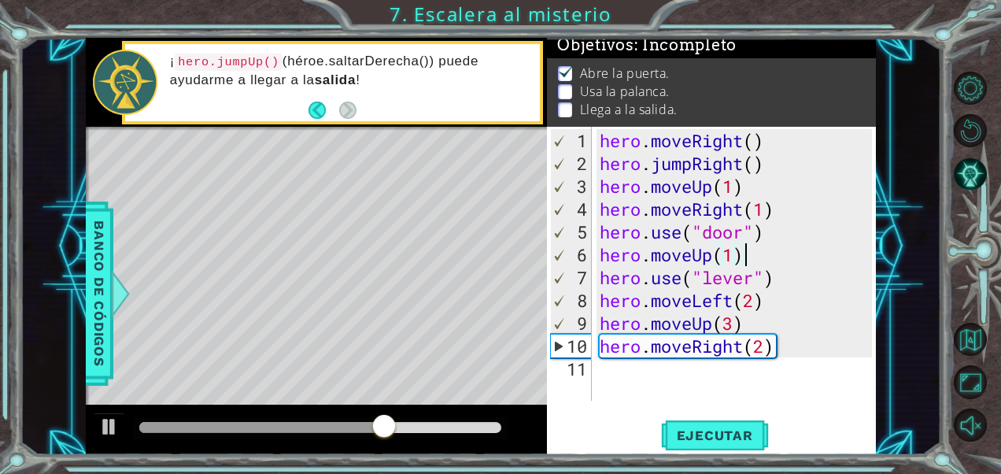
click at [749, 261] on div "hero . moveRight ( ) hero . jumpRight ( ) hero . moveUp ( 1 ) hero . moveRight …" at bounding box center [738, 288] width 284 height 319
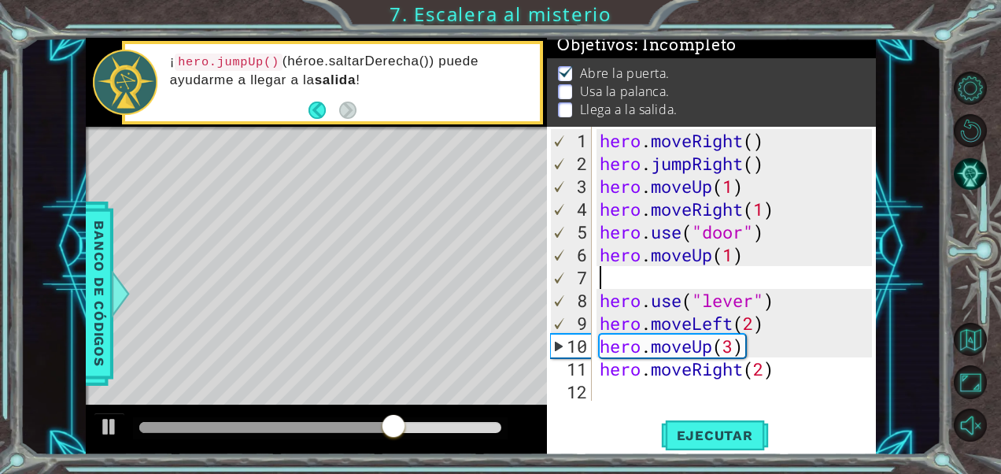
scroll to position [0, 0]
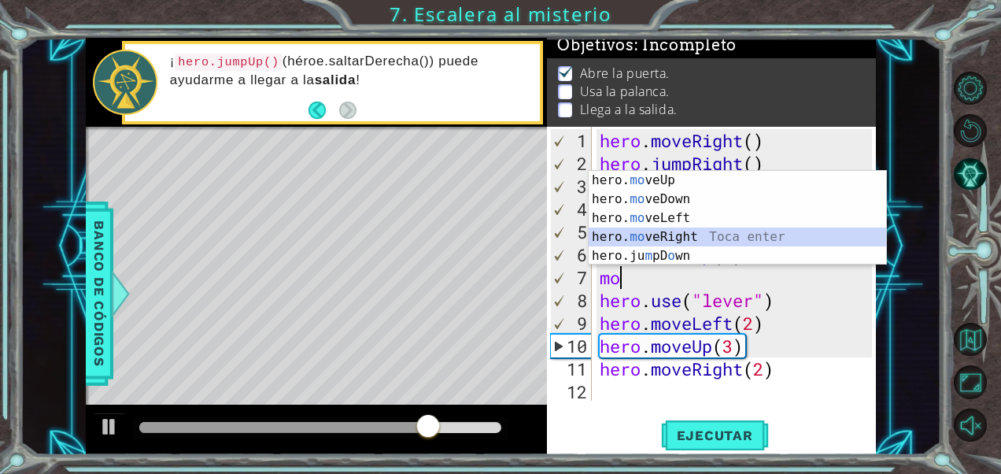
click at [674, 232] on div "hero. mo veUp Toca enter hero. mo veDown Toca enter hero. mo veLeft Toca enter …" at bounding box center [738, 237] width 298 height 132
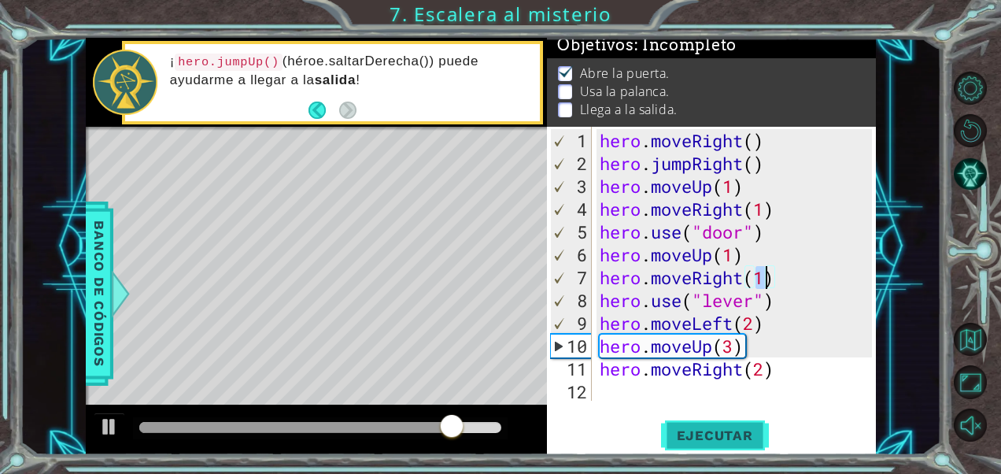
type textarea "hero.moveRight(1)"
click at [729, 446] on button "Ejecutar" at bounding box center [715, 435] width 108 height 33
